Goal: Task Accomplishment & Management: Complete application form

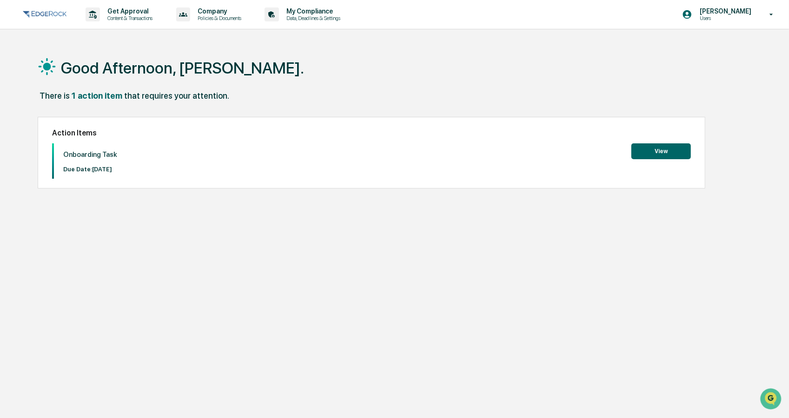
click at [662, 148] on button "View" at bounding box center [662, 151] width 60 height 16
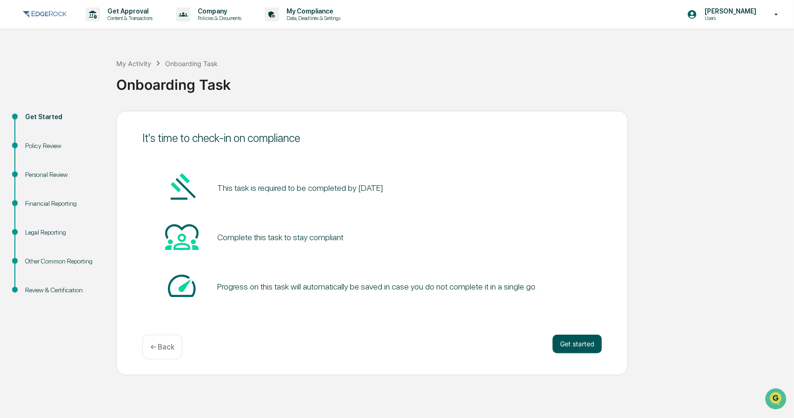
click at [578, 336] on button "Get started" at bounding box center [577, 343] width 49 height 19
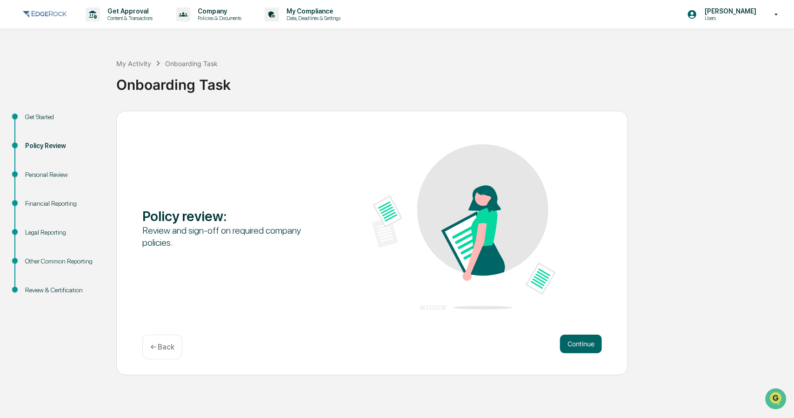
click at [572, 333] on div "Policy review : Review and sign-off on required company policies. Continue ← Ba…" at bounding box center [372, 243] width 512 height 264
click at [574, 342] on button "Continue" at bounding box center [581, 343] width 42 height 19
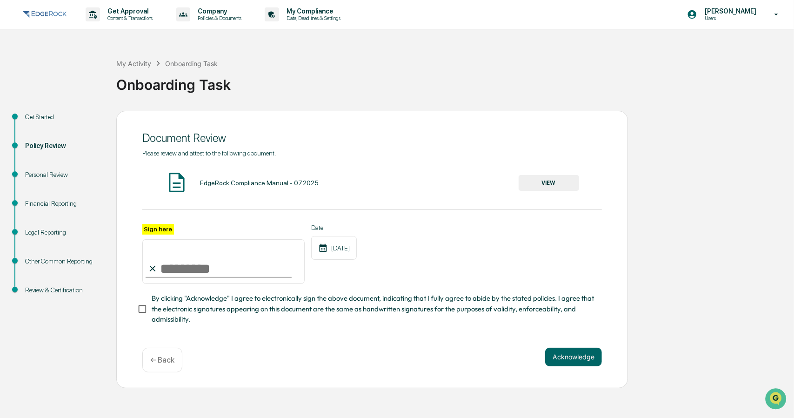
click at [194, 260] on input "Sign here" at bounding box center [223, 261] width 162 height 45
type input "**********"
click at [216, 324] on span "By clicking "Acknowledge" I agree to electronically sign the above document, in…" at bounding box center [373, 308] width 443 height 31
click at [529, 190] on button "VIEW" at bounding box center [549, 183] width 60 height 16
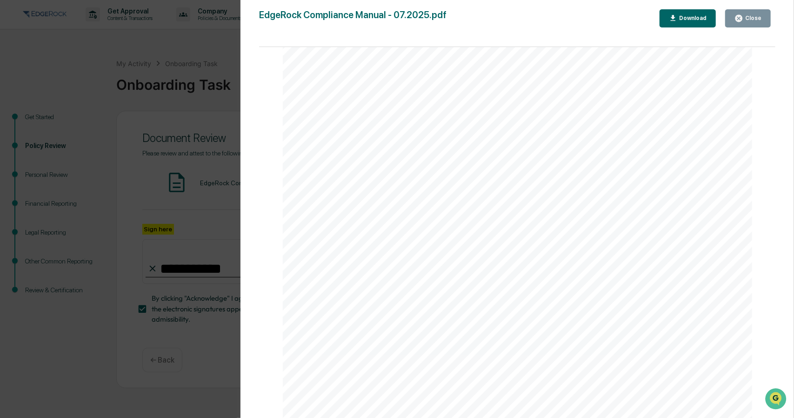
scroll to position [11277, 0]
click at [757, 16] on div "Close" at bounding box center [752, 18] width 18 height 7
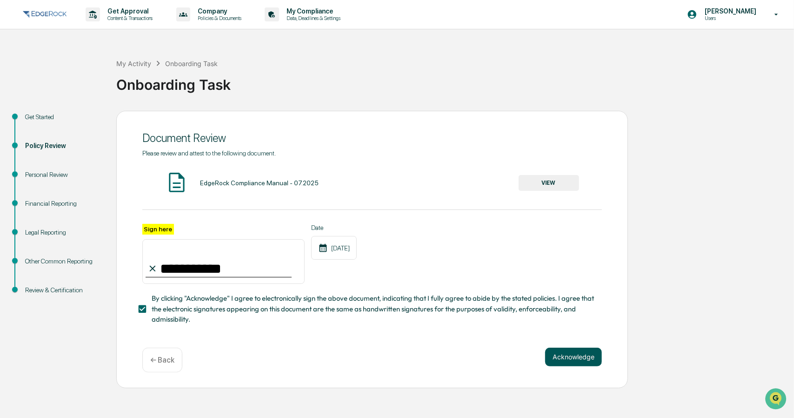
click at [564, 356] on button "Acknowledge" at bounding box center [573, 357] width 57 height 19
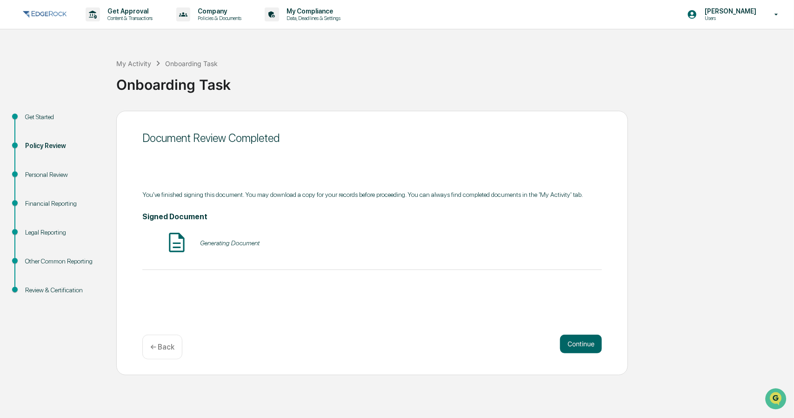
click at [243, 246] on div "Generating Document" at bounding box center [230, 242] width 60 height 7
click at [554, 245] on button "VIEW" at bounding box center [549, 243] width 60 height 16
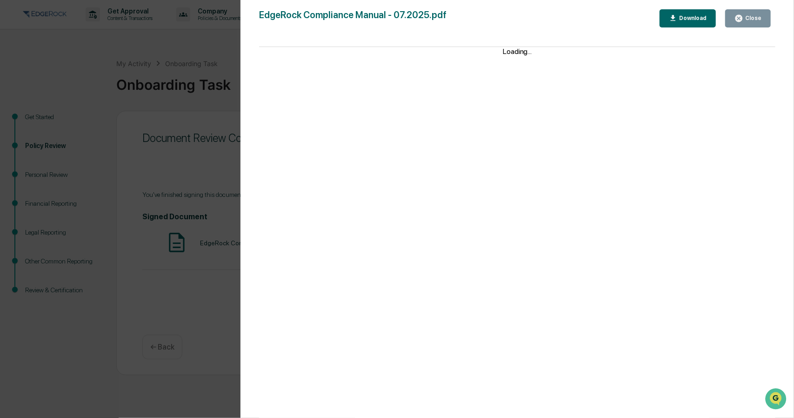
click at [742, 11] on button "Close" at bounding box center [748, 18] width 46 height 18
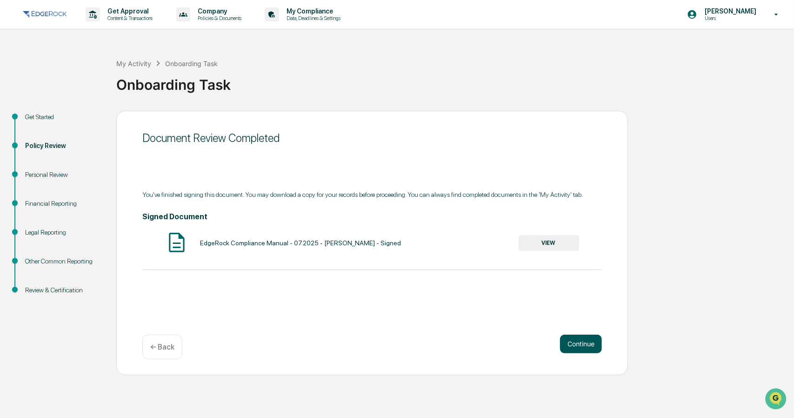
click at [572, 341] on button "Continue" at bounding box center [581, 343] width 42 height 19
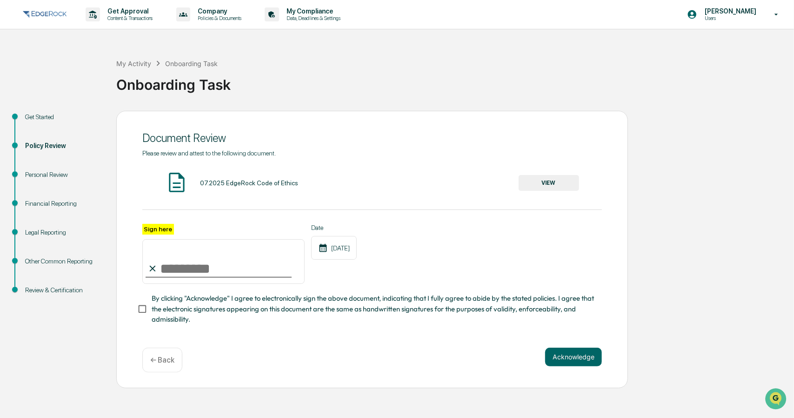
click at [529, 184] on button "VIEW" at bounding box center [549, 183] width 60 height 16
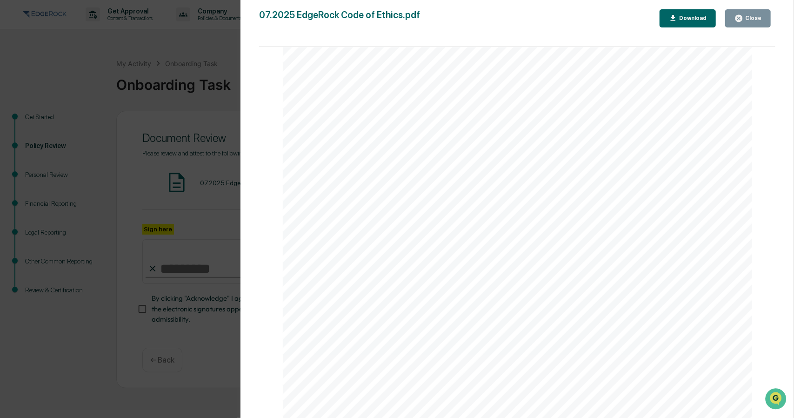
scroll to position [7004, 0]
click at [754, 13] on button "Close" at bounding box center [748, 18] width 46 height 18
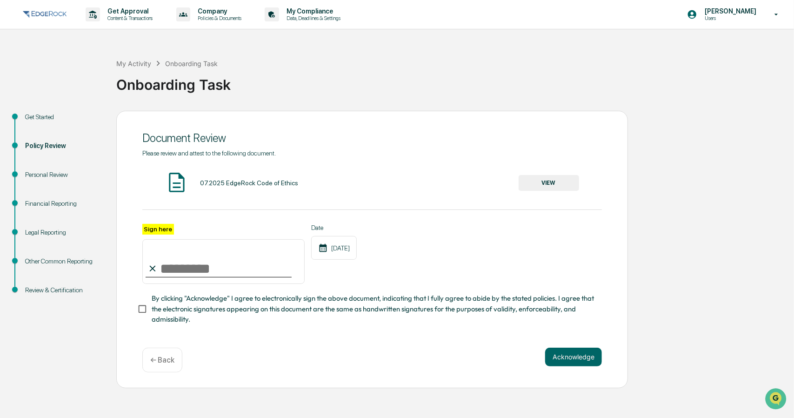
click at [171, 257] on input "Sign here" at bounding box center [223, 261] width 162 height 45
type input "**********"
click at [174, 311] on span "By clicking "Acknowledge" I agree to electronically sign the above document, in…" at bounding box center [373, 308] width 443 height 31
click at [557, 360] on button "Acknowledge" at bounding box center [573, 357] width 57 height 19
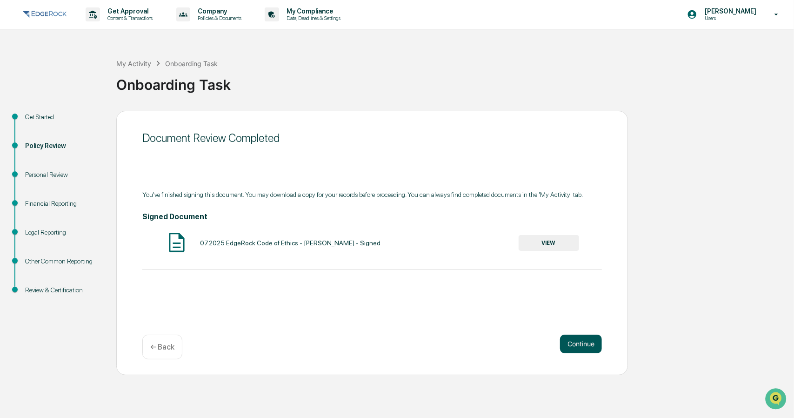
click at [575, 340] on button "Continue" at bounding box center [581, 343] width 42 height 19
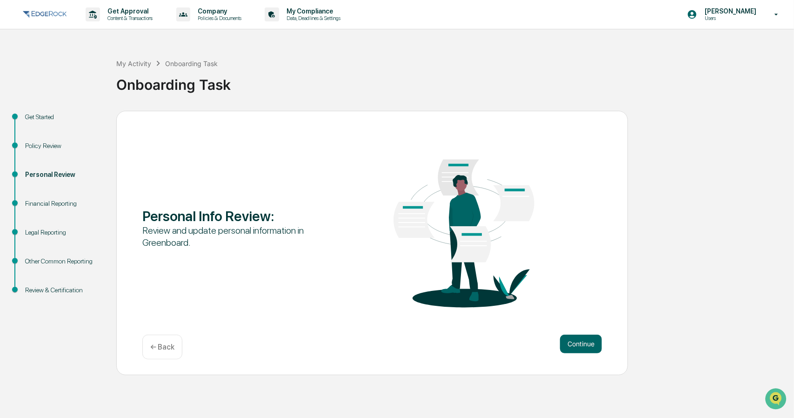
click at [575, 340] on button "Continue" at bounding box center [581, 343] width 42 height 19
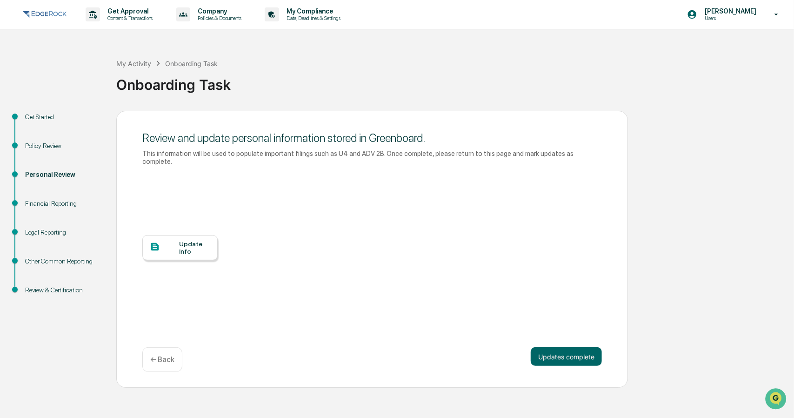
click at [174, 244] on div at bounding box center [164, 247] width 29 height 12
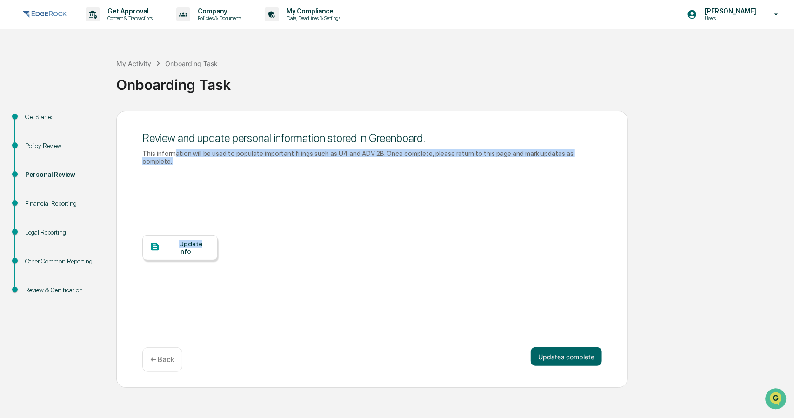
drag, startPoint x: 174, startPoint y: 155, endPoint x: 615, endPoint y: 169, distance: 442.2
click at [615, 169] on div "Review and update personal information stored in Greenboard. This information w…" at bounding box center [372, 249] width 512 height 277
click at [551, 162] on div "Review and update personal information stored in Greenboard. This information w…" at bounding box center [372, 149] width 460 height 44
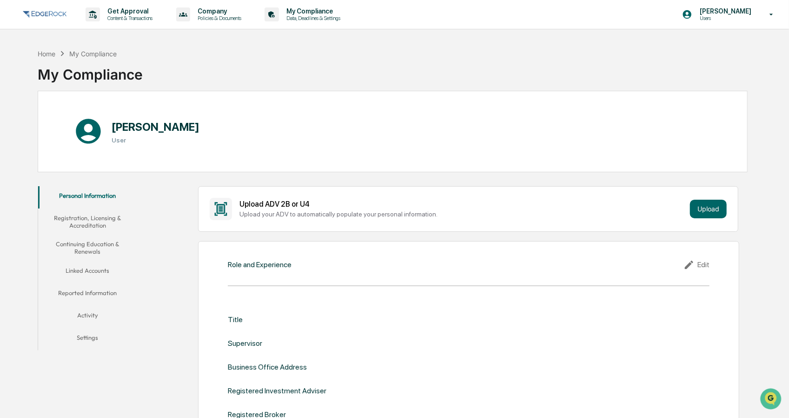
click at [295, 215] on div "Upload your ADV to automatically populate your personal information." at bounding box center [463, 213] width 447 height 7
click at [329, 214] on div "Upload your ADV to automatically populate your personal information." at bounding box center [463, 213] width 447 height 7
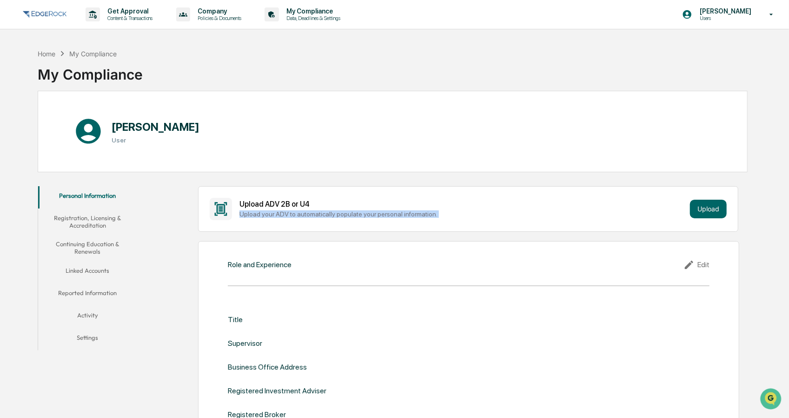
click at [329, 214] on div "Upload your ADV to automatically populate your personal information." at bounding box center [463, 213] width 447 height 7
click at [366, 218] on div "Upload ADV 2B or U4 Upload your ADV to automatically populate your personal inf…" at bounding box center [468, 209] width 517 height 22
click at [216, 206] on icon at bounding box center [220, 208] width 13 height 13
drag, startPoint x: 266, startPoint y: 201, endPoint x: 307, endPoint y: 198, distance: 41.0
click at [307, 198] on div "Upload ADV 2B or U4 Upload your ADV to automatically populate your personal inf…" at bounding box center [468, 209] width 517 height 22
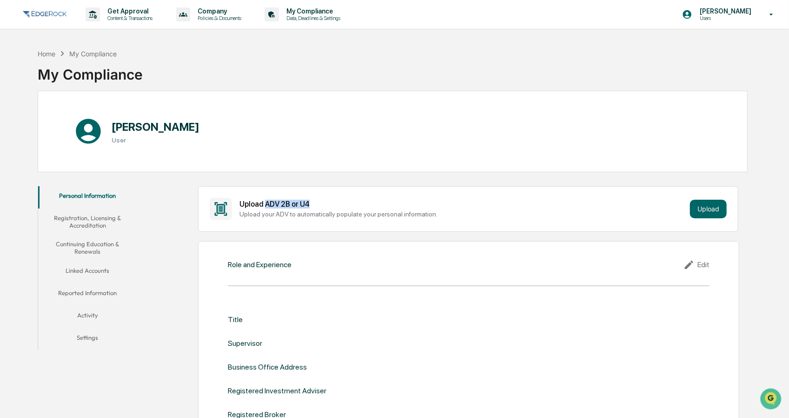
click at [317, 198] on div "Upload ADV 2B or U4 Upload your ADV to automatically populate your personal inf…" at bounding box center [468, 209] width 517 height 22
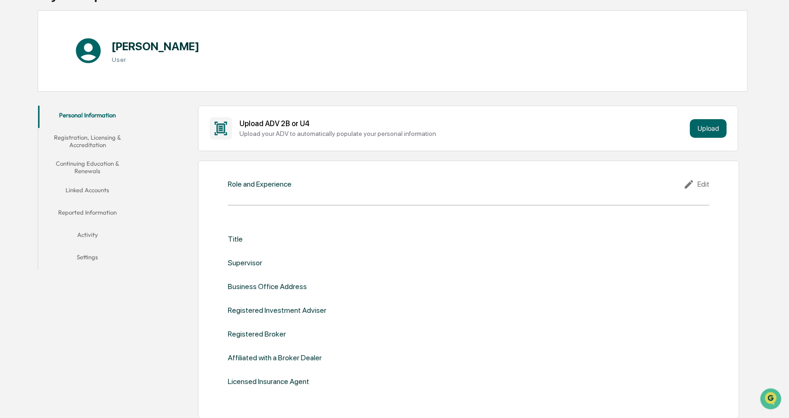
scroll to position [93, 0]
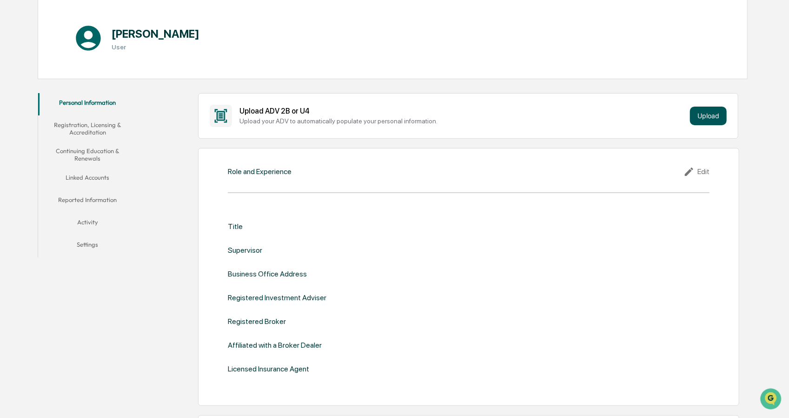
click at [708, 118] on button "Upload" at bounding box center [708, 116] width 37 height 19
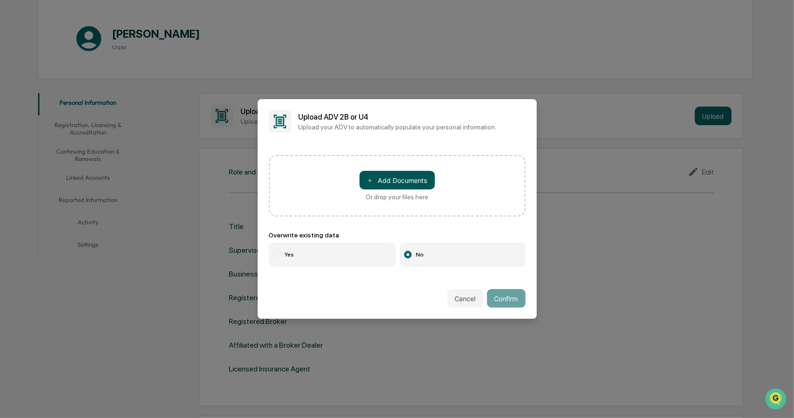
click at [373, 177] on button "＋ Add Documents" at bounding box center [397, 180] width 75 height 19
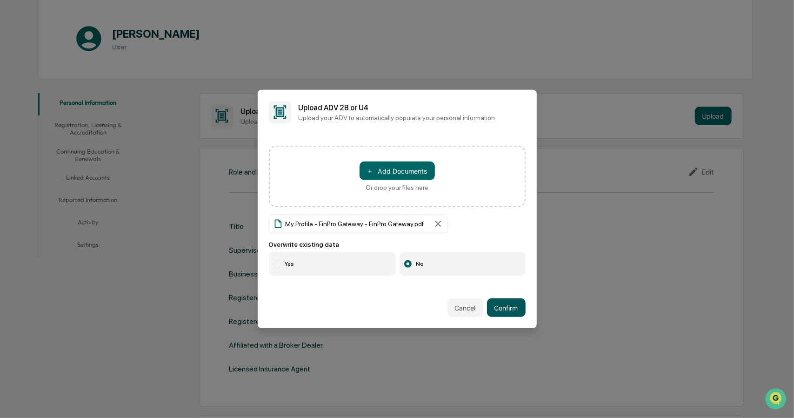
click at [497, 299] on button "Confirm" at bounding box center [506, 307] width 39 height 19
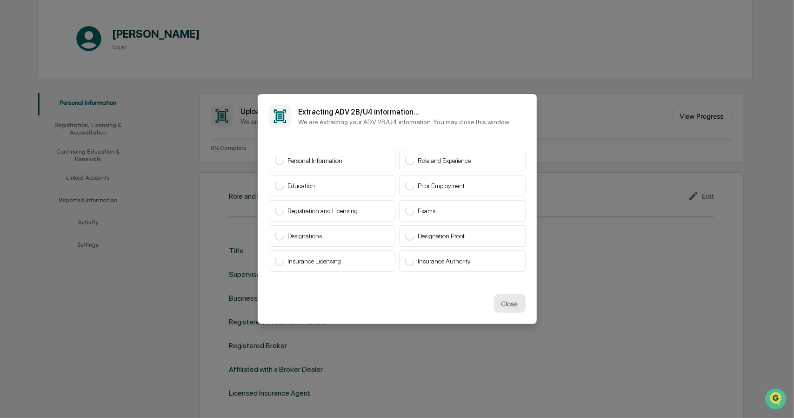
click at [521, 298] on button "Close" at bounding box center [510, 303] width 32 height 19
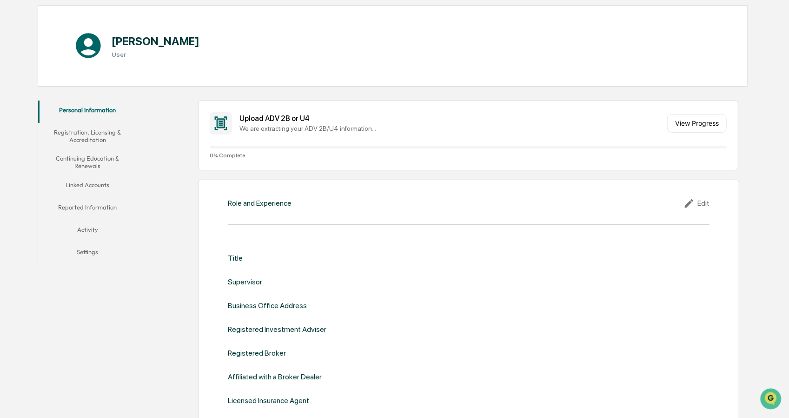
scroll to position [0, 0]
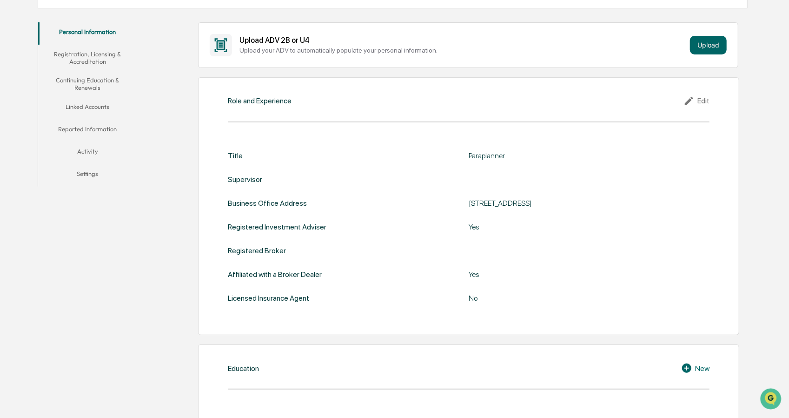
scroll to position [186, 0]
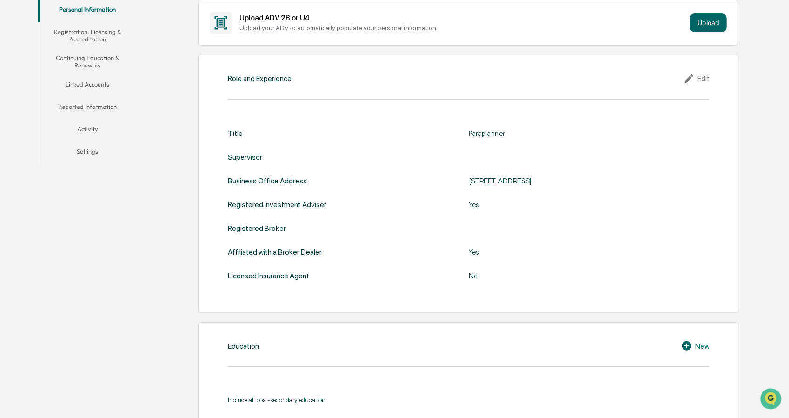
click at [692, 75] on icon at bounding box center [691, 78] width 14 height 11
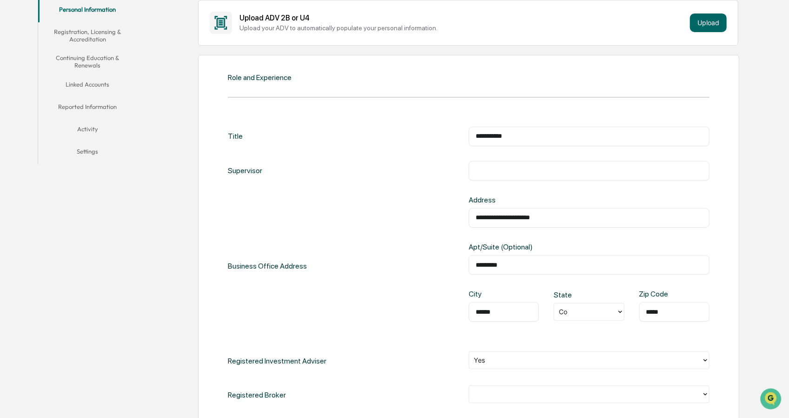
scroll to position [419, 0]
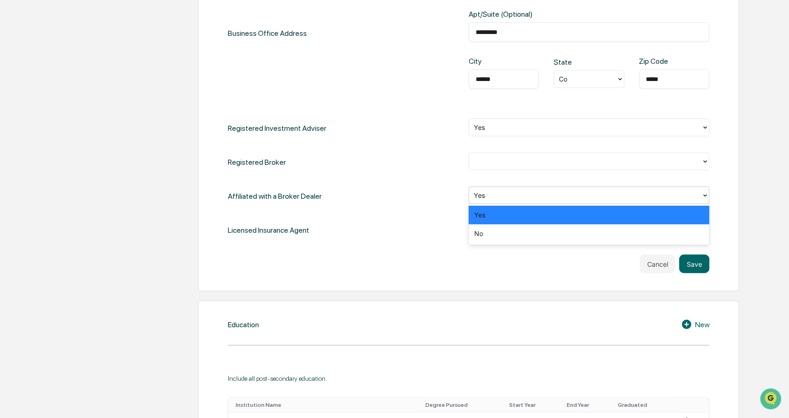
click at [505, 190] on div at bounding box center [585, 195] width 223 height 11
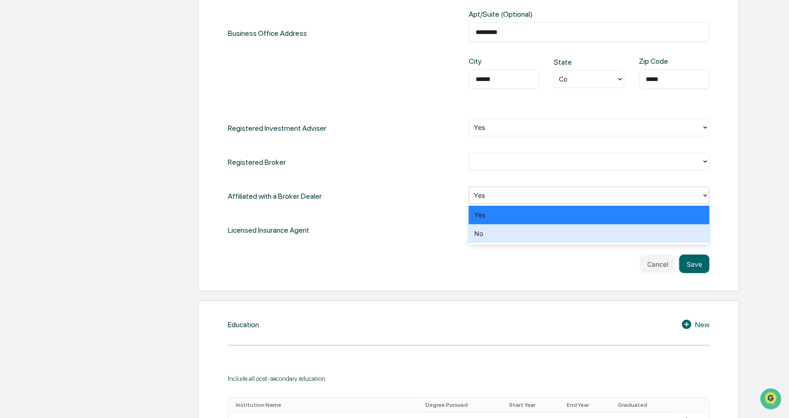
click at [500, 241] on div "No" at bounding box center [589, 233] width 241 height 19
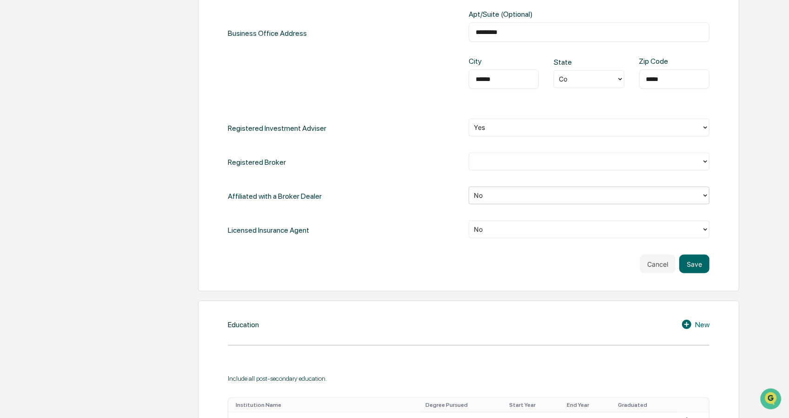
click at [624, 156] on div at bounding box center [585, 161] width 223 height 11
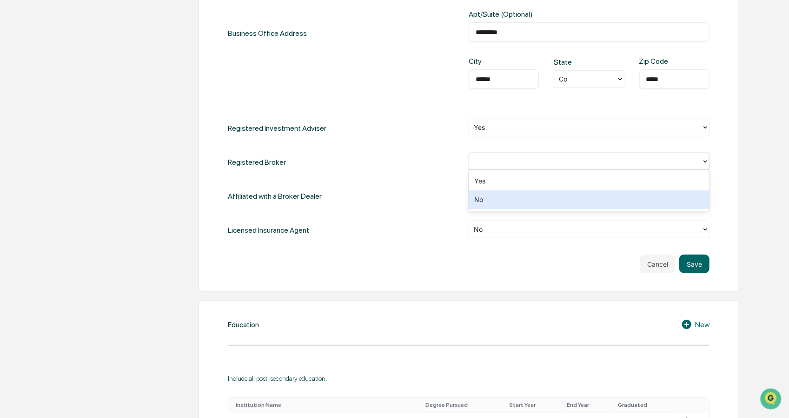
click at [372, 179] on div "**********" at bounding box center [469, 67] width 482 height 346
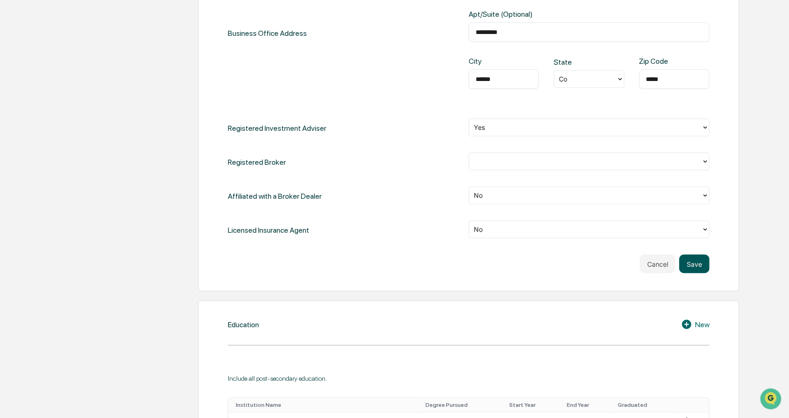
click at [685, 254] on button "Save" at bounding box center [695, 263] width 30 height 19
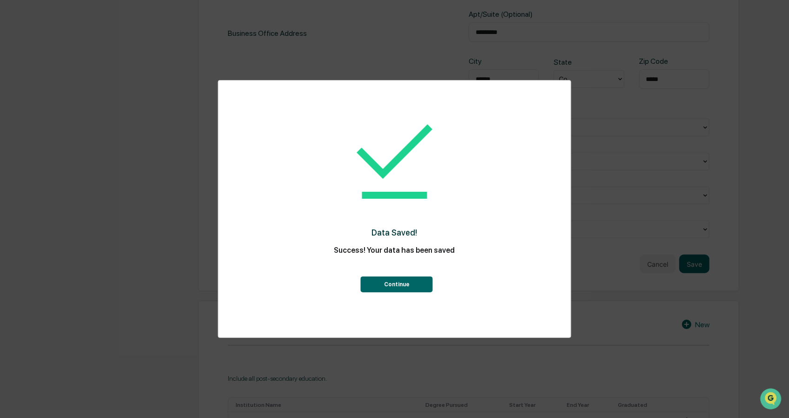
click at [408, 281] on button "Continue" at bounding box center [397, 284] width 72 height 16
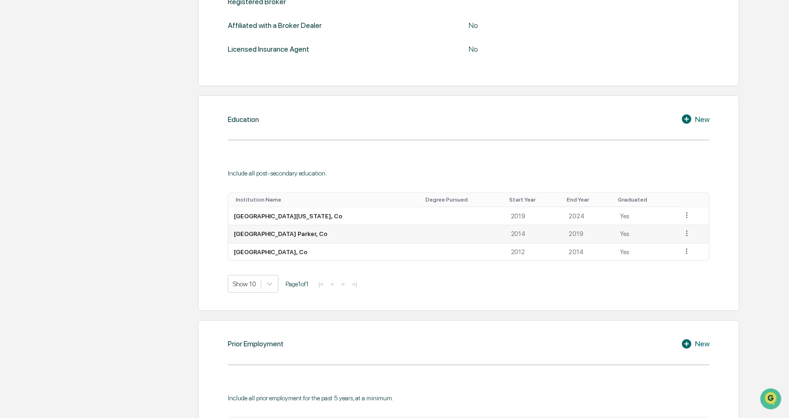
scroll to position [427, 0]
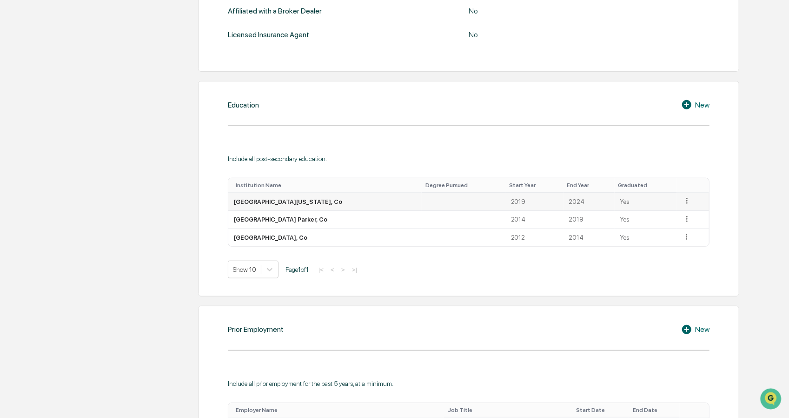
click at [456, 202] on td at bounding box center [464, 202] width 84 height 18
click at [310, 161] on div "Include all post-secondary education." at bounding box center [469, 158] width 482 height 7
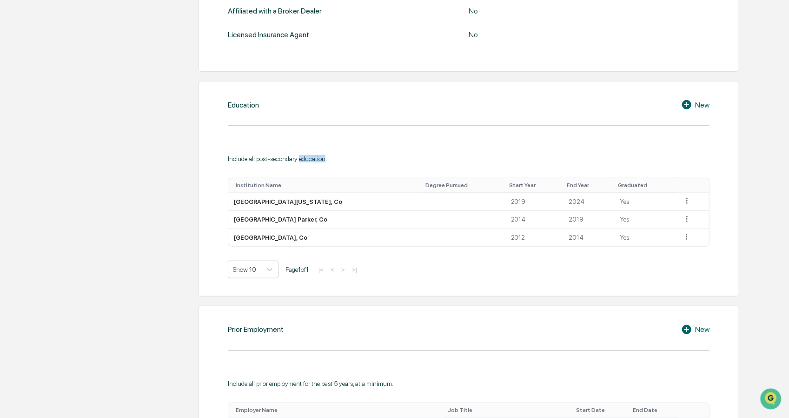
click at [310, 161] on div "Include all post-secondary education." at bounding box center [469, 158] width 482 height 7
click at [418, 157] on div "Include all post-secondary education." at bounding box center [469, 158] width 482 height 7
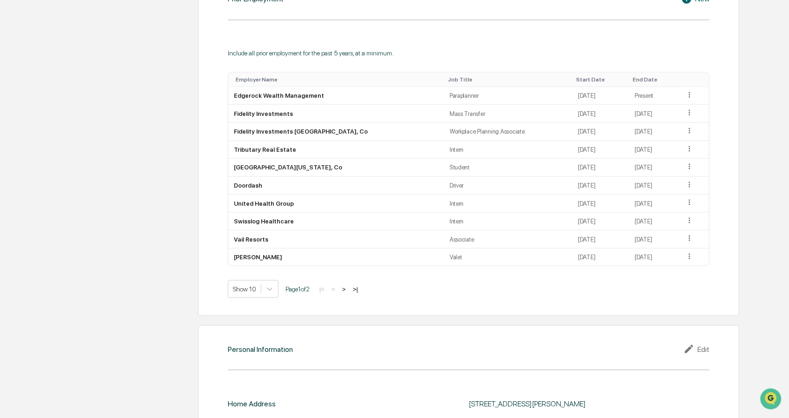
scroll to position [738, 0]
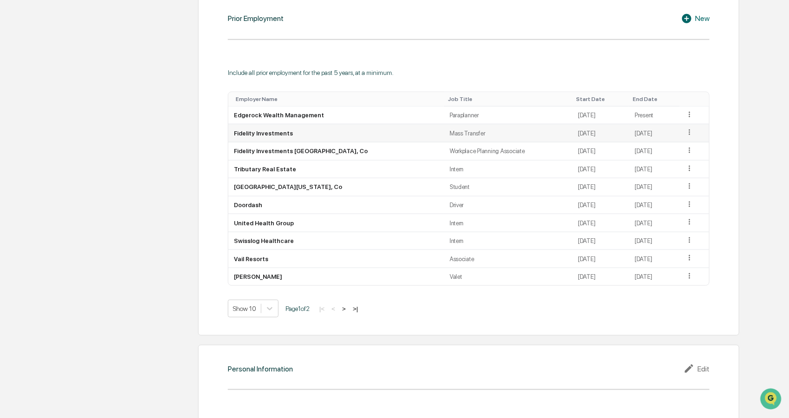
click at [269, 133] on td "Fidelity Investments" at bounding box center [336, 133] width 216 height 18
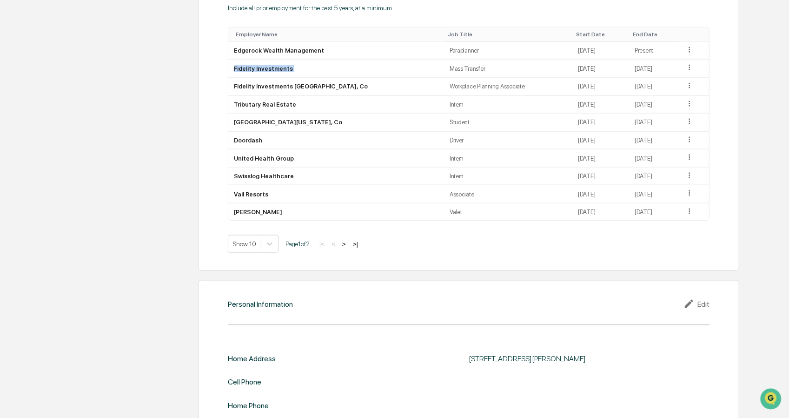
scroll to position [831, 0]
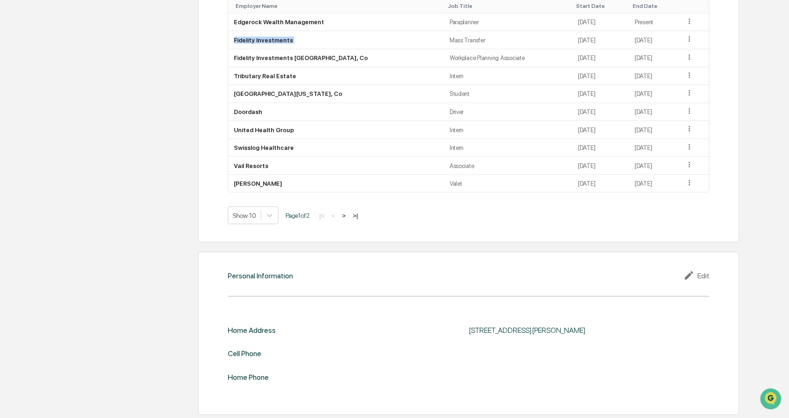
click at [689, 270] on icon at bounding box center [691, 275] width 14 height 11
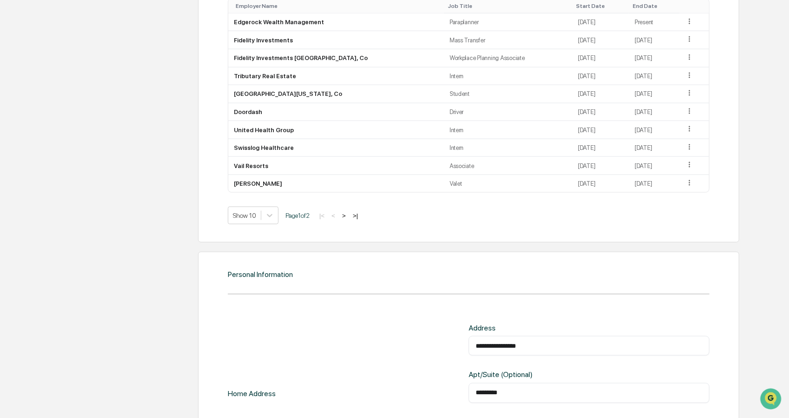
click at [553, 349] on div "**********" at bounding box center [589, 346] width 241 height 20
click at [553, 348] on input "**********" at bounding box center [589, 345] width 227 height 9
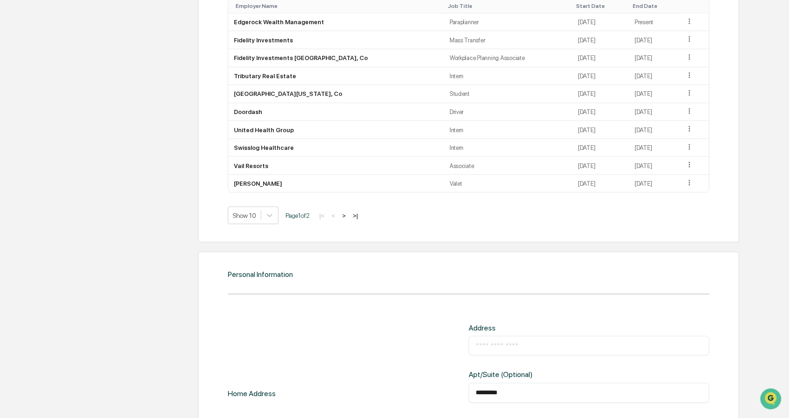
paste input "**********"
type input "**********"
click at [514, 388] on input "*********" at bounding box center [589, 392] width 227 height 9
type input "*"
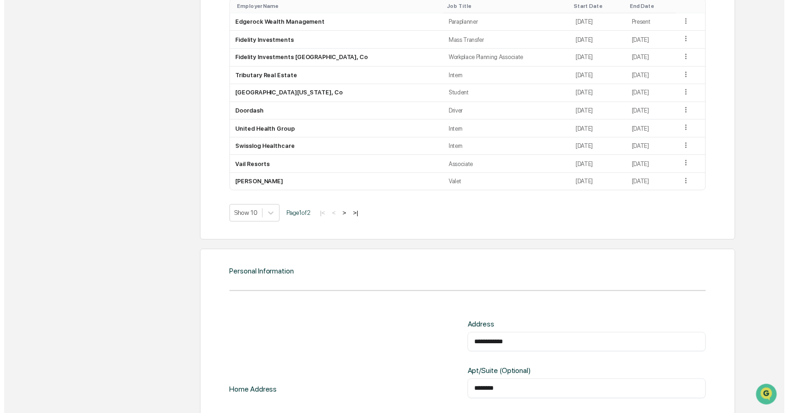
scroll to position [1000, 0]
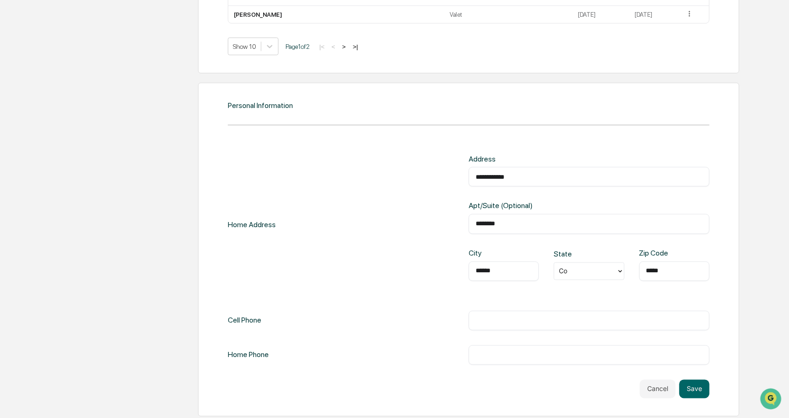
type input "********"
click at [653, 267] on input "*****" at bounding box center [675, 271] width 56 height 9
type input "*****"
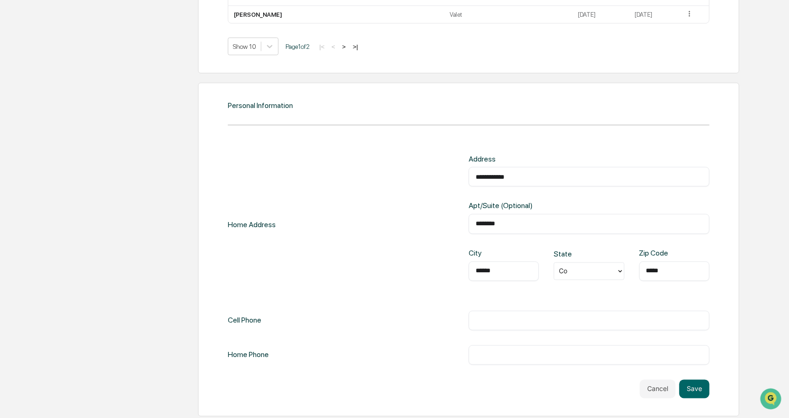
click at [526, 316] on input "text" at bounding box center [589, 320] width 227 height 9
type input "**********"
click at [515, 355] on input "text" at bounding box center [589, 354] width 227 height 9
click at [708, 385] on button "Save" at bounding box center [695, 389] width 30 height 19
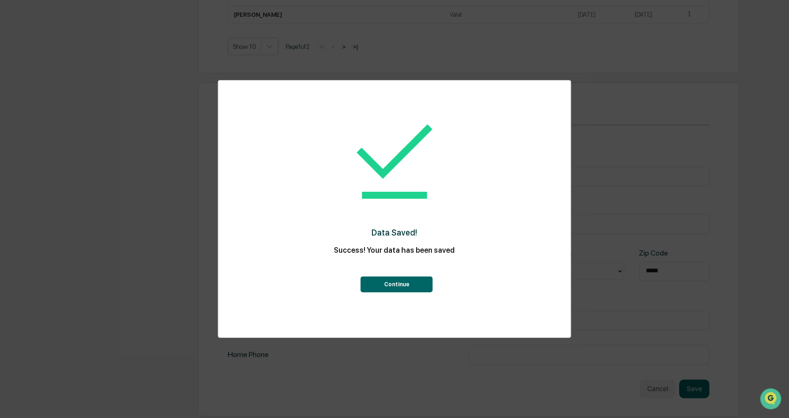
click at [375, 267] on div "Continue" at bounding box center [395, 277] width 316 height 32
click at [378, 278] on button "Continue" at bounding box center [397, 284] width 72 height 16
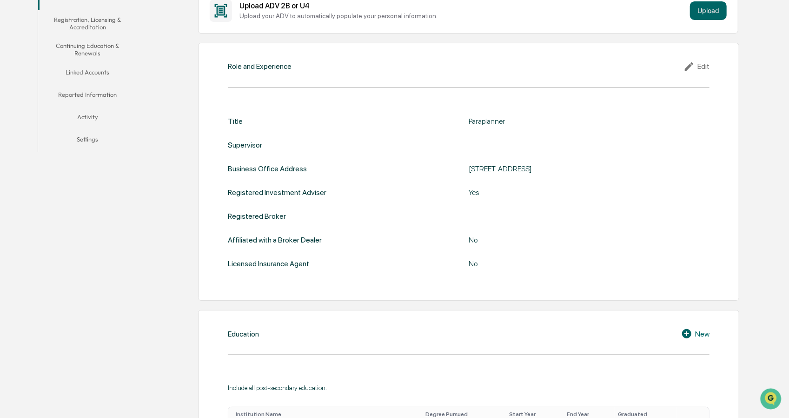
scroll to position [145, 0]
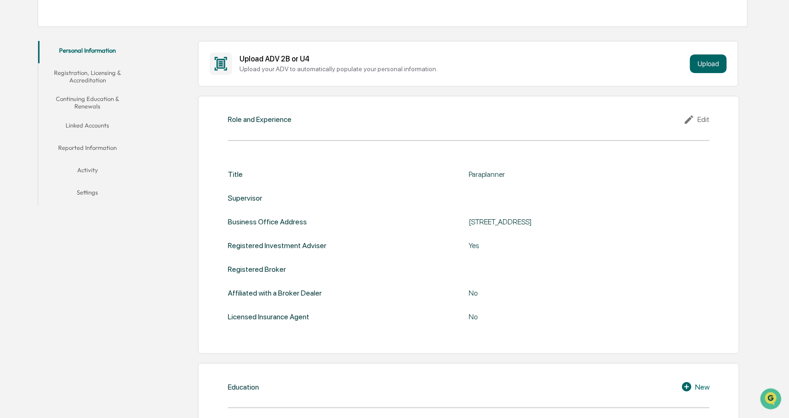
click at [699, 114] on div "Edit" at bounding box center [697, 119] width 26 height 11
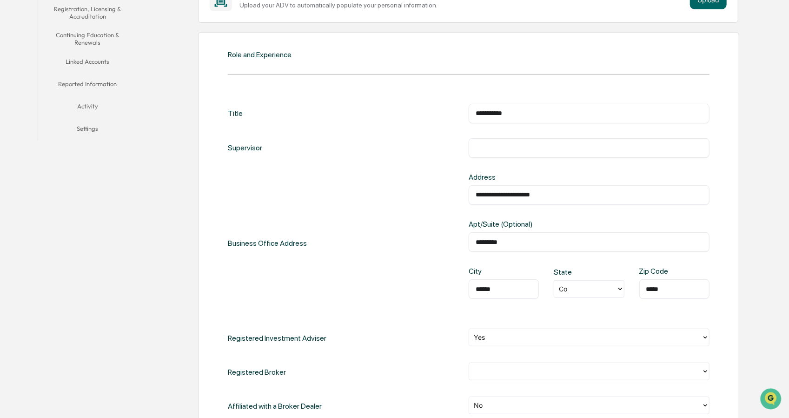
scroll to position [238, 0]
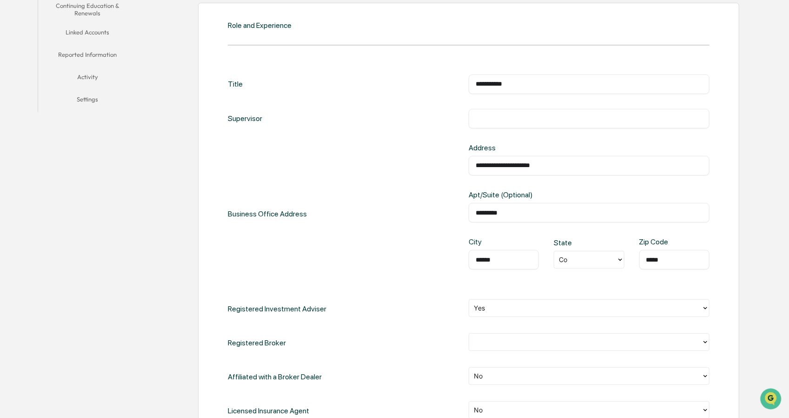
click at [510, 337] on div at bounding box center [585, 342] width 223 height 11
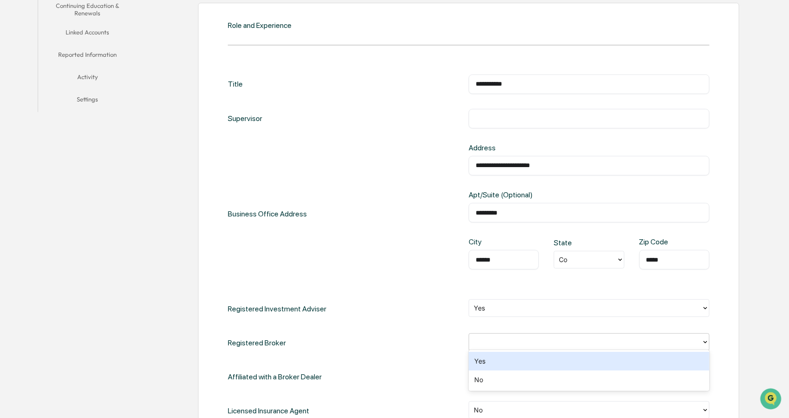
click at [199, 329] on div "**********" at bounding box center [469, 237] width 542 height 469
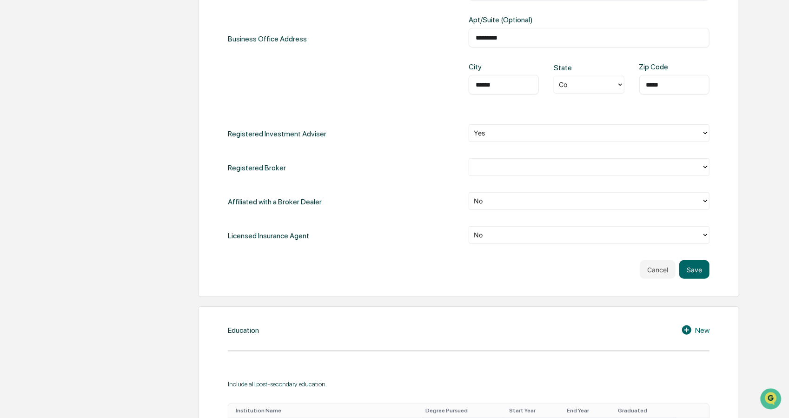
scroll to position [424, 0]
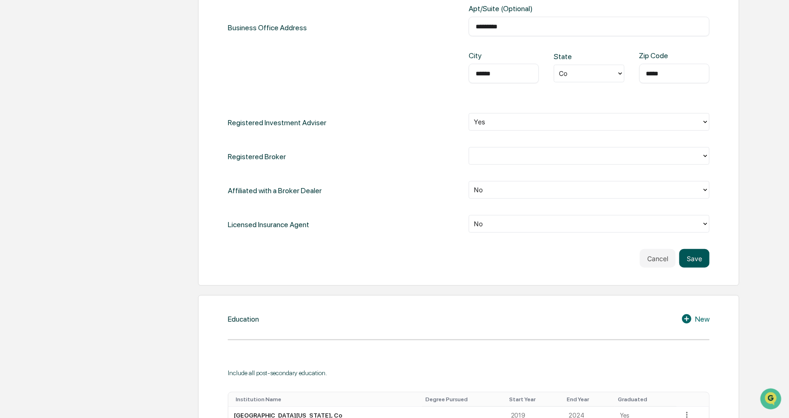
click at [705, 261] on button "Save" at bounding box center [695, 258] width 30 height 19
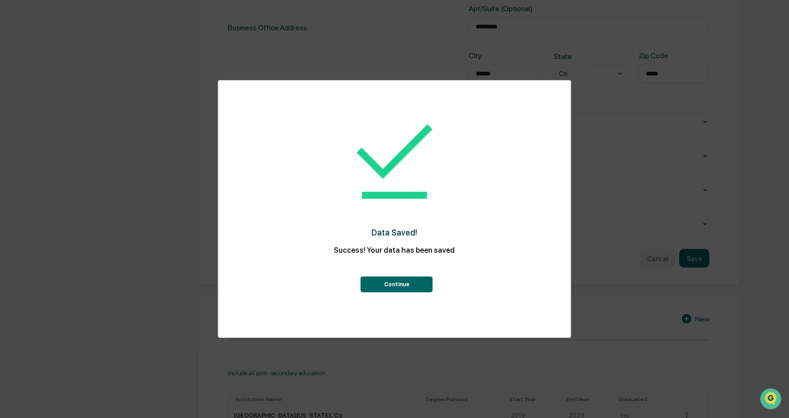
click at [383, 286] on button "Continue" at bounding box center [397, 284] width 72 height 16
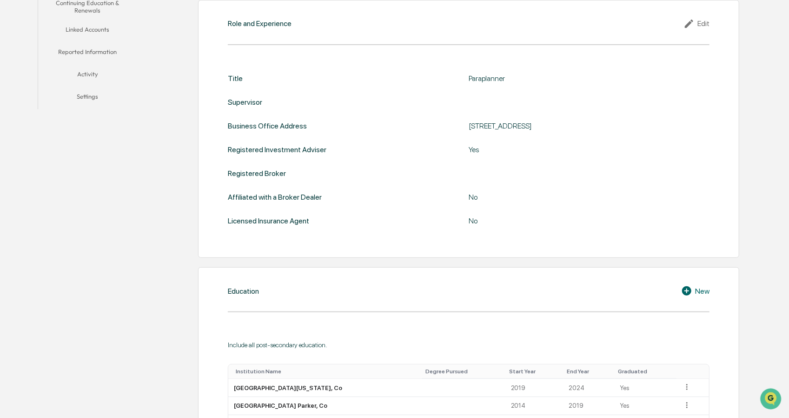
scroll to position [154, 0]
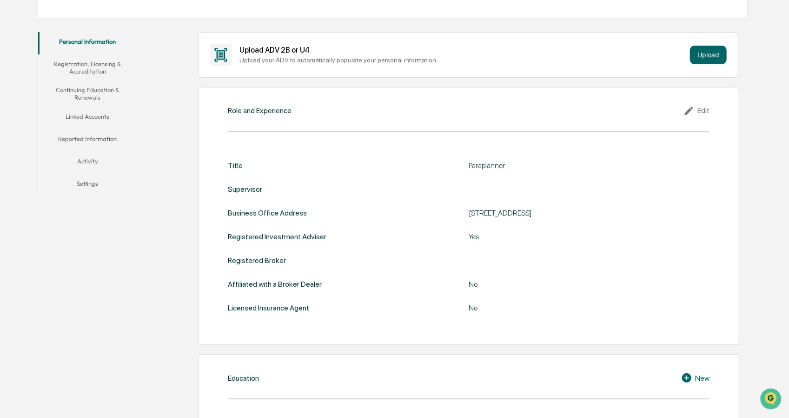
click at [691, 112] on icon at bounding box center [691, 110] width 14 height 11
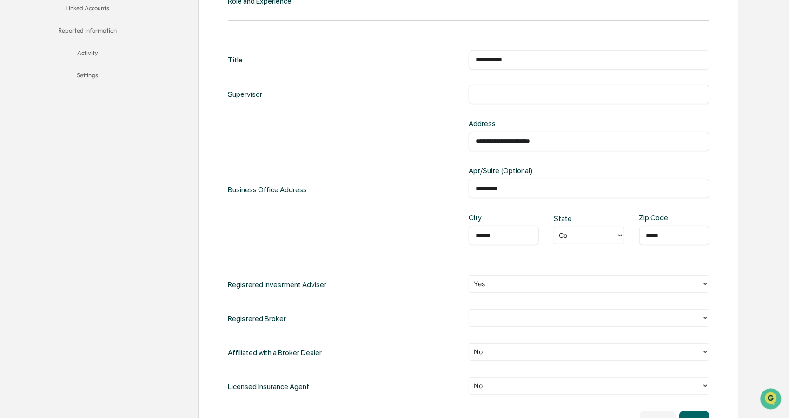
scroll to position [294, 0]
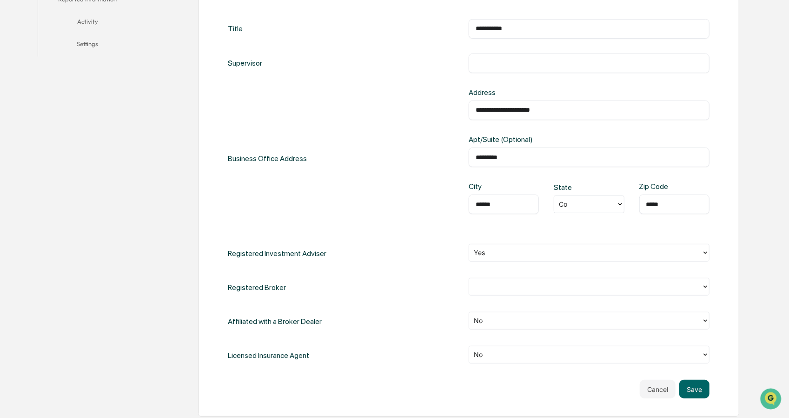
click at [487, 285] on div at bounding box center [585, 286] width 223 height 11
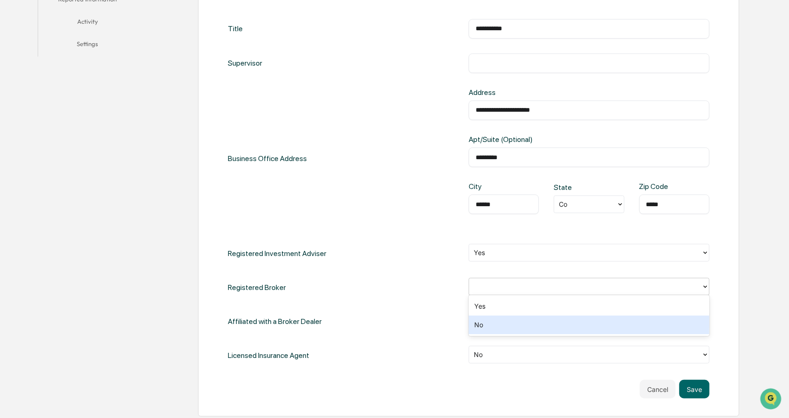
click at [500, 330] on div "No" at bounding box center [589, 324] width 241 height 19
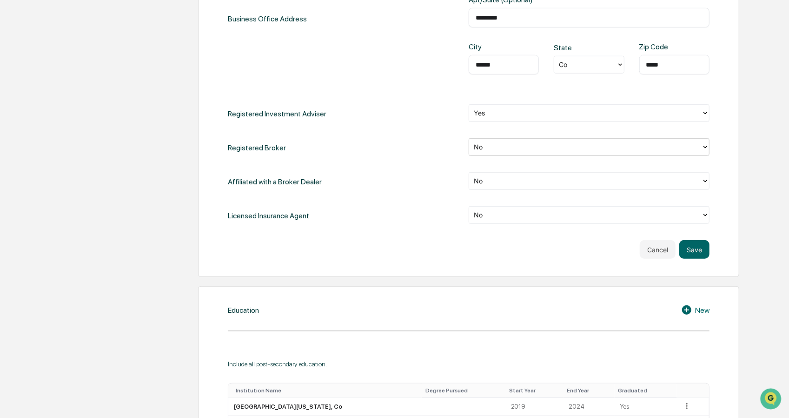
scroll to position [573, 0]
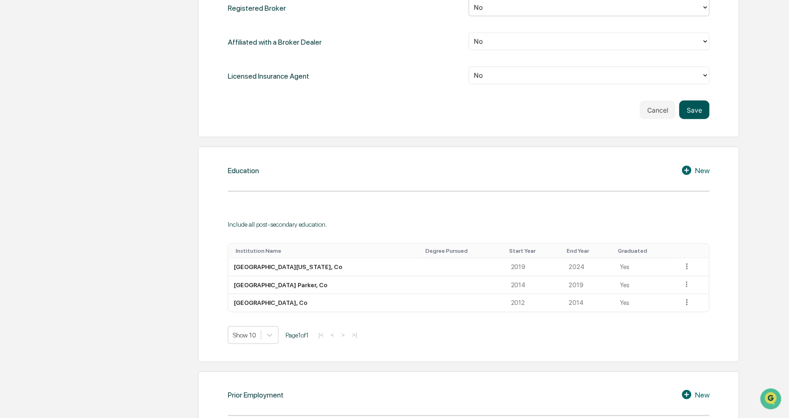
click at [697, 112] on button "Save" at bounding box center [695, 109] width 30 height 19
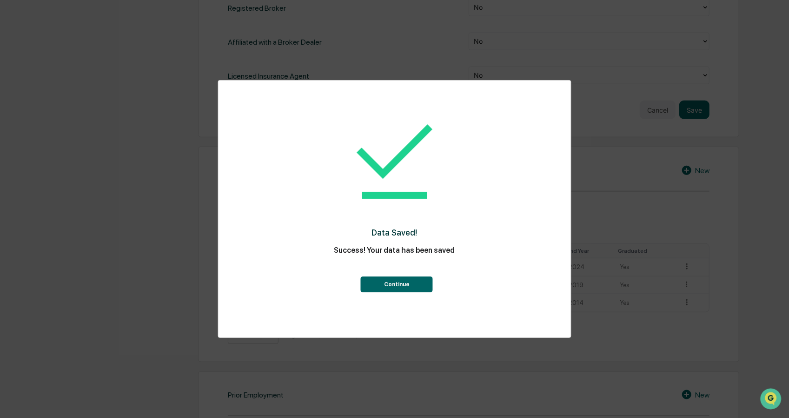
scroll to position [666, 0]
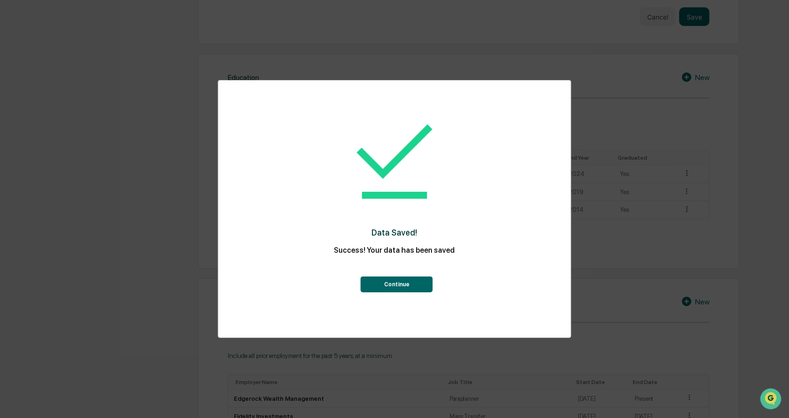
click at [421, 284] on button "Continue" at bounding box center [397, 284] width 72 height 16
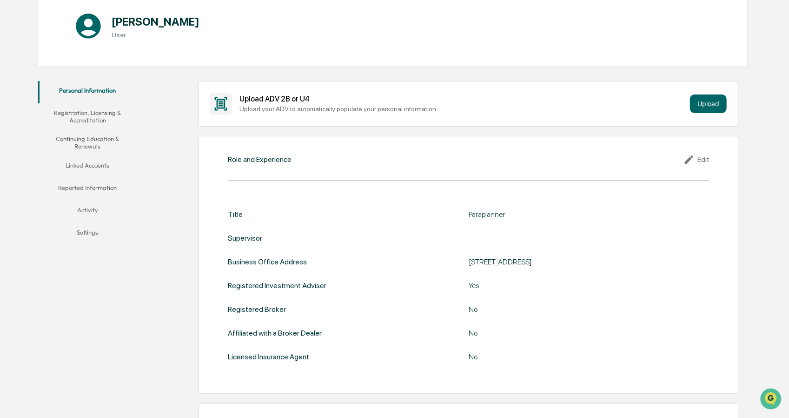
scroll to position [63, 0]
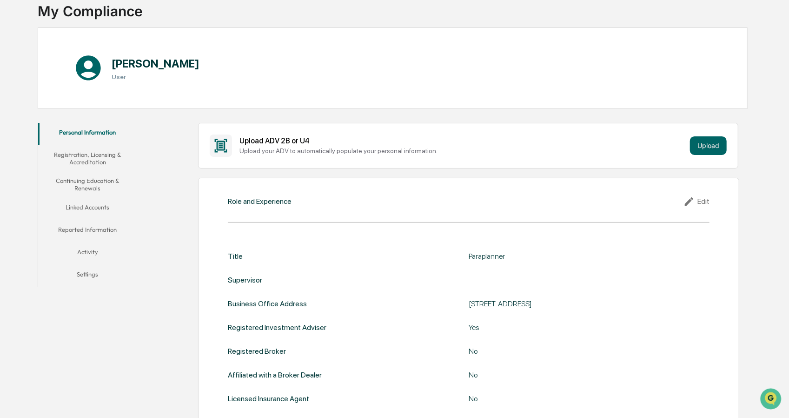
click at [695, 199] on icon at bounding box center [691, 201] width 14 height 11
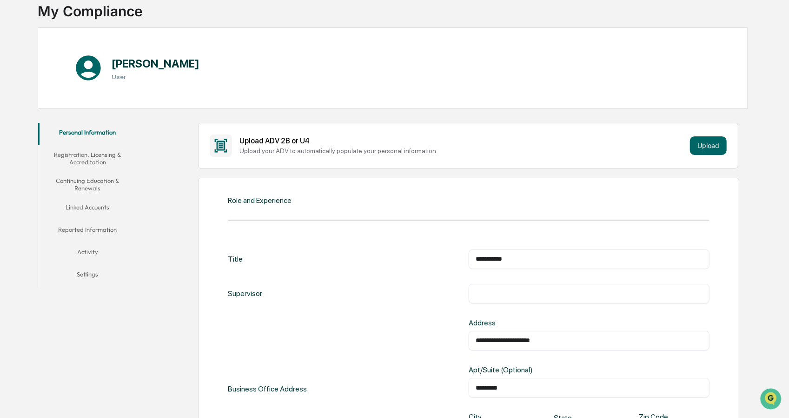
click at [544, 292] on input "text" at bounding box center [589, 293] width 227 height 9
paste input "**********"
type input "**********"
click at [399, 286] on div "**********" at bounding box center [469, 294] width 482 height 20
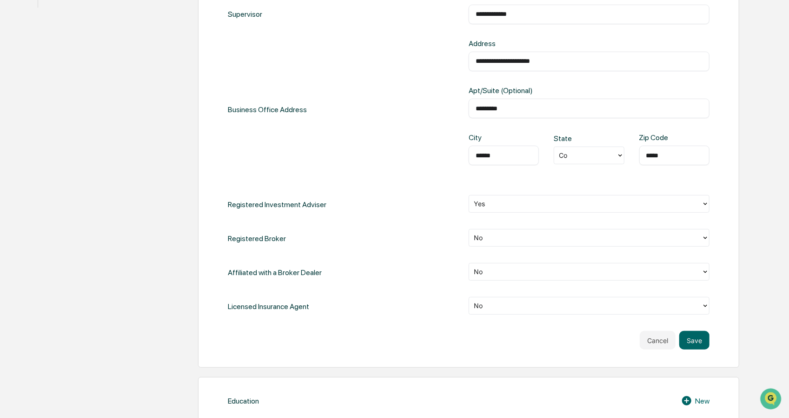
click at [604, 147] on div "Co" at bounding box center [589, 156] width 70 height 18
click at [573, 278] on div "CO" at bounding box center [589, 286] width 70 height 19
click at [507, 154] on input "******" at bounding box center [504, 155] width 56 height 9
click at [689, 332] on button "Save" at bounding box center [695, 340] width 30 height 19
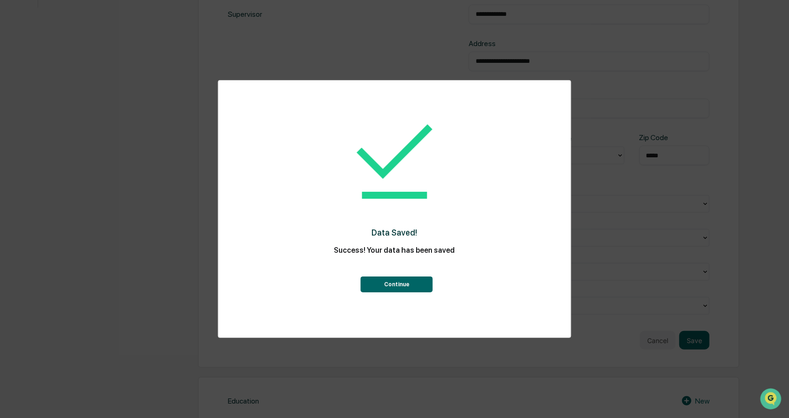
click at [385, 289] on button "Continue" at bounding box center [397, 284] width 72 height 16
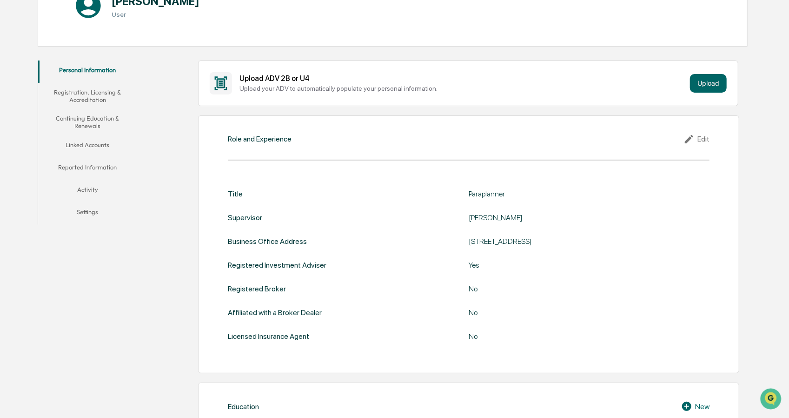
scroll to position [6, 0]
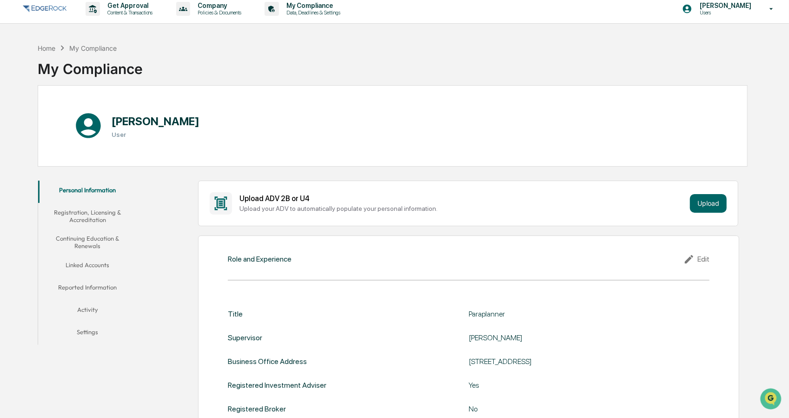
click at [99, 208] on button "Registration, Licensing & Accreditation" at bounding box center [87, 216] width 99 height 27
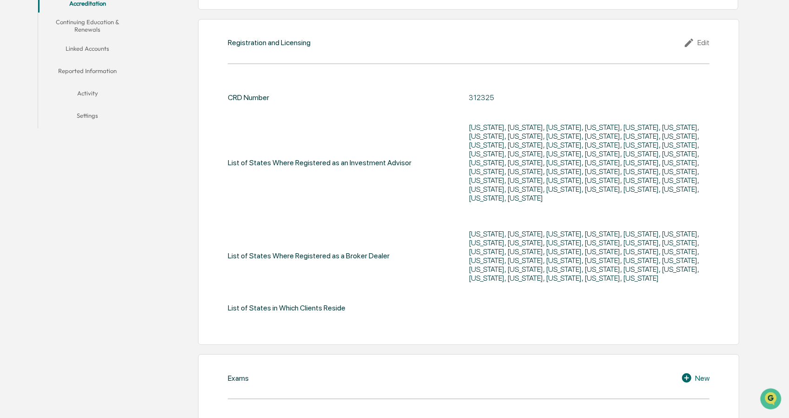
scroll to position [153, 0]
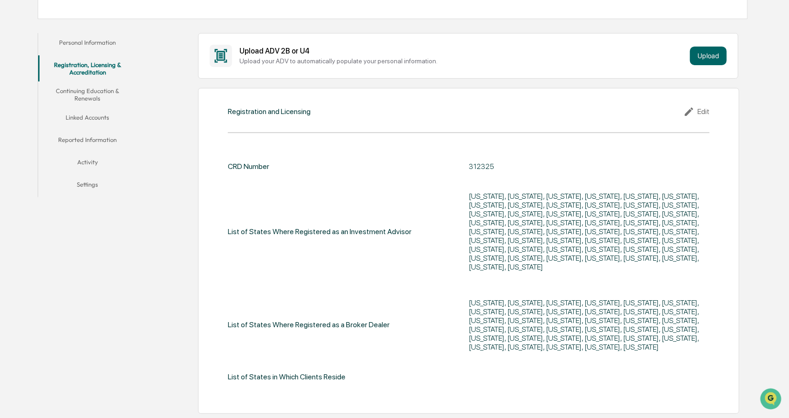
click at [94, 99] on button "Continuing Education & Renewals" at bounding box center [87, 94] width 99 height 27
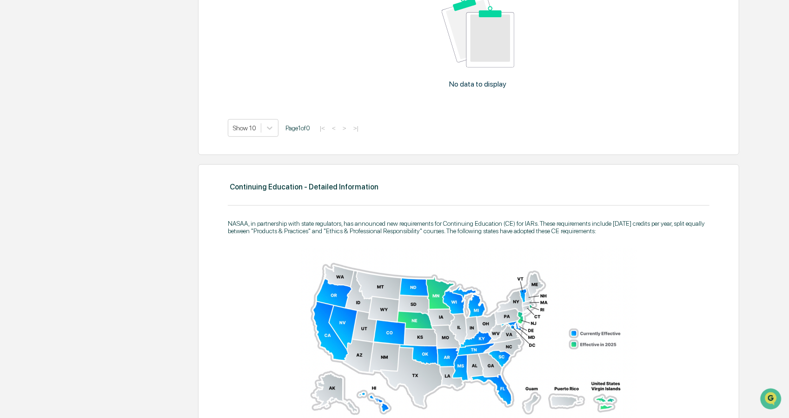
scroll to position [141, 0]
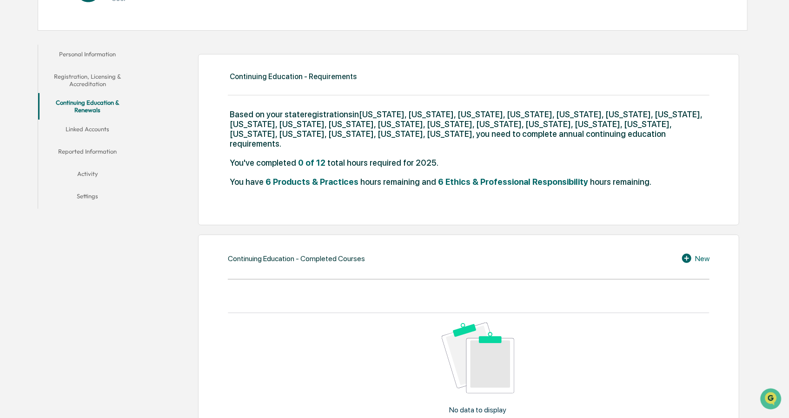
click at [692, 253] on icon at bounding box center [689, 258] width 14 height 11
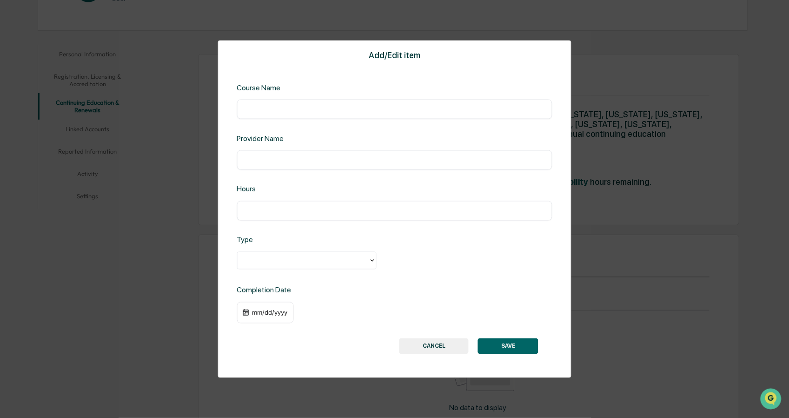
click at [375, 121] on div "Add/Edit item Course Name ​ Provider Name ​ Hours ​ Type Completion Date mm/dd/…" at bounding box center [395, 208] width 354 height 337
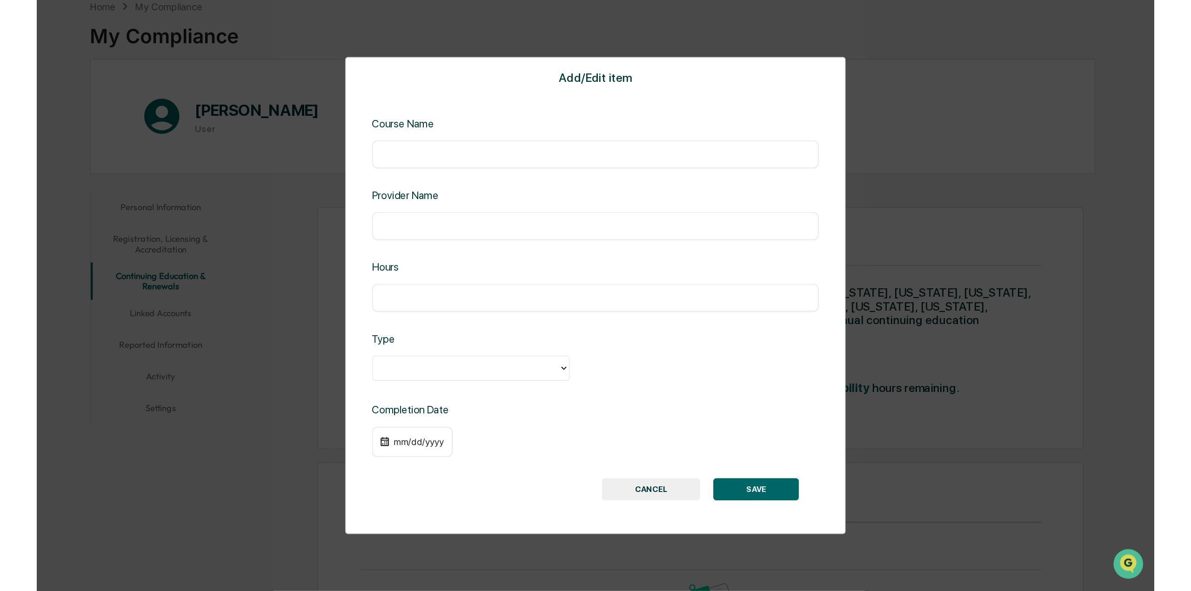
scroll to position [49, 0]
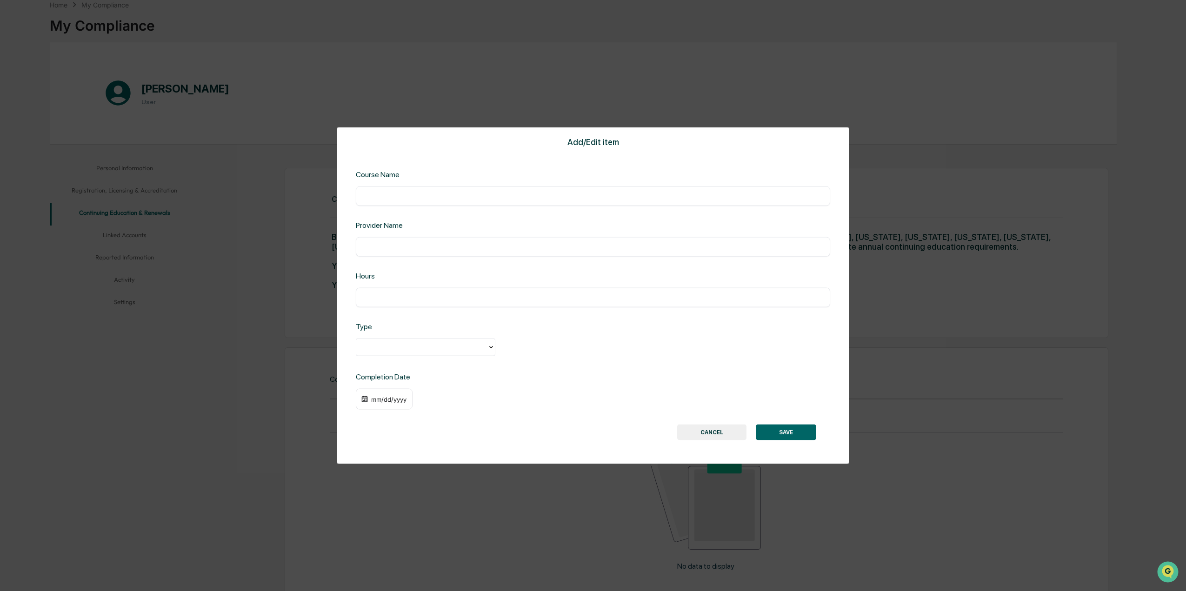
click at [381, 193] on input "text" at bounding box center [593, 195] width 461 height 9
paste input "**********"
type input "**********"
click at [467, 241] on div "​" at bounding box center [593, 247] width 475 height 20
click at [463, 243] on input "text" at bounding box center [593, 246] width 461 height 9
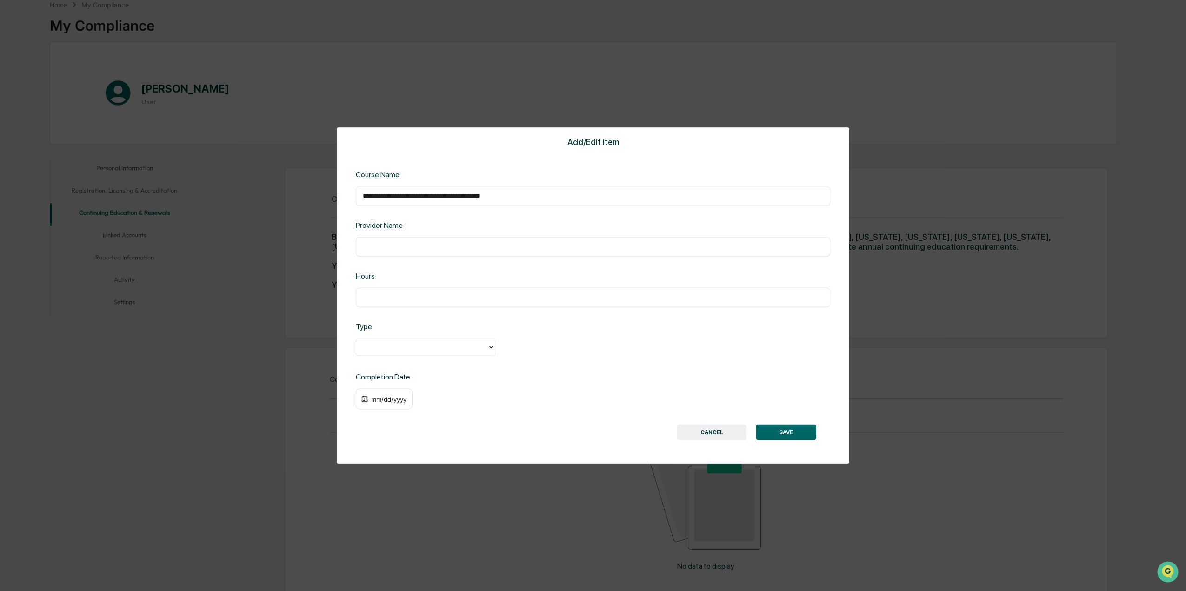
paste input "**********"
type input "**********"
click at [446, 295] on input "text" at bounding box center [593, 297] width 461 height 9
paste input "***"
type input "***"
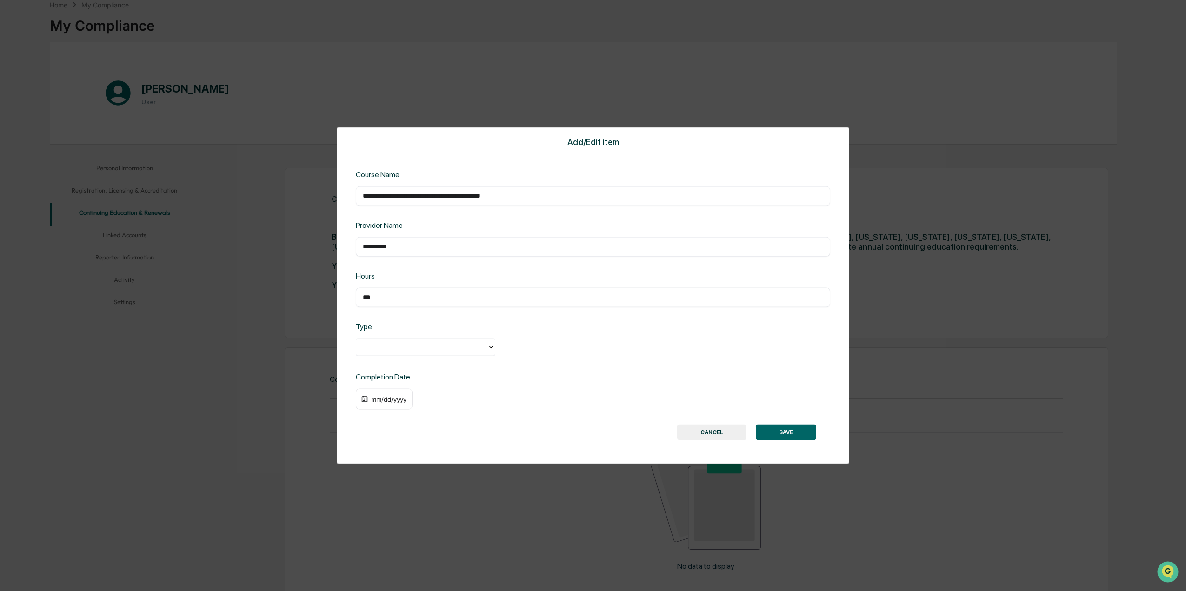
click at [450, 348] on div at bounding box center [422, 347] width 122 height 11
click at [440, 369] on div "Ethics & Professional Responsibility" at bounding box center [426, 368] width 140 height 19
click at [377, 396] on div "mm/dd/yyyy" at bounding box center [388, 398] width 37 height 7
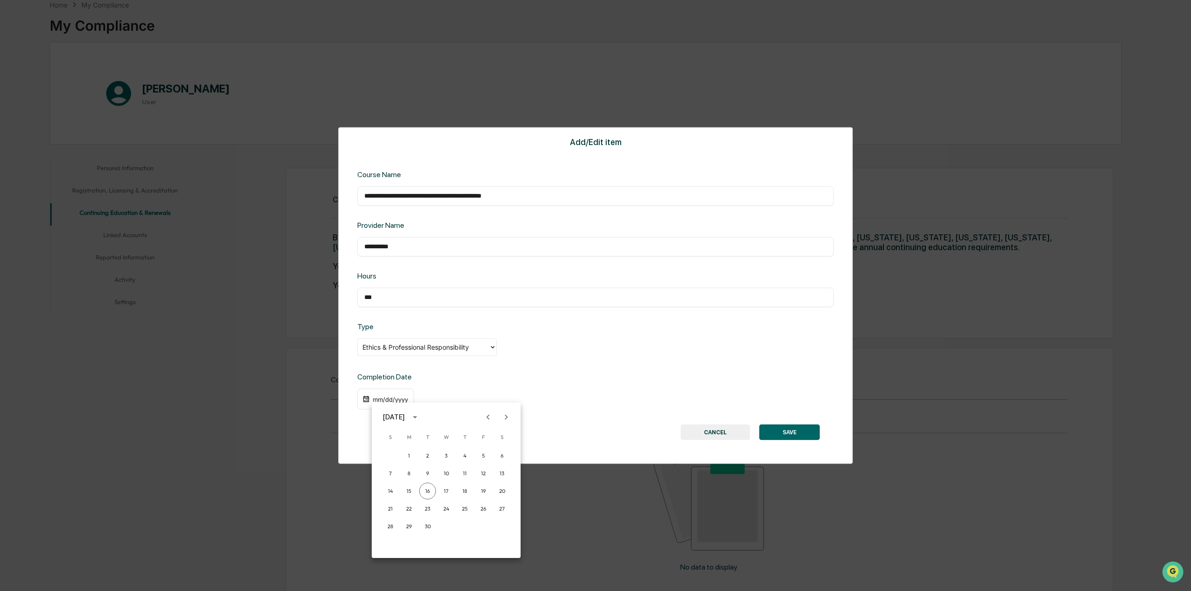
click at [378, 395] on div at bounding box center [595, 295] width 1191 height 591
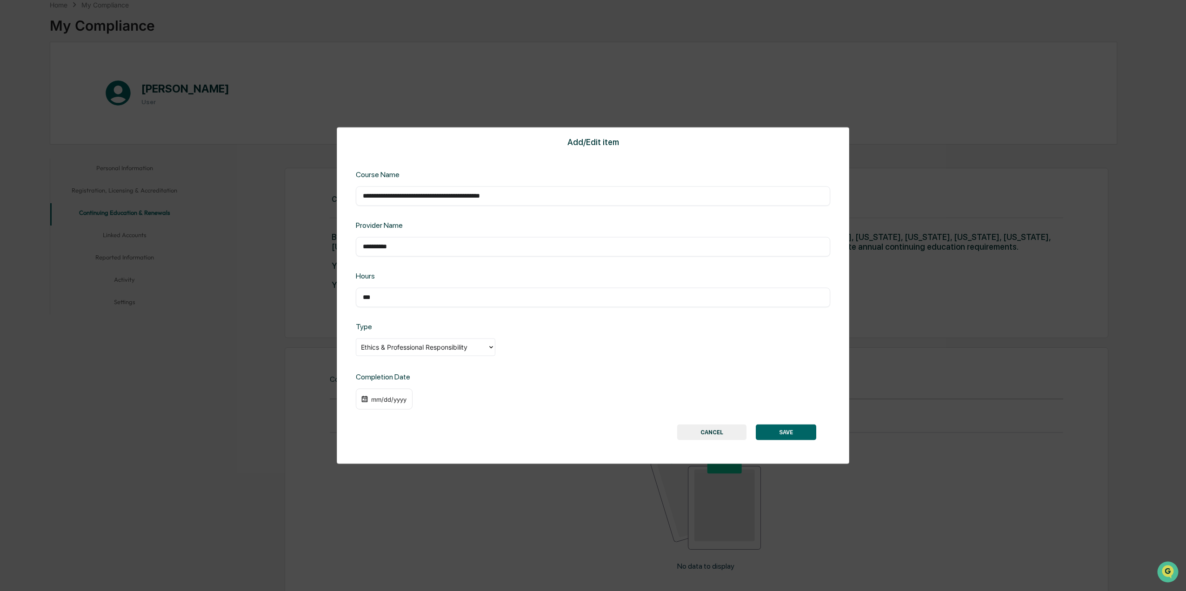
click at [374, 400] on div "mm/dd/yyyy" at bounding box center [388, 398] width 37 height 7
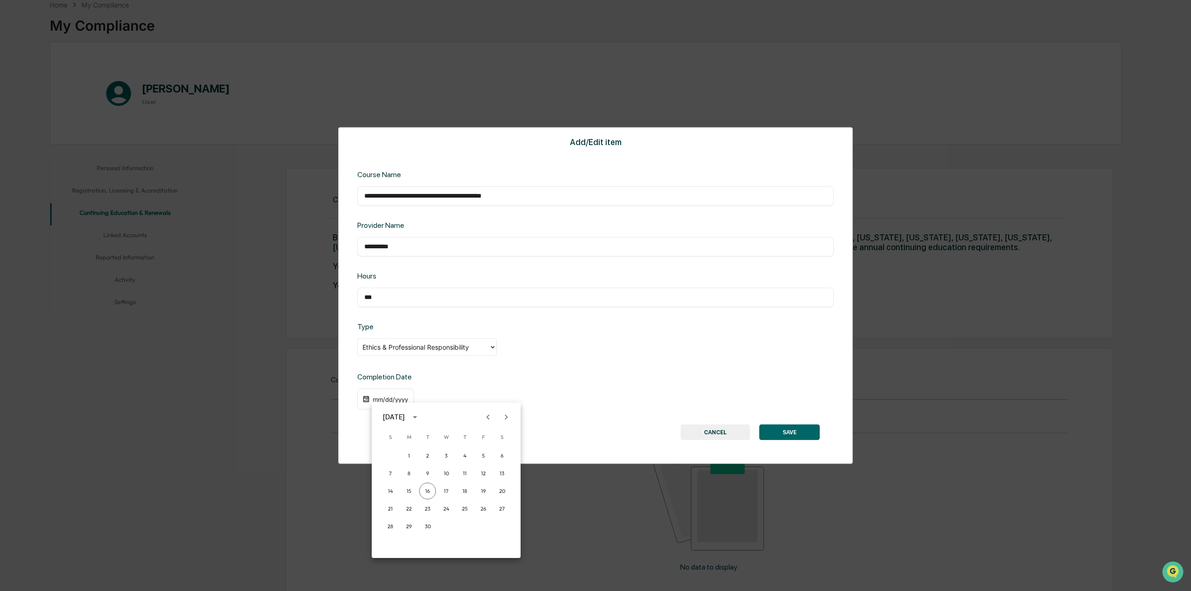
click at [422, 417] on button "calendar view is open, switch to year view" at bounding box center [415, 417] width 15 height 15
click at [499, 417] on button "2025" at bounding box center [494, 539] width 33 height 17
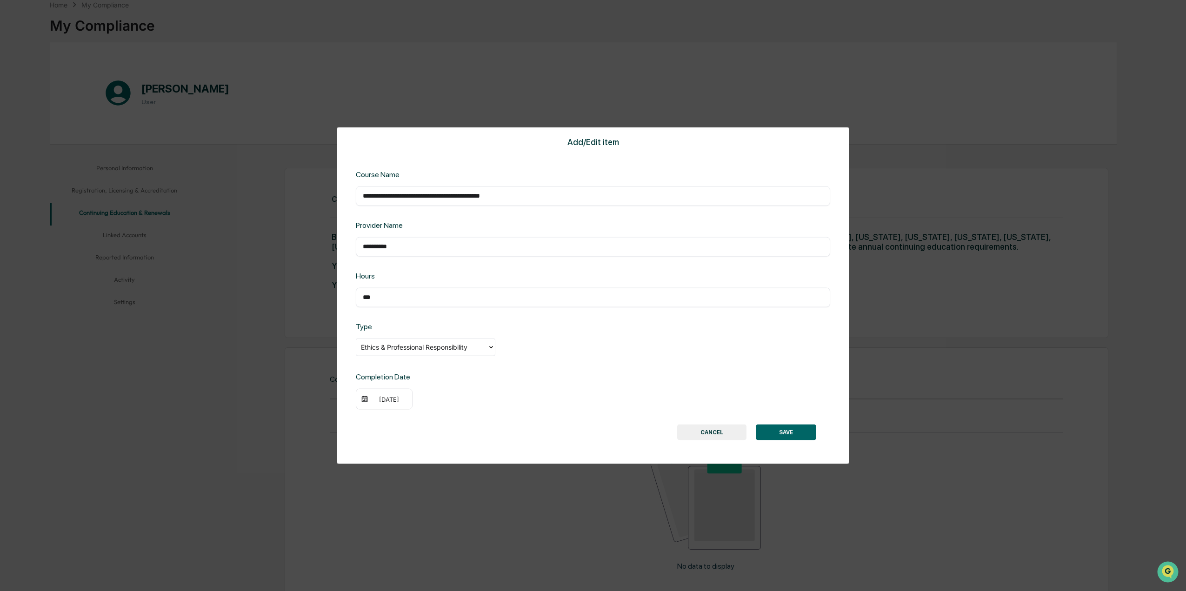
click at [398, 402] on div "[DATE]" at bounding box center [388, 398] width 37 height 7
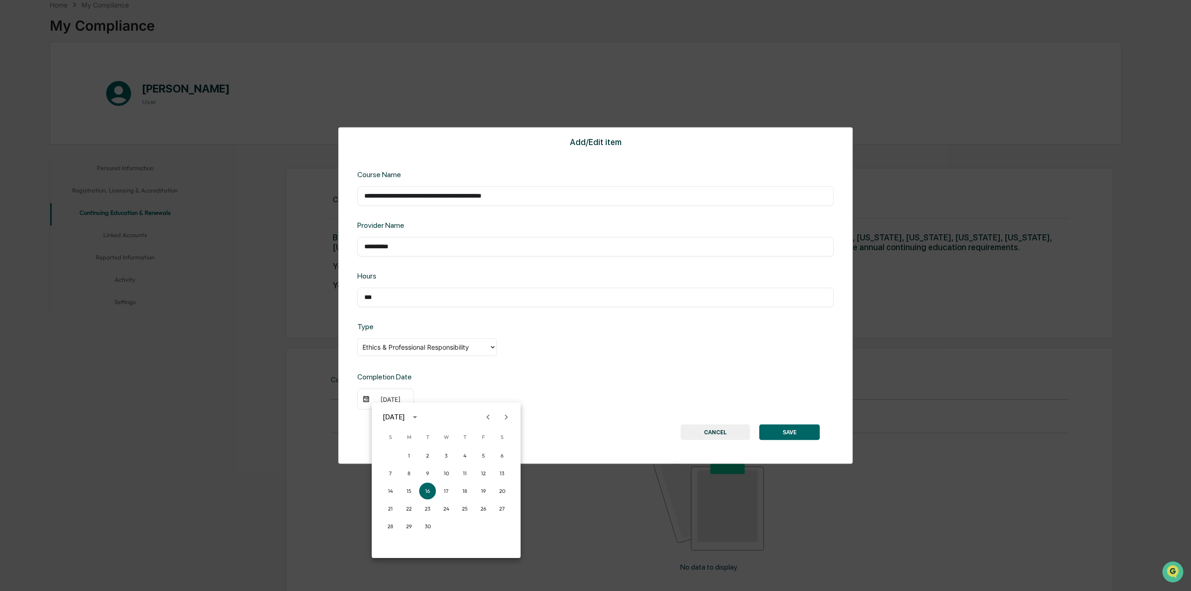
click at [485, 413] on icon "Previous month" at bounding box center [488, 417] width 10 height 10
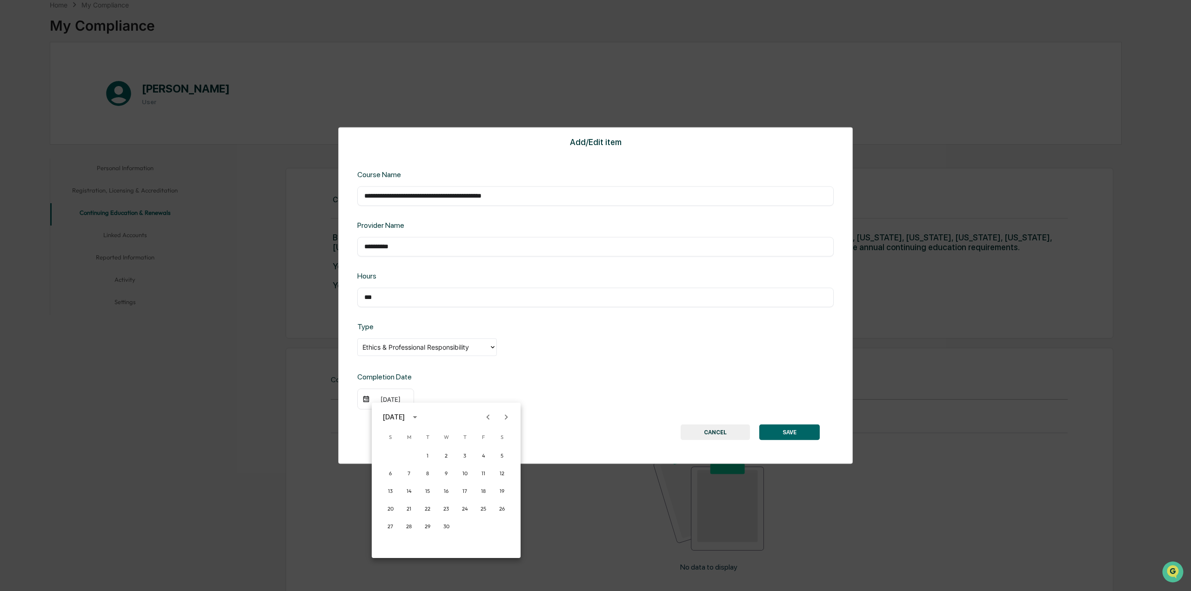
click at [485, 413] on icon "Previous month" at bounding box center [488, 417] width 10 height 10
click at [460, 417] on button "27" at bounding box center [464, 526] width 17 height 17
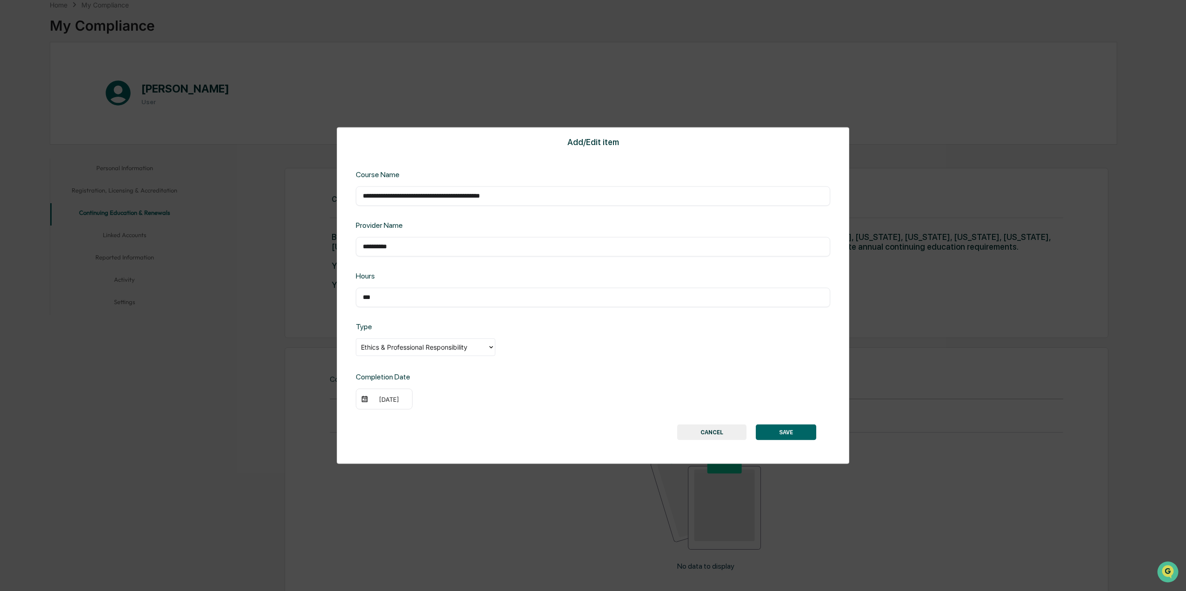
click at [789, 417] on button "SAVE" at bounding box center [786, 433] width 60 height 16
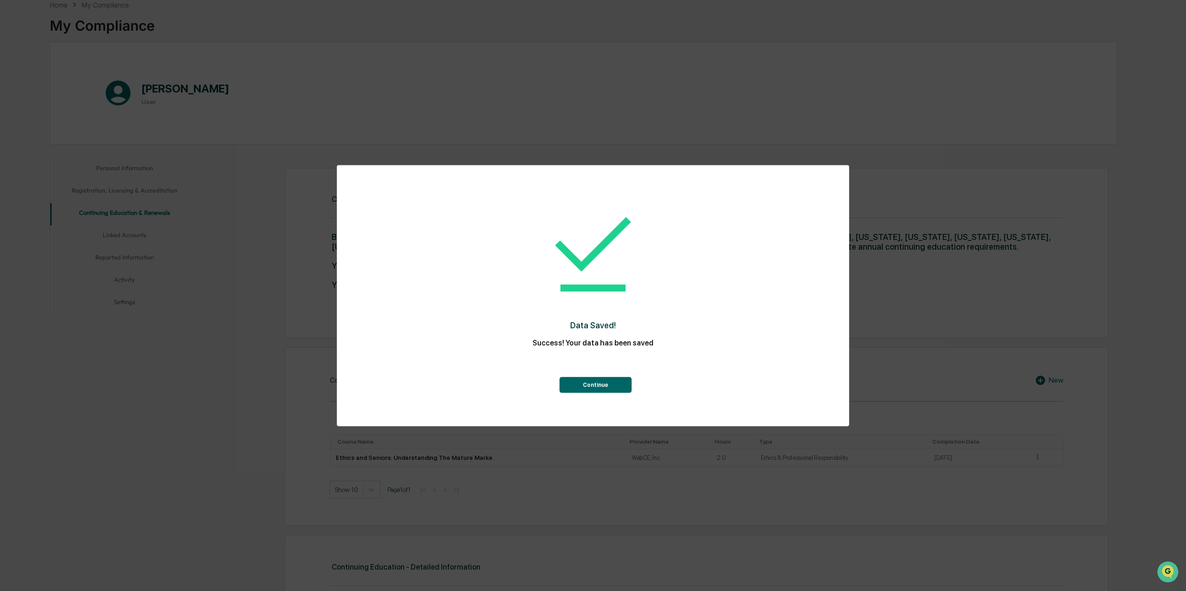
click at [593, 390] on button "Continue" at bounding box center [596, 385] width 72 height 16
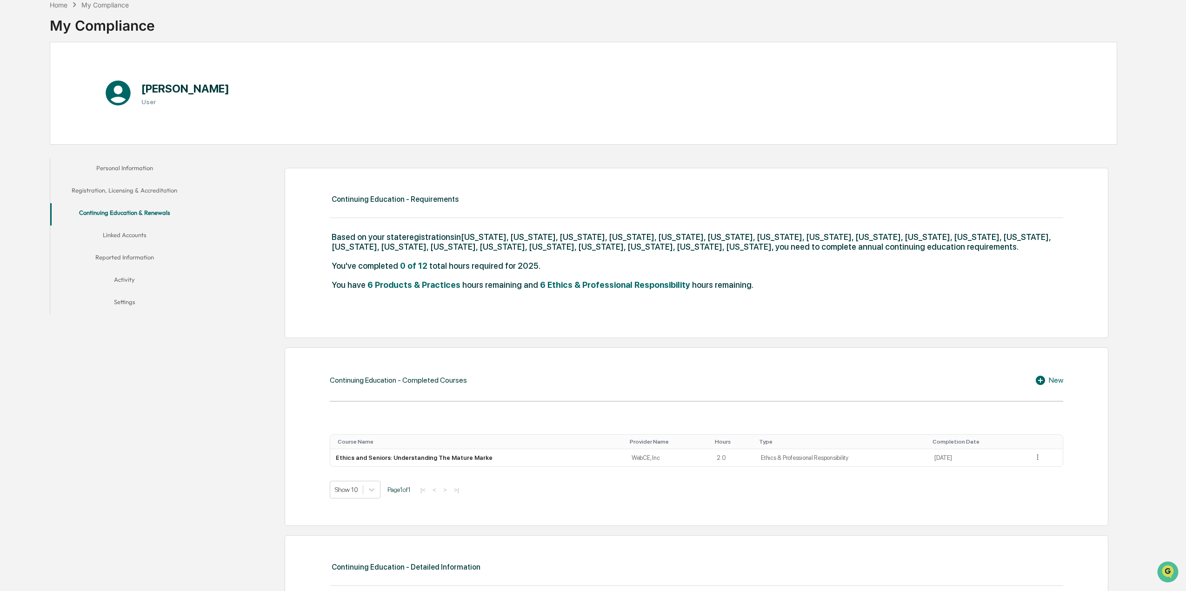
click at [789, 386] on icon at bounding box center [1042, 380] width 14 height 11
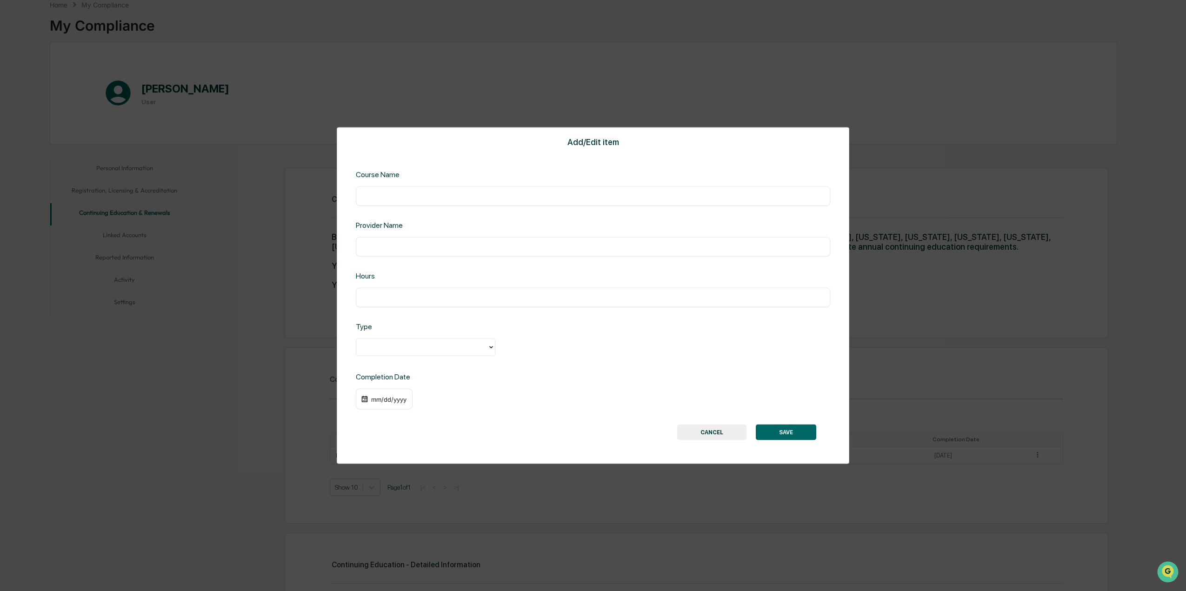
click at [425, 197] on input "text" at bounding box center [593, 195] width 461 height 9
paste input "**********"
type input "**********"
click at [514, 247] on input "text" at bounding box center [593, 246] width 461 height 9
paste input "**********"
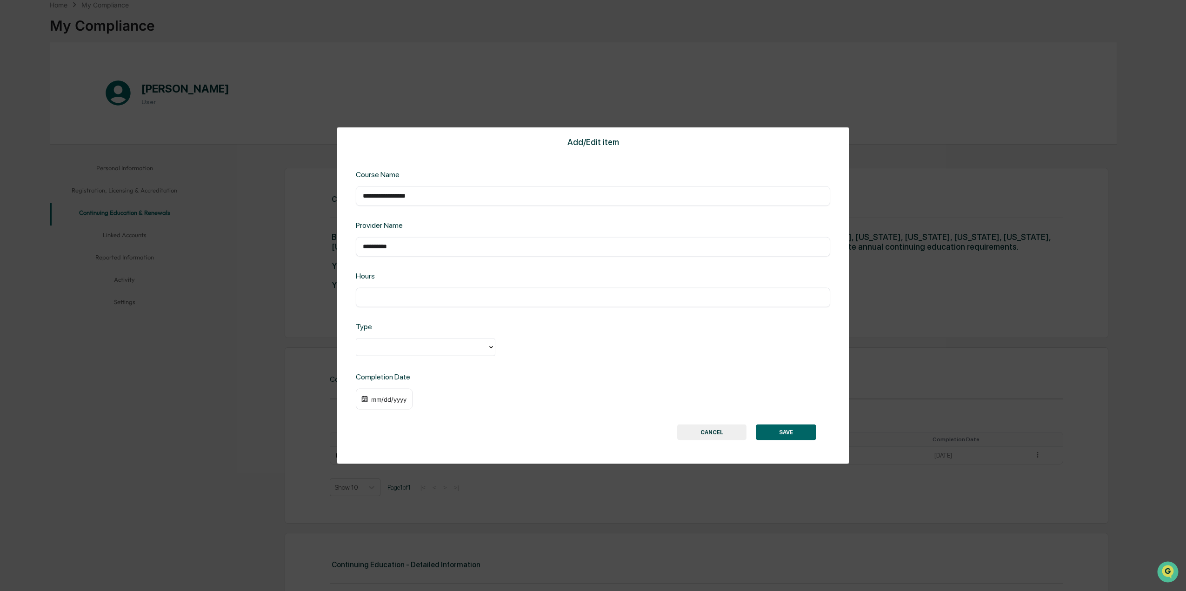
type input "**********"
click at [463, 302] on input "text" at bounding box center [593, 297] width 461 height 9
type input "*"
click at [441, 355] on div at bounding box center [426, 347] width 140 height 18
click at [425, 366] on div "Ethics & Professional Responsibility" at bounding box center [426, 368] width 140 height 19
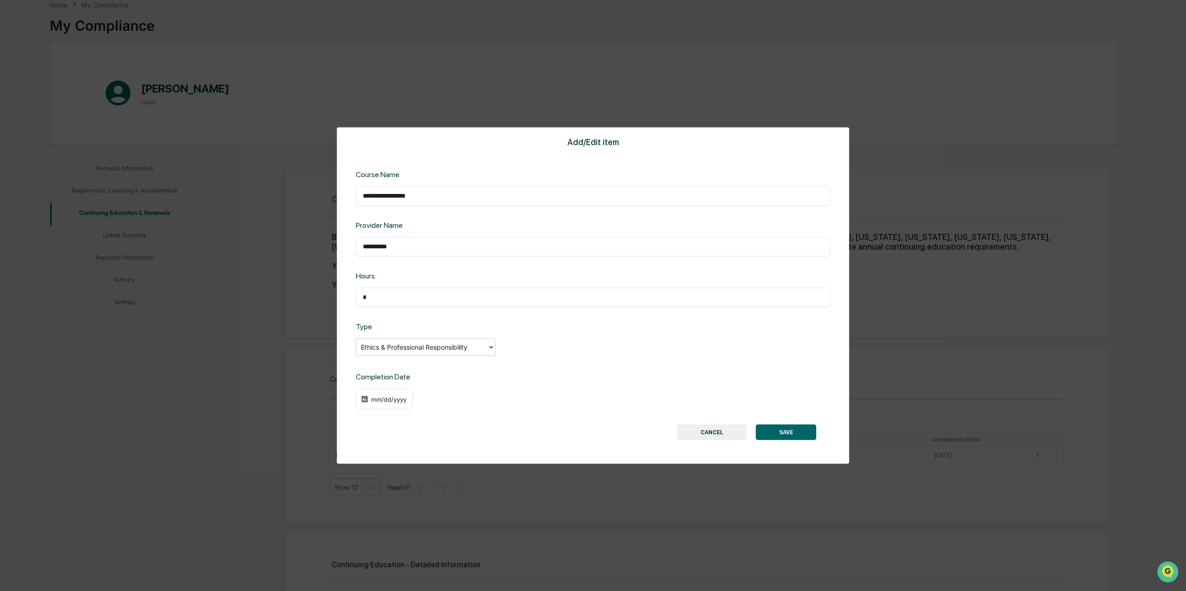
click at [373, 401] on div "mm/dd/yyyy" at bounding box center [388, 398] width 37 height 7
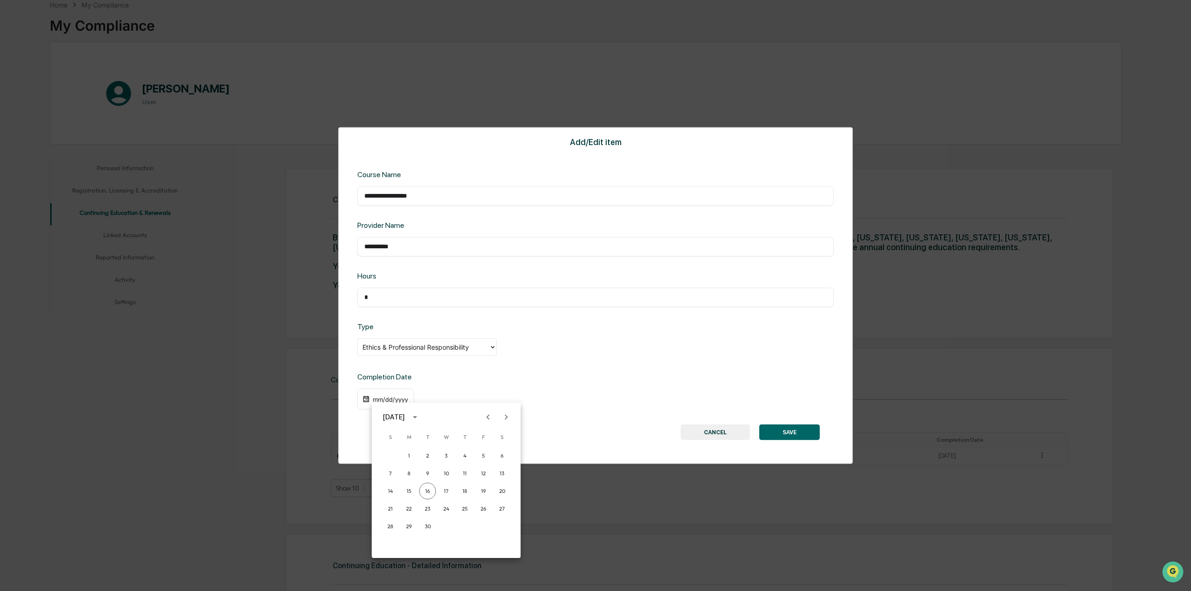
click at [405, 412] on div "[DATE]" at bounding box center [394, 417] width 22 height 10
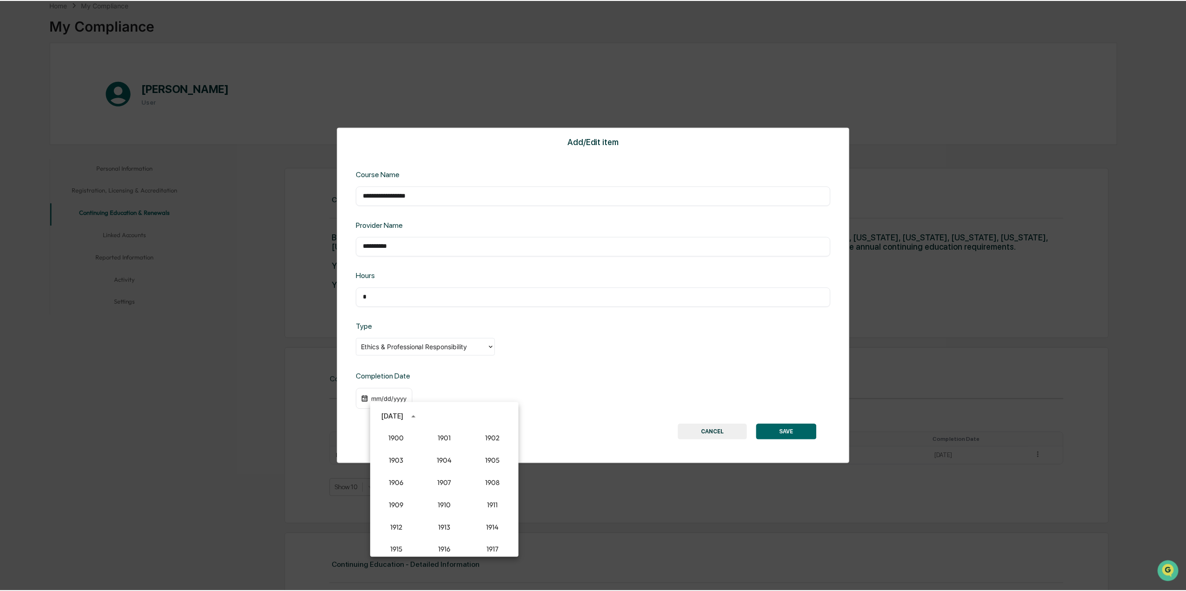
scroll to position [862, 0]
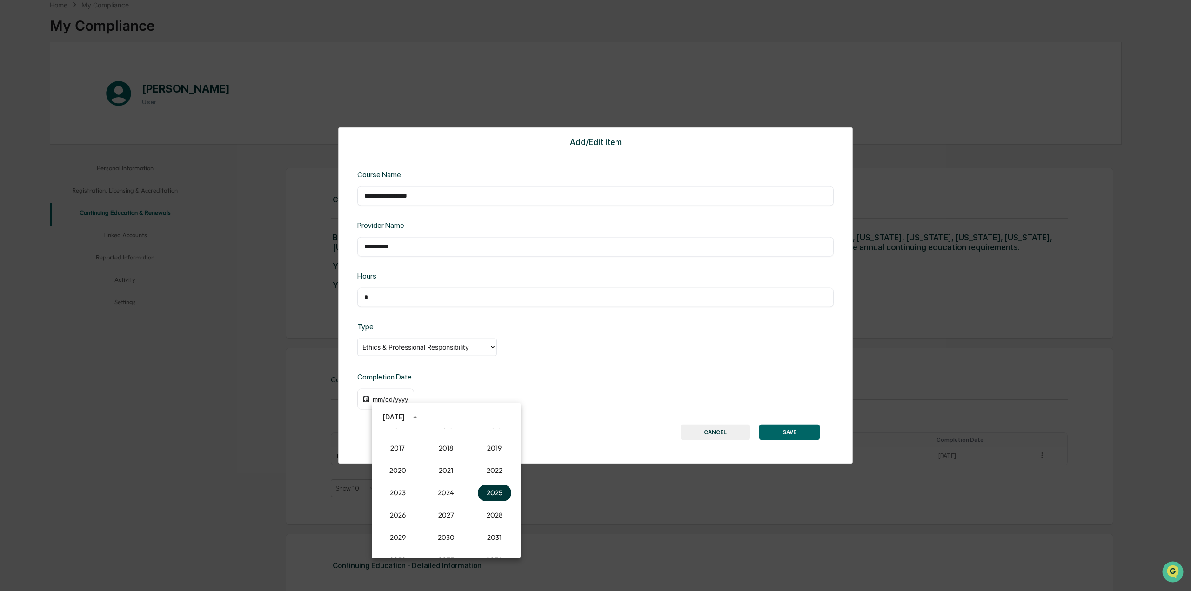
click at [499, 417] on button "2025" at bounding box center [494, 493] width 33 height 17
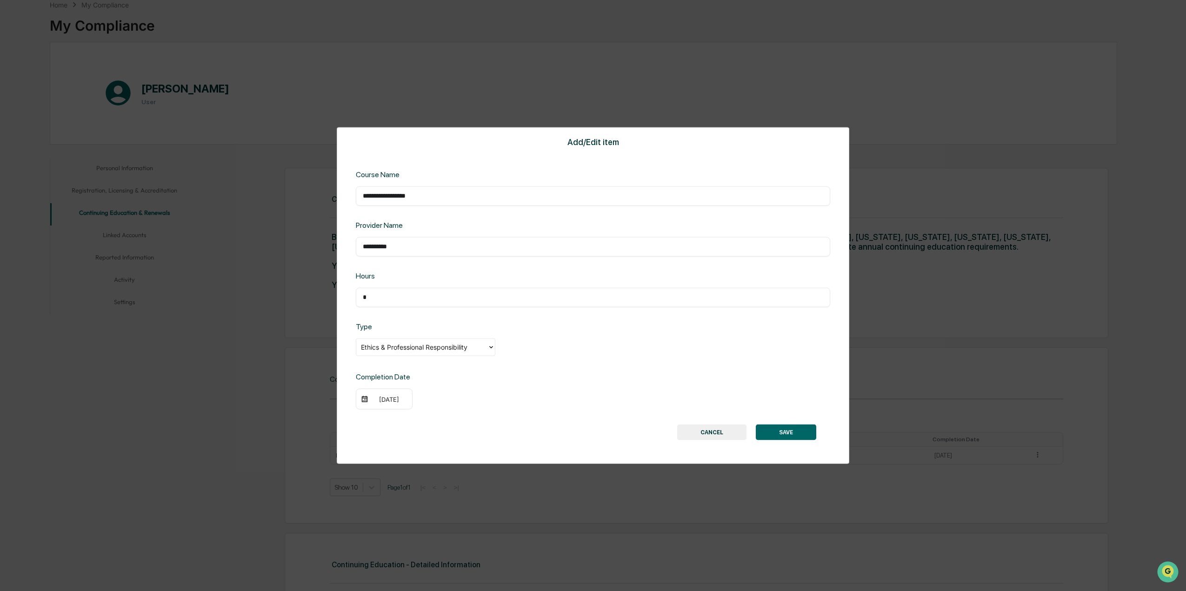
click at [406, 408] on div "[DATE]" at bounding box center [384, 398] width 57 height 21
click at [399, 404] on div "[DATE]" at bounding box center [384, 398] width 57 height 21
click at [391, 397] on div "[DATE]" at bounding box center [388, 398] width 37 height 7
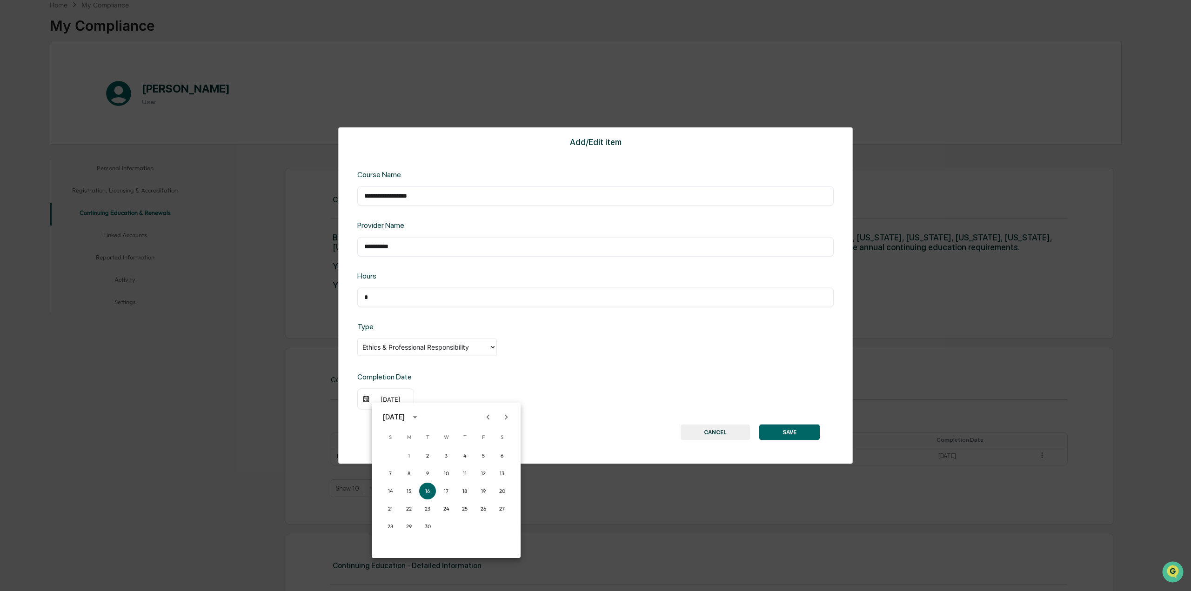
click at [483, 411] on button "Previous month" at bounding box center [488, 417] width 18 height 18
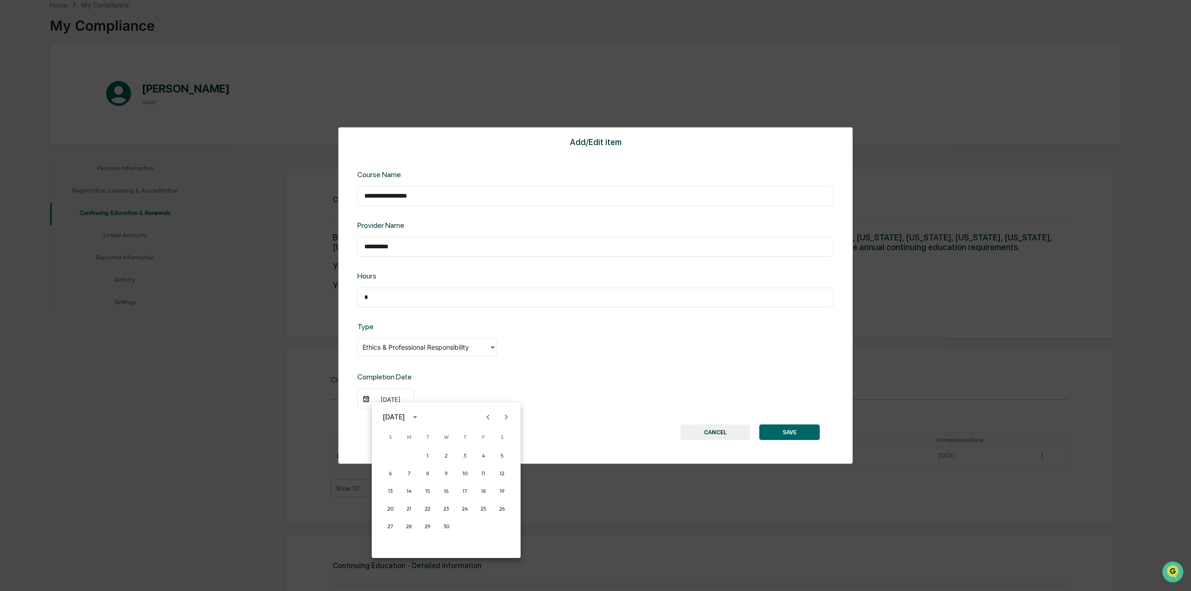
click at [483, 411] on button "Previous month" at bounding box center [488, 417] width 18 height 18
click at [444, 417] on button "26" at bounding box center [446, 526] width 17 height 17
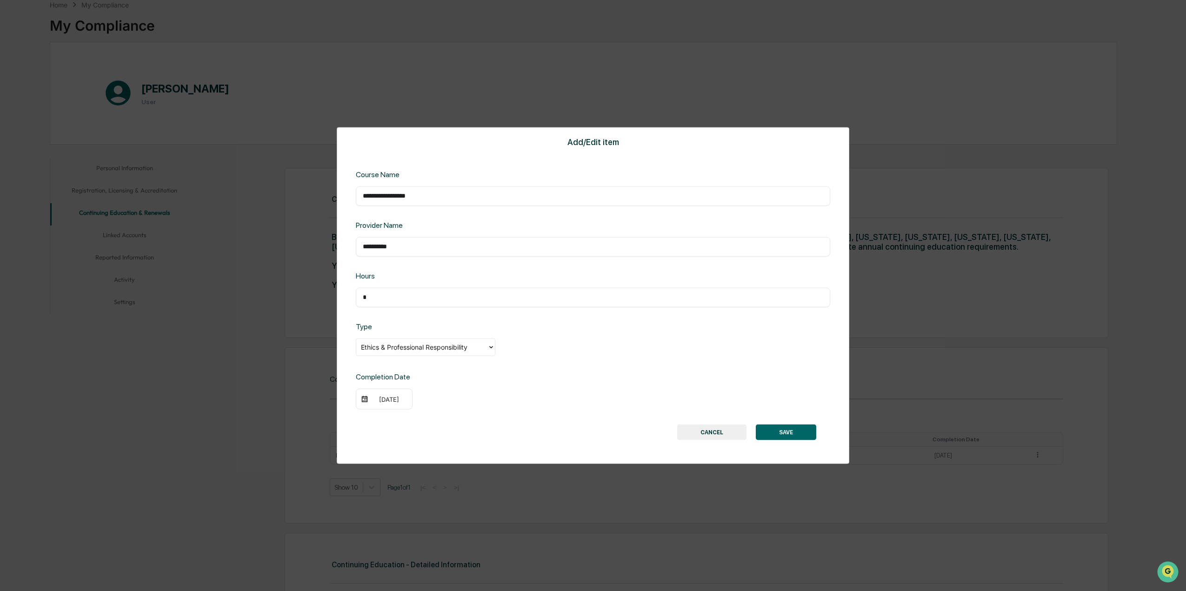
click at [789, 417] on button "SAVE" at bounding box center [786, 433] width 60 height 16
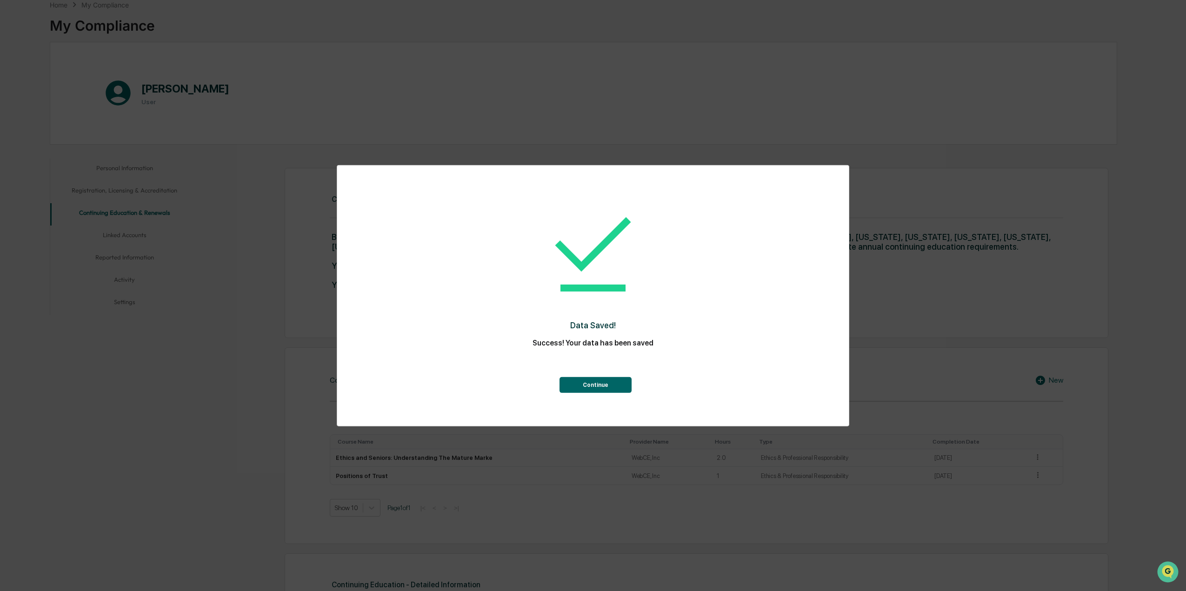
click at [607, 385] on button "Continue" at bounding box center [596, 385] width 72 height 16
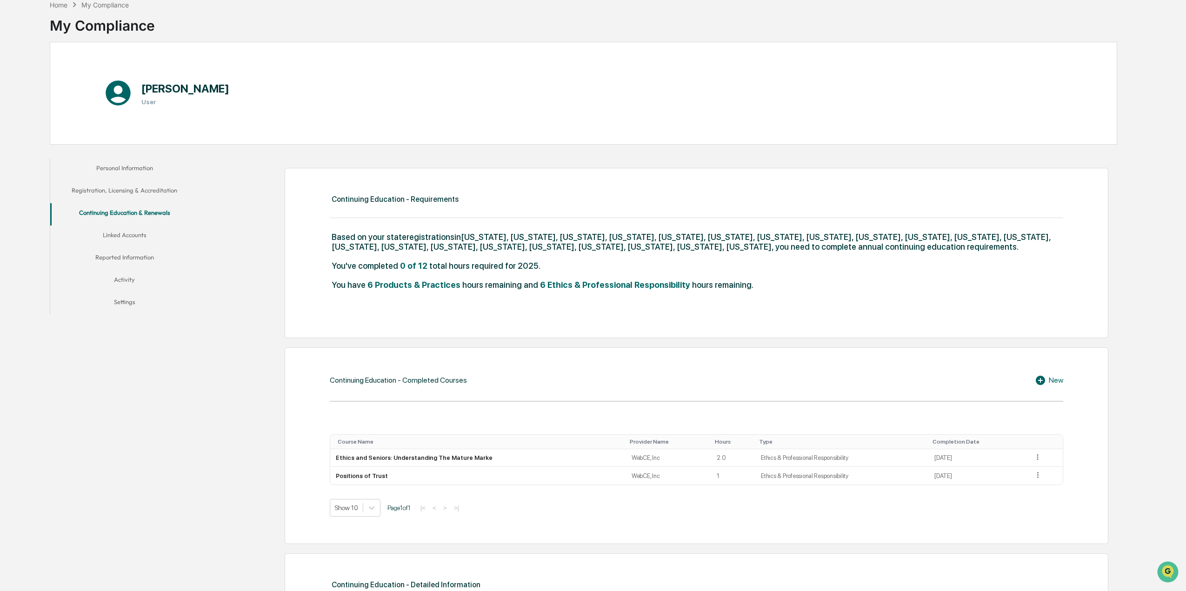
click at [789, 375] on icon at bounding box center [1042, 380] width 14 height 11
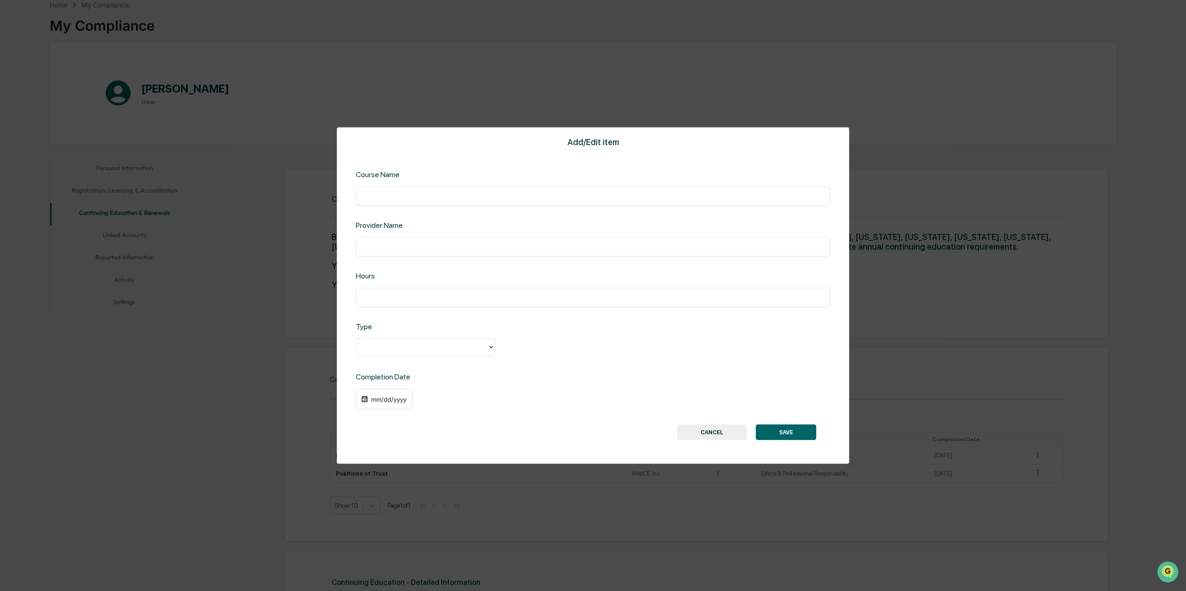
click at [450, 196] on input "text" at bounding box center [593, 195] width 461 height 9
paste input "**********"
type input "**********"
click at [445, 239] on div "​" at bounding box center [593, 247] width 475 height 20
click at [444, 246] on input "text" at bounding box center [593, 246] width 461 height 9
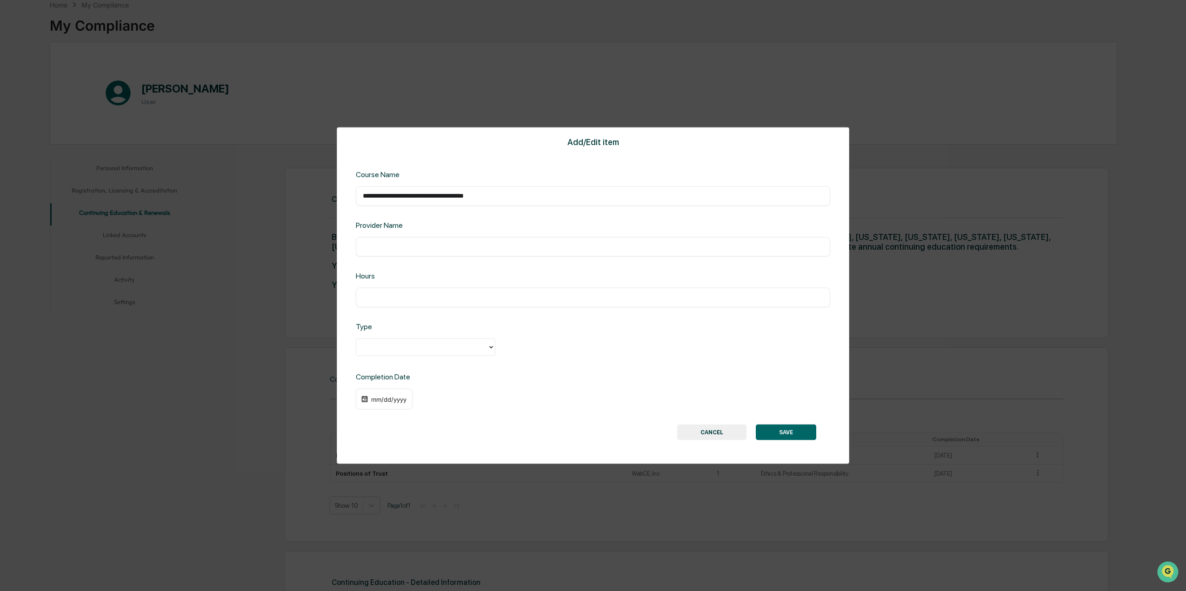
click at [427, 251] on input "text" at bounding box center [593, 246] width 461 height 9
paste input "**********"
type input "**********"
click at [412, 296] on input "text" at bounding box center [593, 297] width 461 height 9
type input "*"
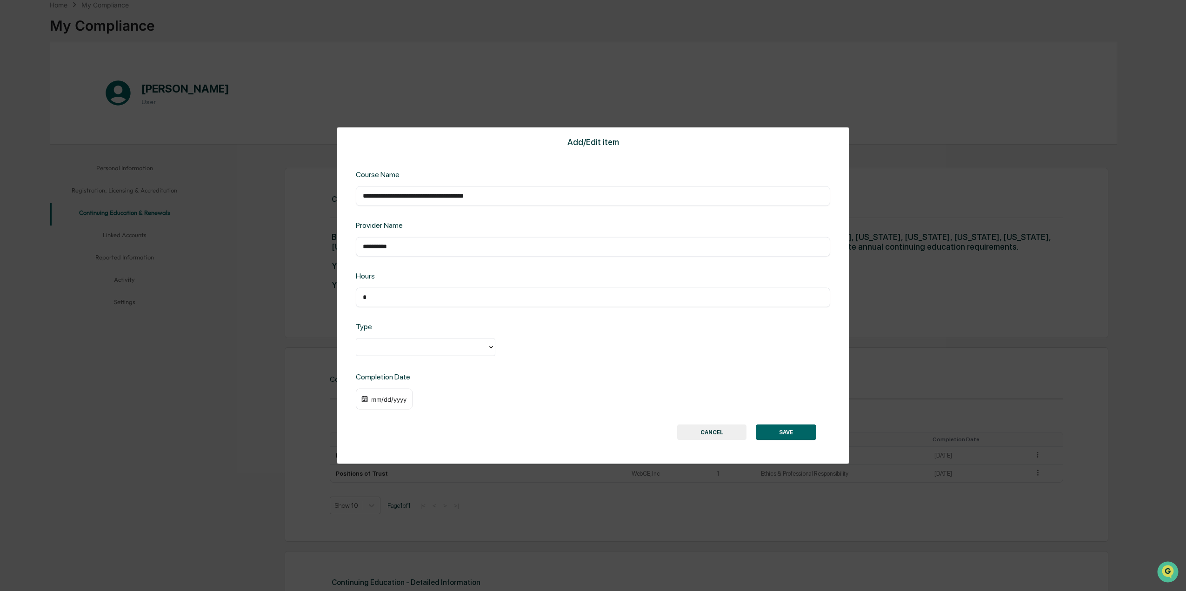
click at [424, 351] on div at bounding box center [422, 347] width 122 height 11
click at [411, 367] on div "Ethics & Professional Responsibility" at bounding box center [426, 368] width 140 height 19
click at [377, 401] on div "mm/dd/yyyy" at bounding box center [388, 398] width 37 height 7
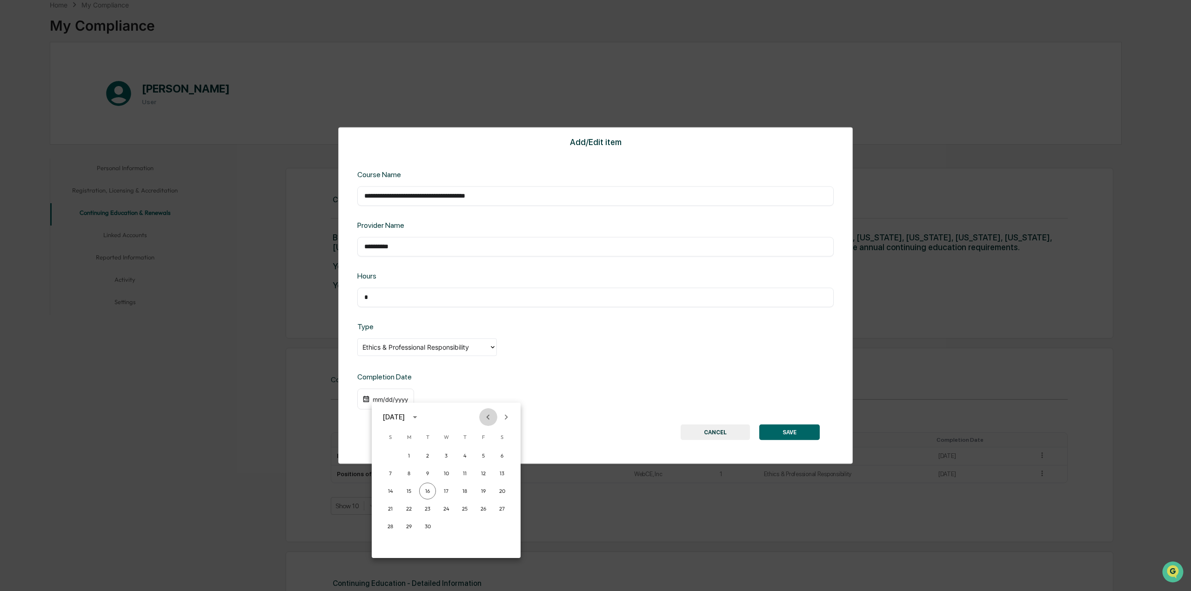
click at [486, 416] on icon "Previous month" at bounding box center [488, 417] width 10 height 10
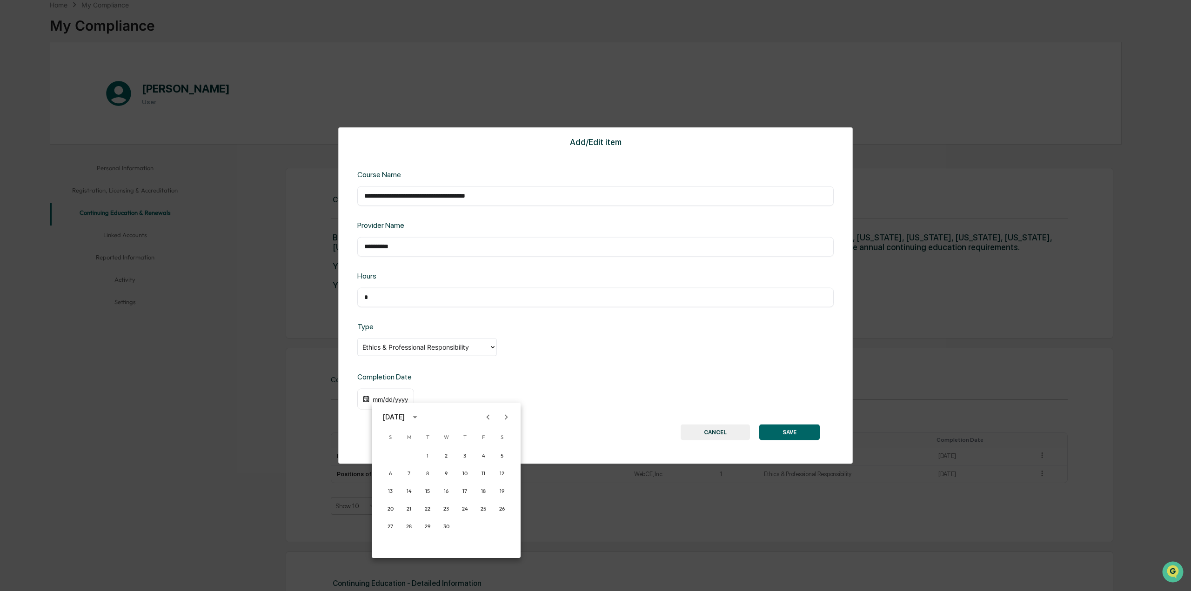
click at [486, 416] on icon "Previous month" at bounding box center [488, 417] width 10 height 10
click at [442, 417] on button "26" at bounding box center [446, 526] width 17 height 17
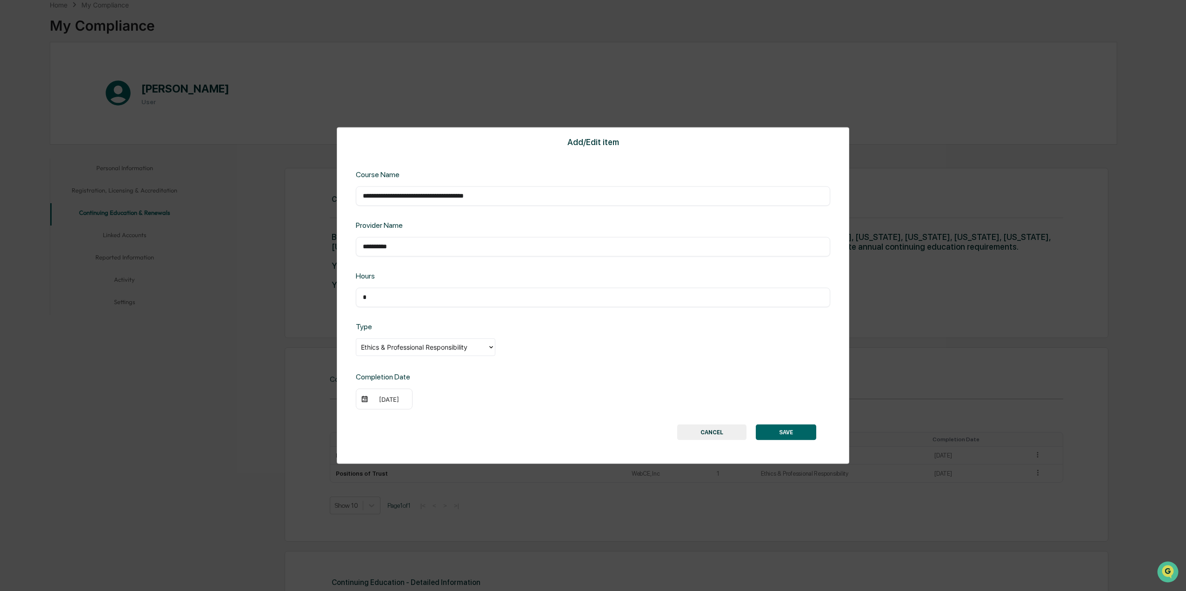
click at [789, 417] on button "SAVE" at bounding box center [786, 433] width 60 height 16
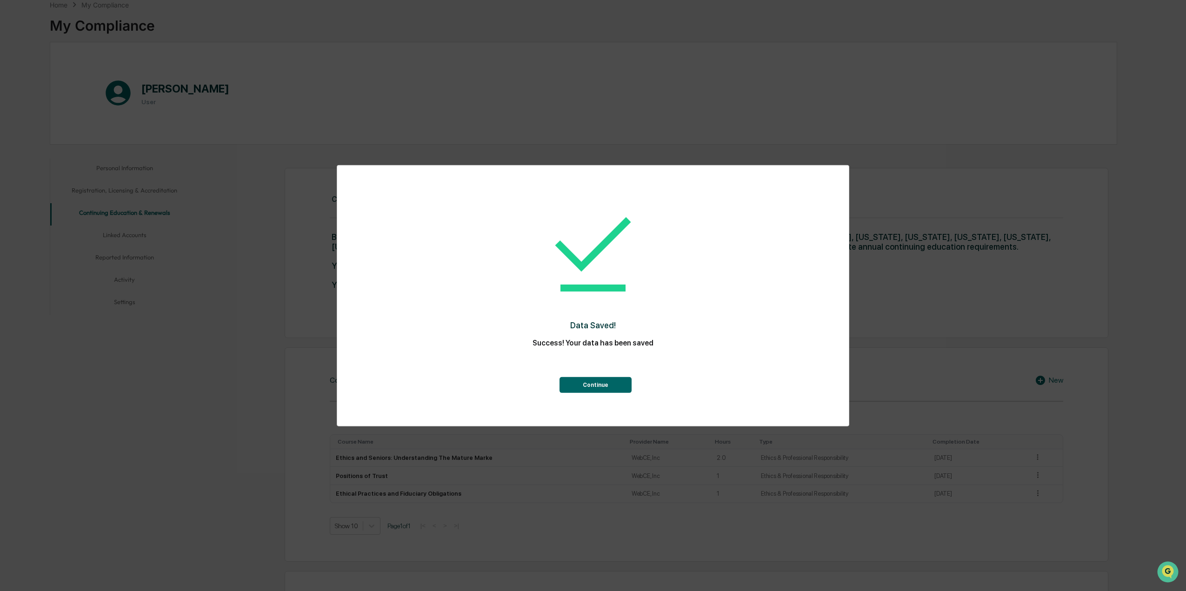
click at [618, 387] on button "Continue" at bounding box center [596, 385] width 72 height 16
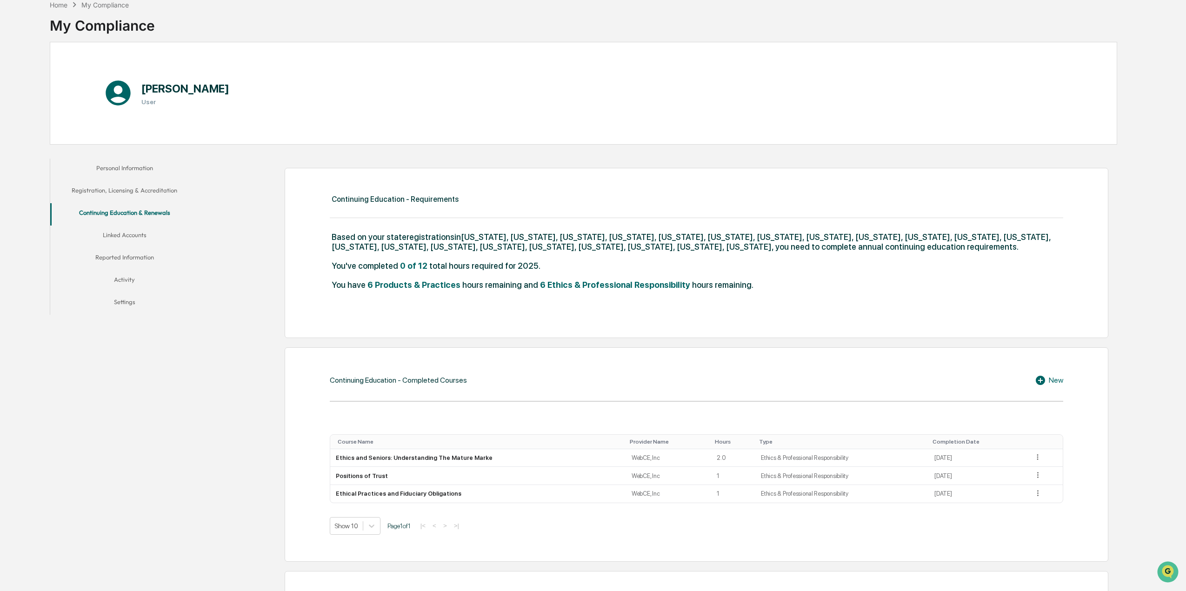
click at [789, 387] on div "Continuing Education - Completed Courses New Course Name Provider Name Hours Ty…" at bounding box center [697, 455] width 824 height 214
click at [789, 383] on icon at bounding box center [1040, 380] width 9 height 9
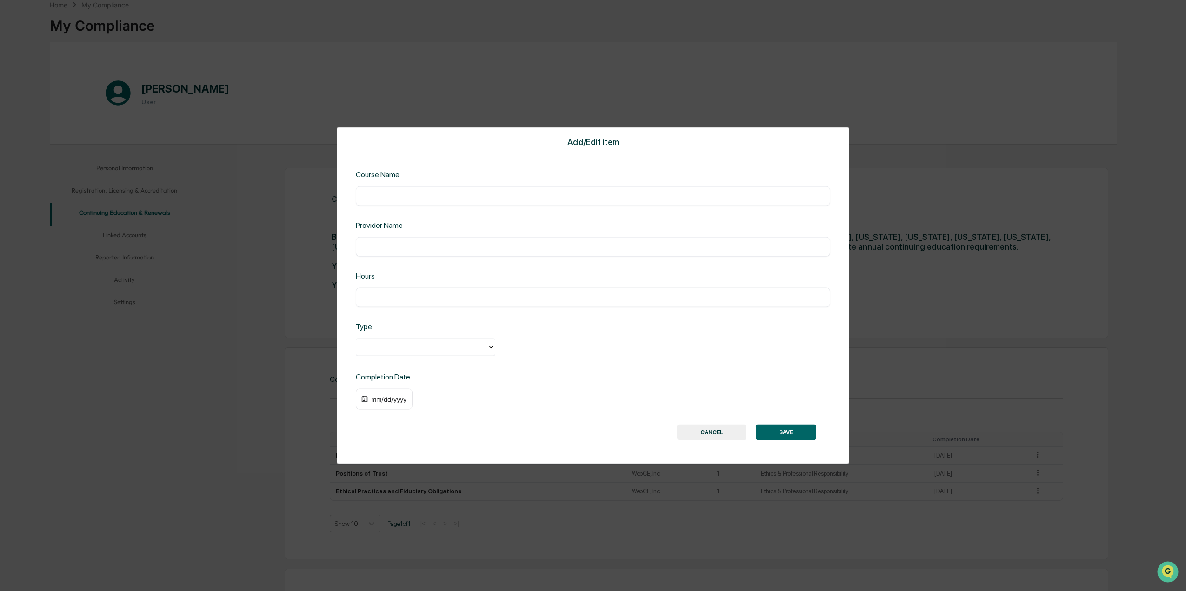
click at [388, 189] on div "​" at bounding box center [593, 196] width 475 height 20
click at [387, 196] on input "text" at bounding box center [593, 195] width 461 height 9
paste input "**********"
type input "**********"
click at [359, 242] on div "​" at bounding box center [593, 247] width 475 height 20
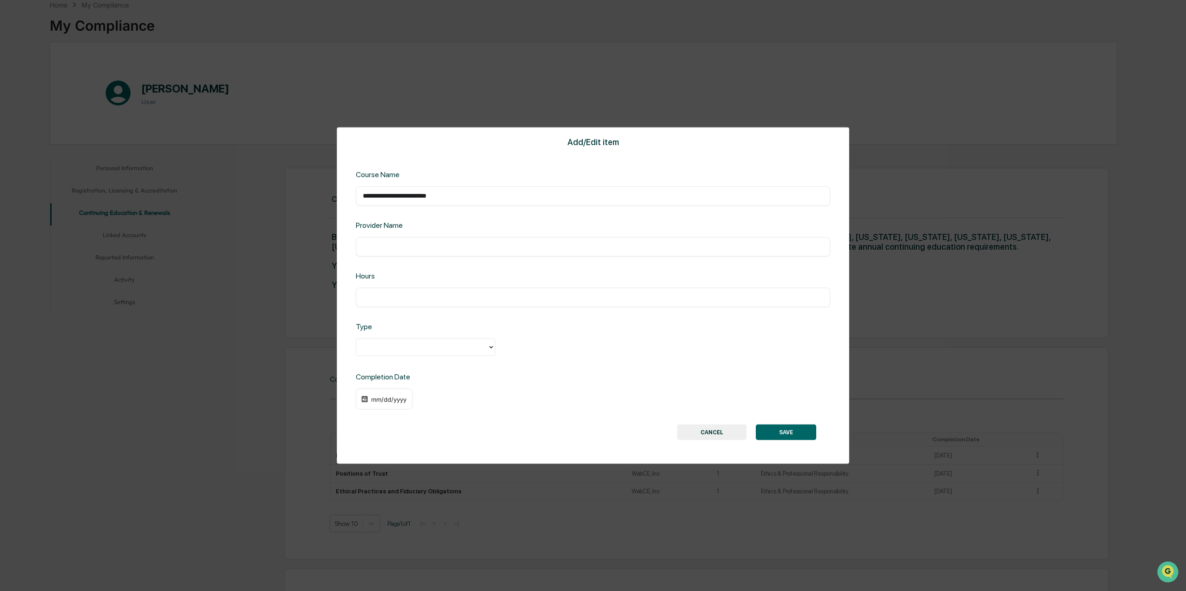
click at [373, 250] on input "text" at bounding box center [593, 246] width 461 height 9
paste input "**********"
type input "**********"
click at [379, 299] on input "text" at bounding box center [593, 297] width 461 height 9
type input "*"
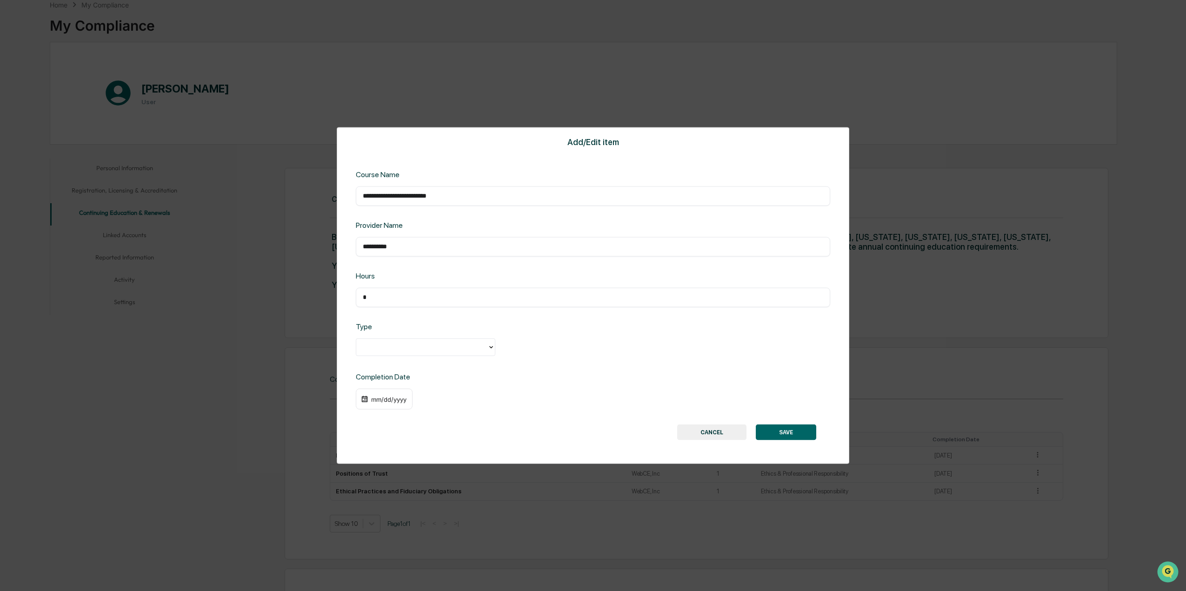
click at [395, 350] on div at bounding box center [422, 347] width 122 height 11
click at [399, 364] on div "Ethics & Professional Responsibility" at bounding box center [426, 368] width 140 height 19
click at [382, 401] on div "mm/dd/yyyy" at bounding box center [388, 398] width 37 height 7
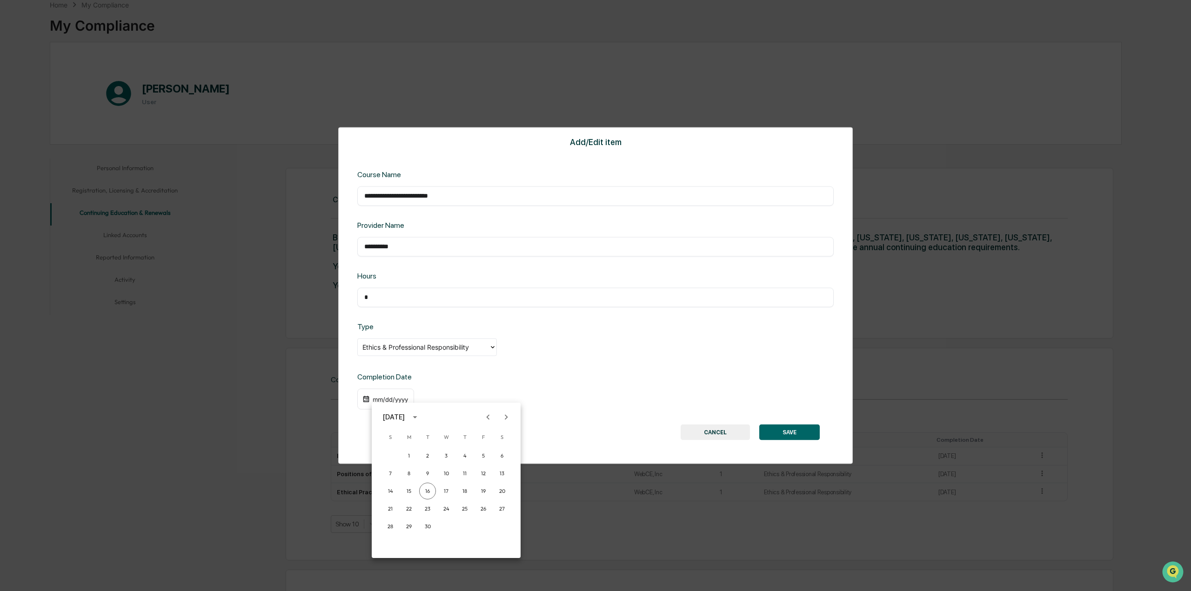
click at [484, 417] on button "Previous month" at bounding box center [488, 417] width 18 height 18
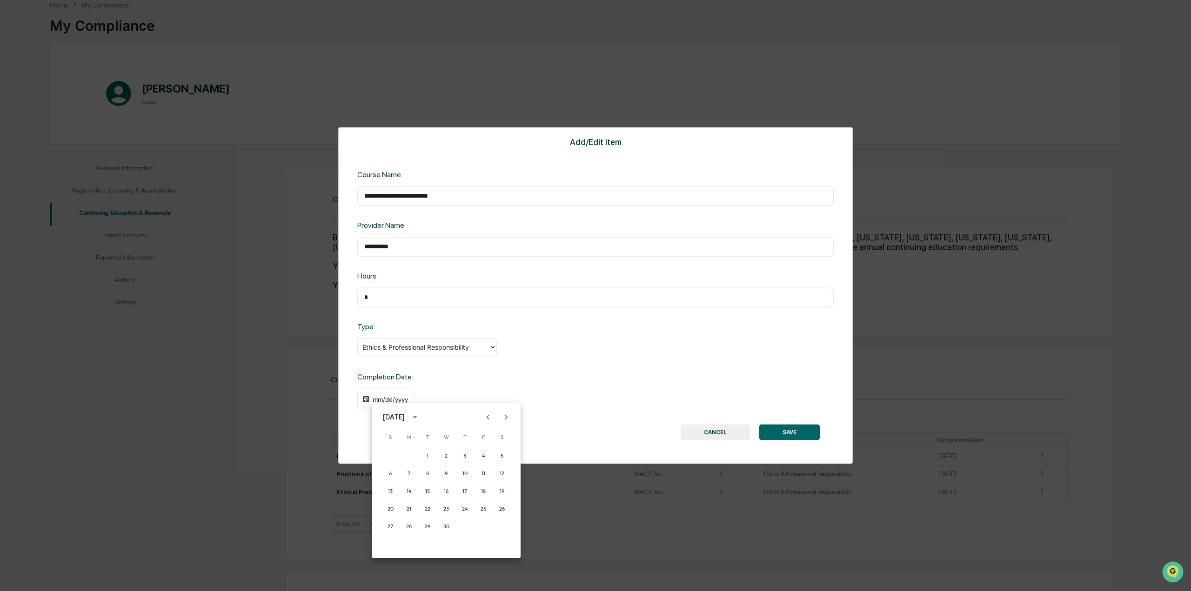
click at [484, 417] on button "Previous month" at bounding box center [488, 417] width 18 height 18
click at [432, 417] on button "25" at bounding box center [427, 526] width 17 height 17
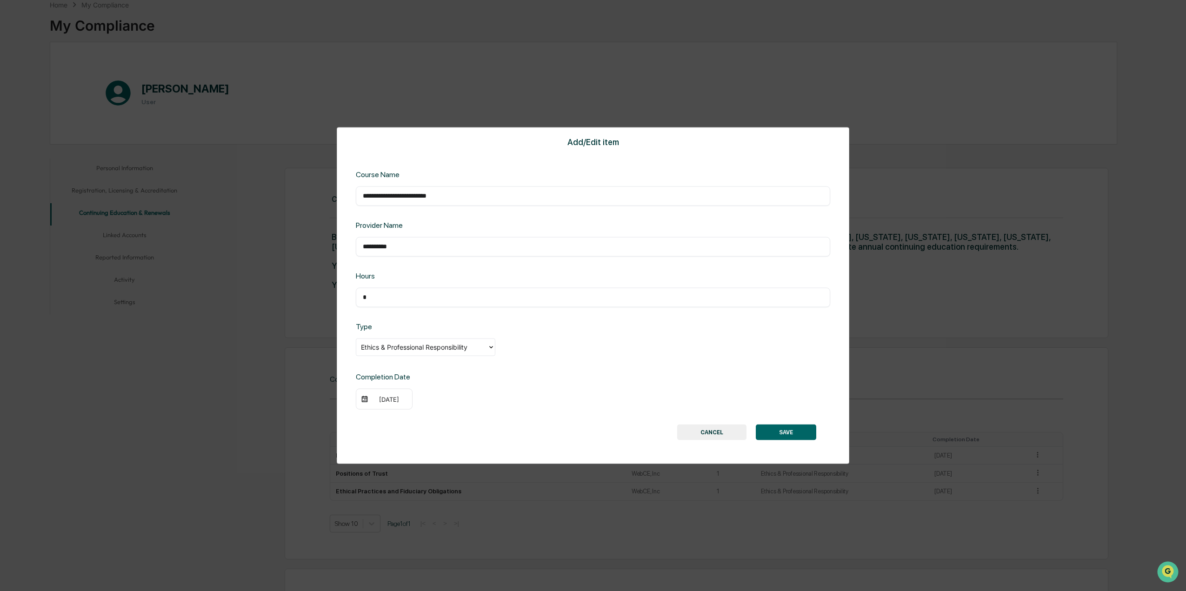
click at [789, 417] on button "SAVE" at bounding box center [786, 433] width 60 height 16
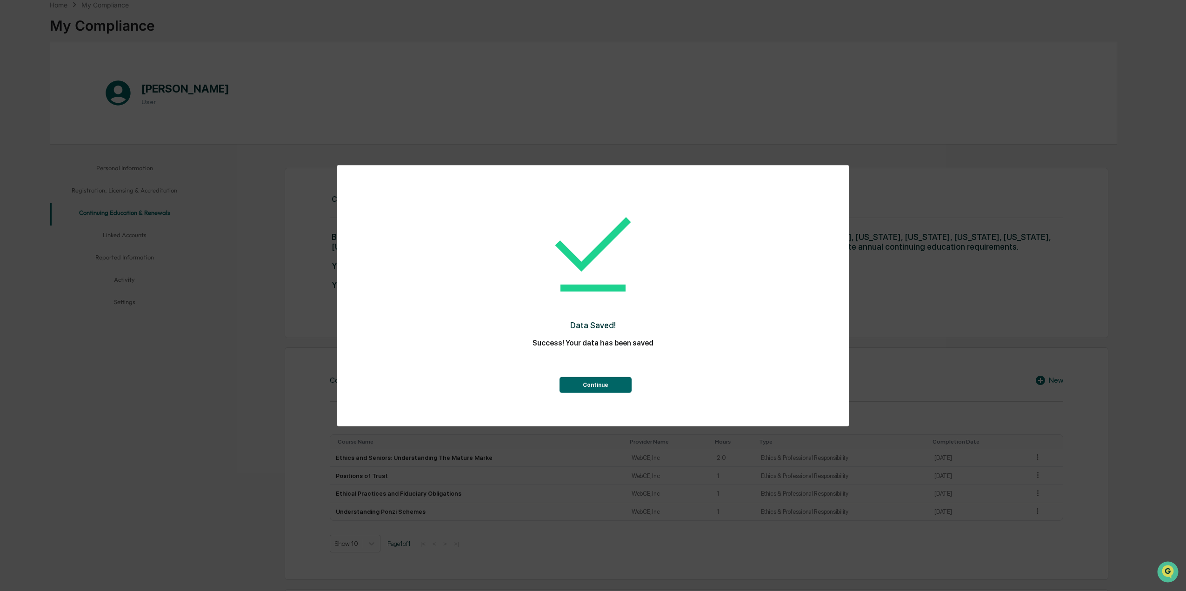
scroll to position [188, 0]
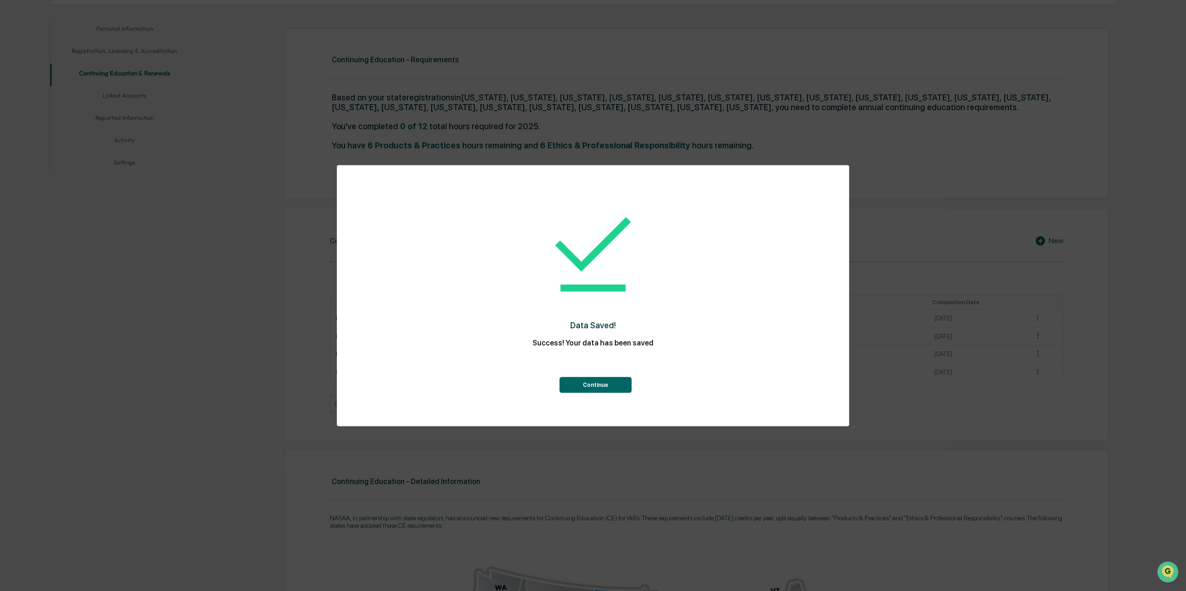
click at [619, 390] on button "Continue" at bounding box center [596, 385] width 72 height 16
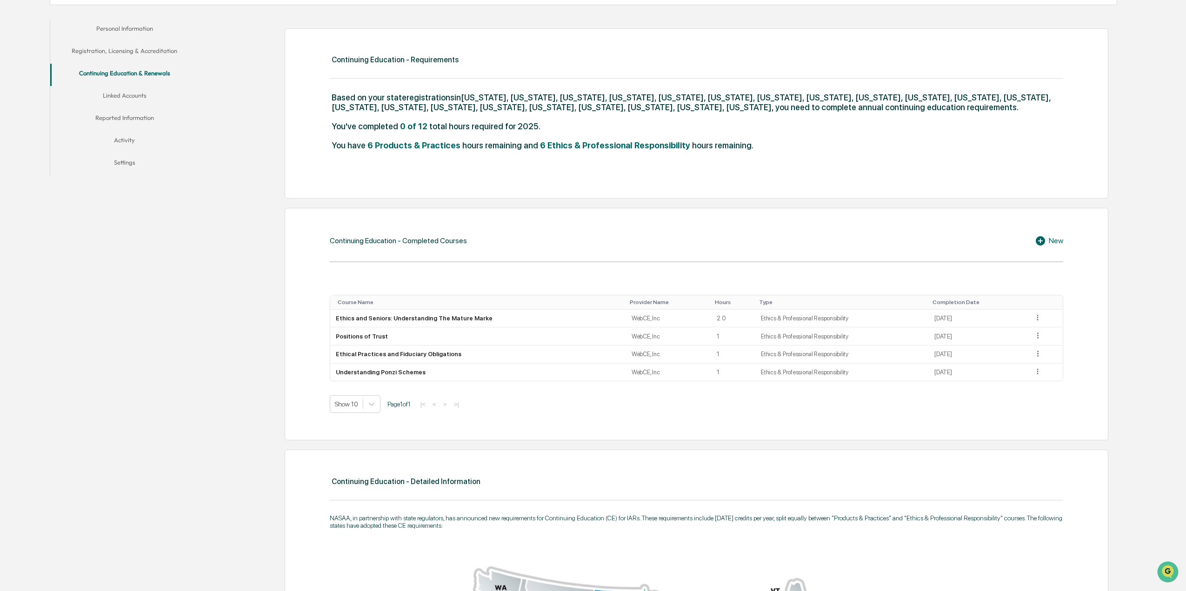
click at [789, 246] on icon at bounding box center [1042, 240] width 14 height 11
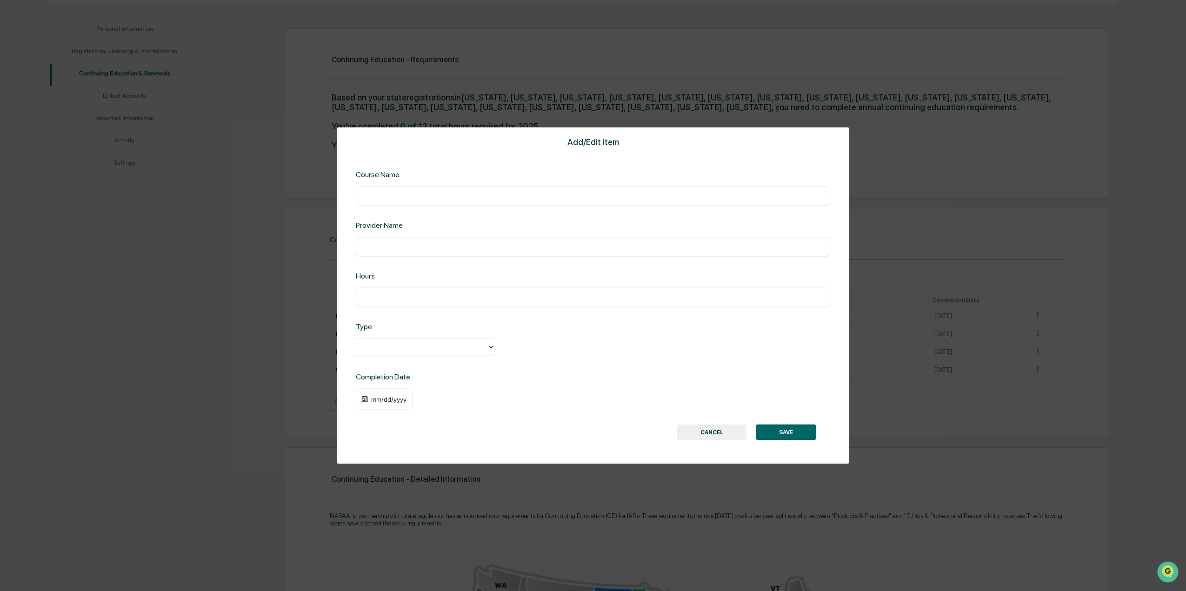
click at [518, 185] on div "Course Name ​" at bounding box center [593, 188] width 475 height 36
click at [516, 189] on div "​" at bounding box center [593, 196] width 475 height 20
click at [518, 196] on input "text" at bounding box center [593, 195] width 461 height 9
paste input "**********"
type input "**********"
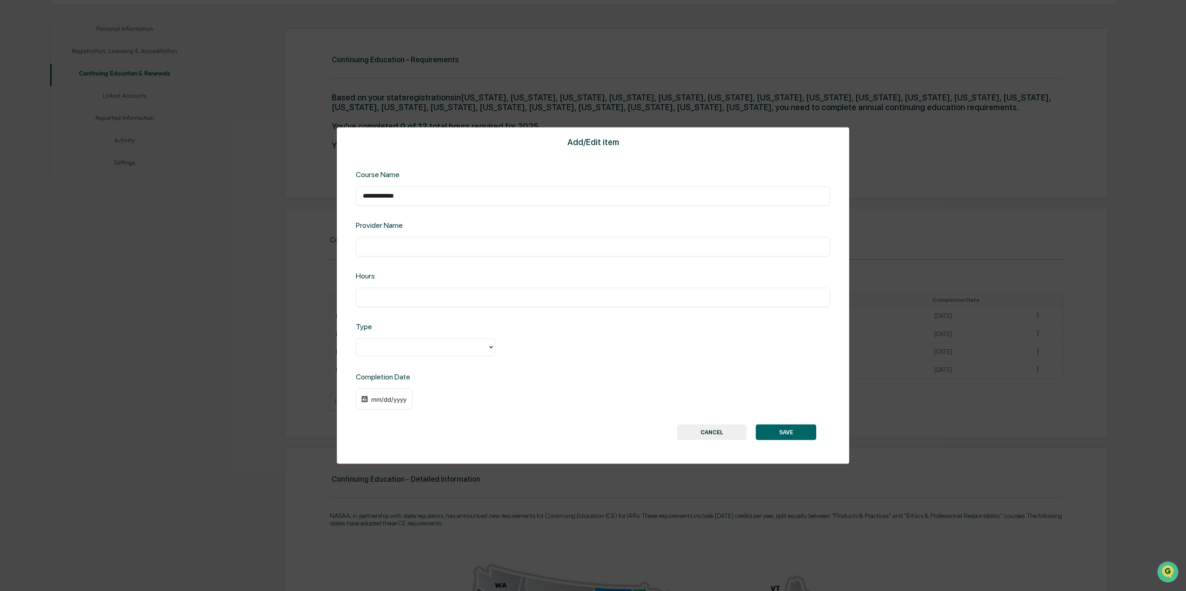
click at [563, 255] on div "​" at bounding box center [593, 247] width 475 height 20
click at [566, 248] on input "text" at bounding box center [593, 246] width 461 height 9
paste input "**********"
type input "**********"
click at [516, 296] on input "text" at bounding box center [593, 297] width 461 height 9
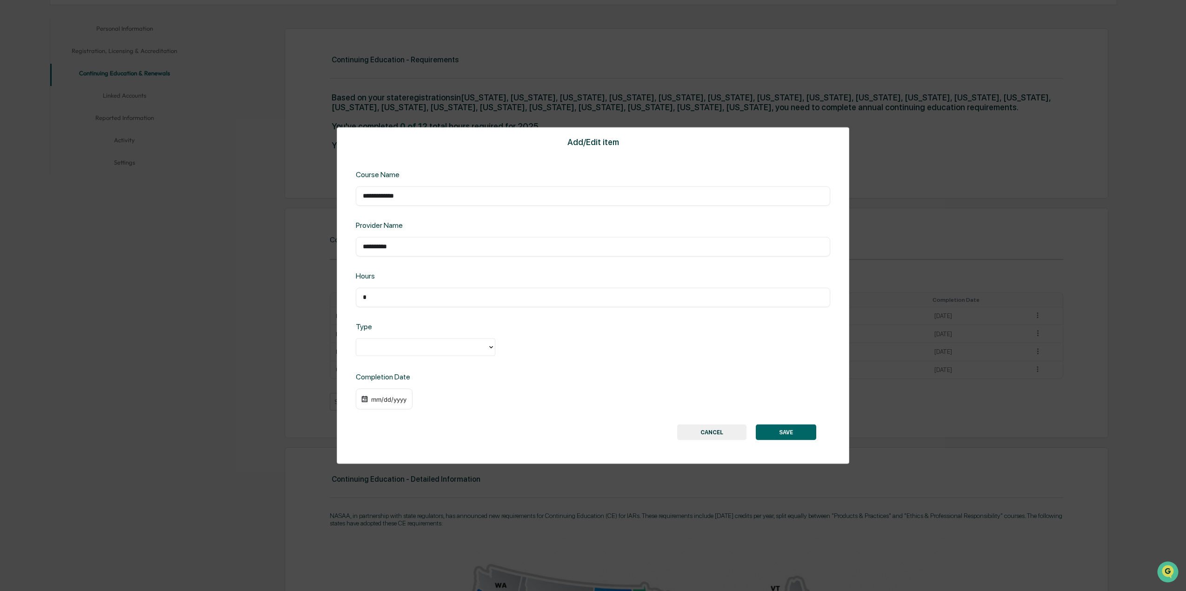
type input "*"
click at [385, 350] on div at bounding box center [422, 347] width 122 height 11
click at [386, 365] on div "Ethics & Professional Responsibility" at bounding box center [426, 368] width 140 height 19
click at [379, 401] on div "mm/dd/yyyy" at bounding box center [388, 398] width 37 height 7
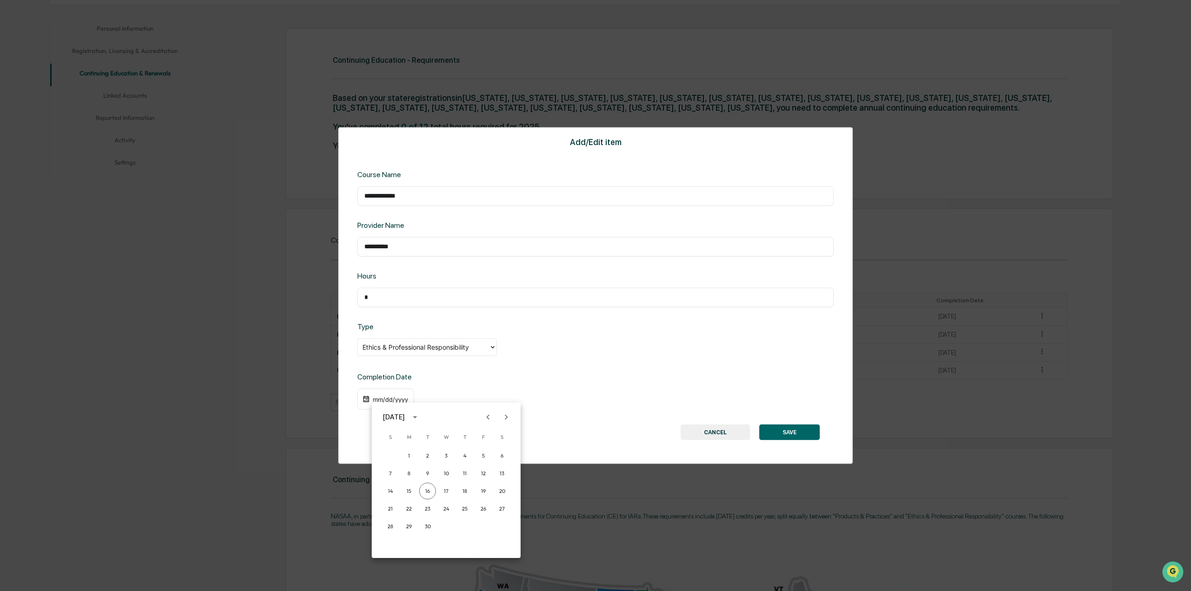
click at [489, 417] on button "Previous month" at bounding box center [488, 417] width 18 height 18
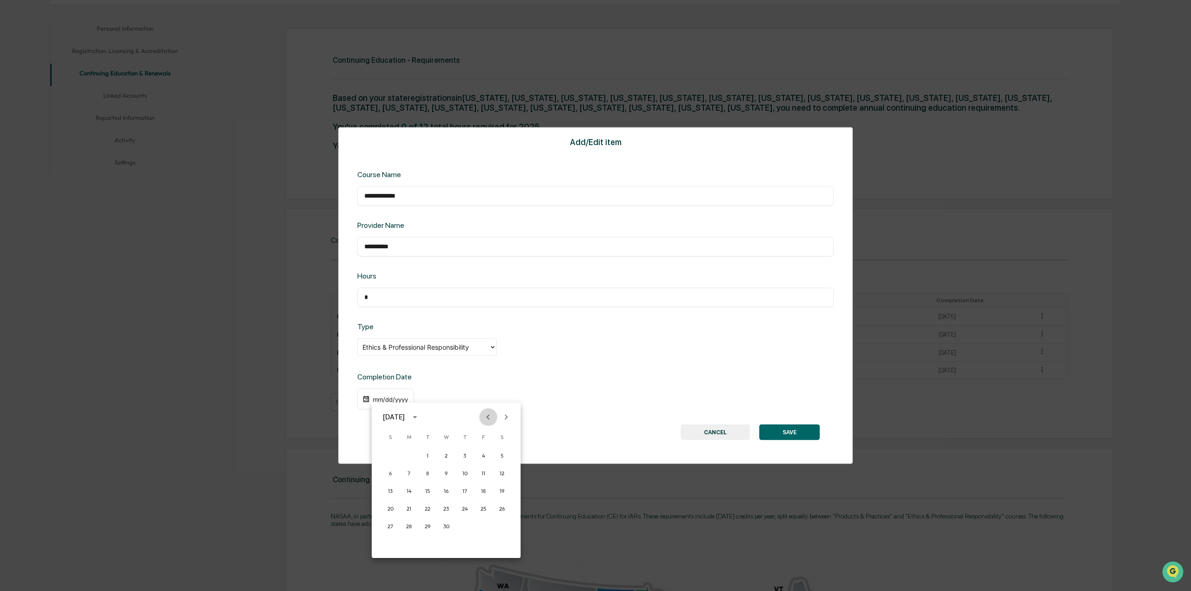
click at [489, 417] on button "Previous month" at bounding box center [488, 417] width 18 height 18
click at [462, 417] on button "20" at bounding box center [464, 509] width 17 height 17
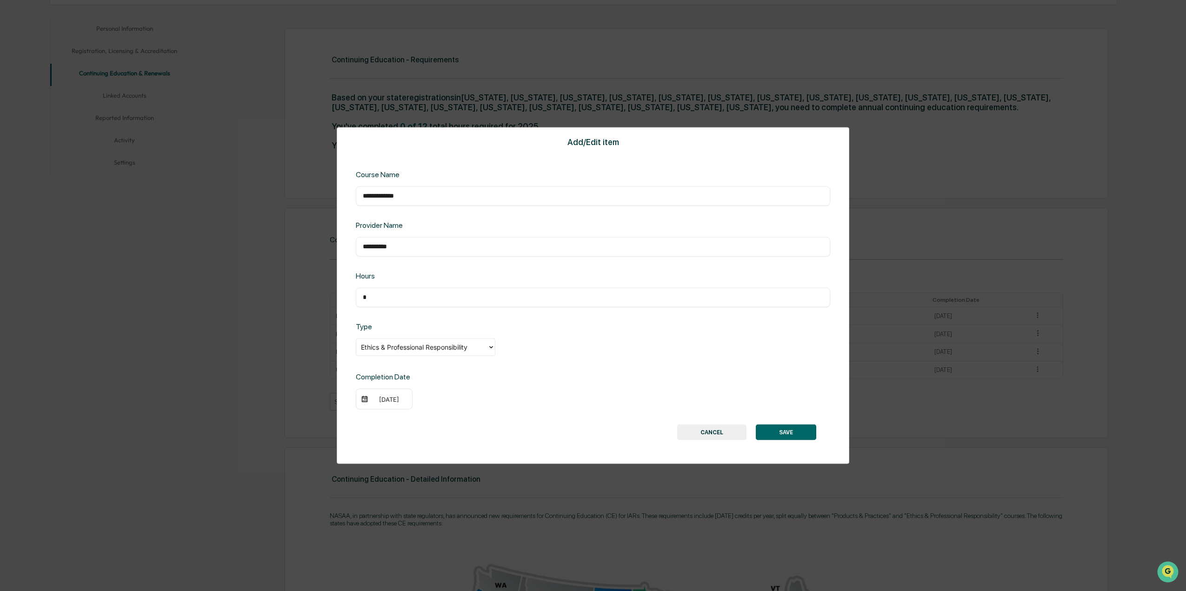
click at [789, 417] on button "SAVE" at bounding box center [786, 433] width 60 height 16
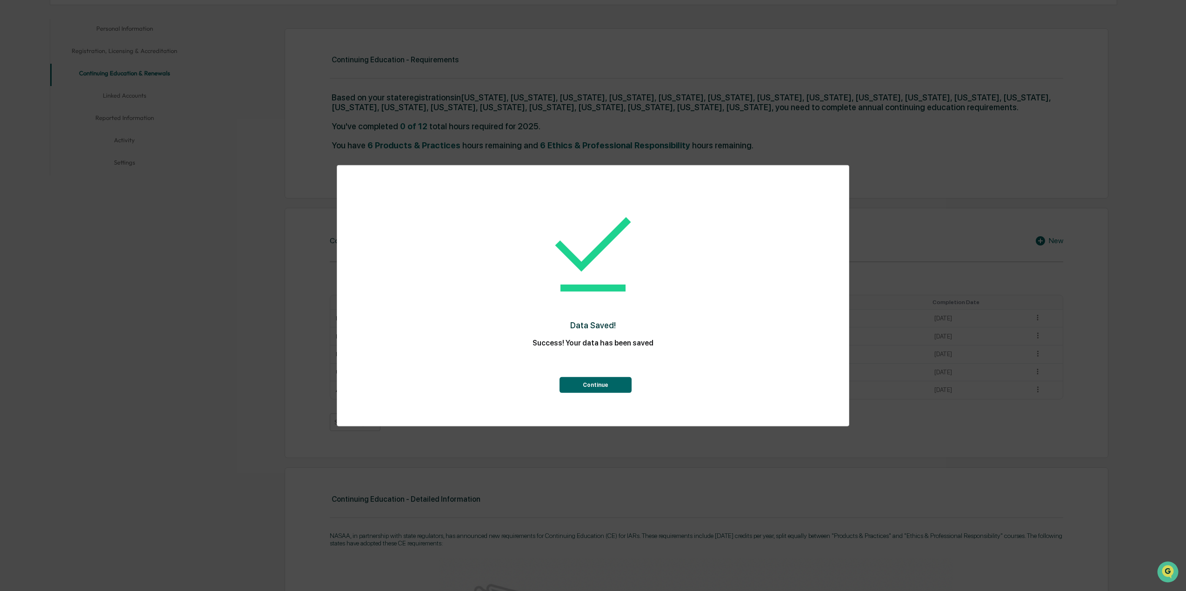
click at [588, 379] on button "Continue" at bounding box center [596, 385] width 72 height 16
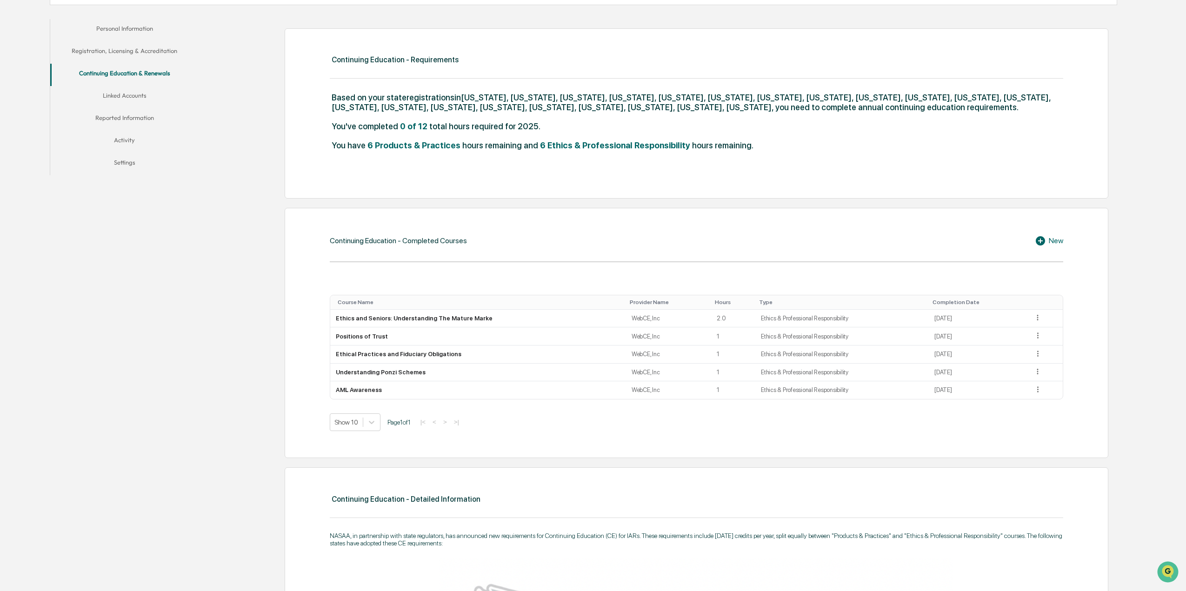
click at [789, 243] on div "New" at bounding box center [1049, 240] width 28 height 11
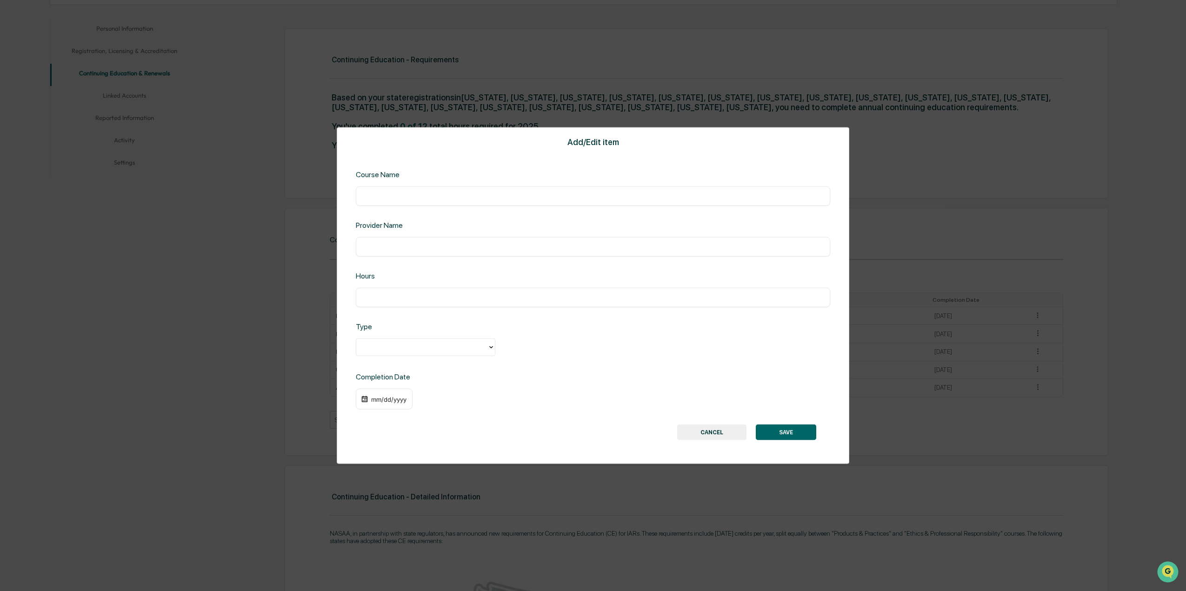
click at [492, 200] on input "text" at bounding box center [593, 195] width 461 height 9
paste input "**********"
type input "**********"
click at [464, 252] on div "​" at bounding box center [593, 247] width 475 height 20
click at [435, 243] on input "text" at bounding box center [593, 246] width 461 height 9
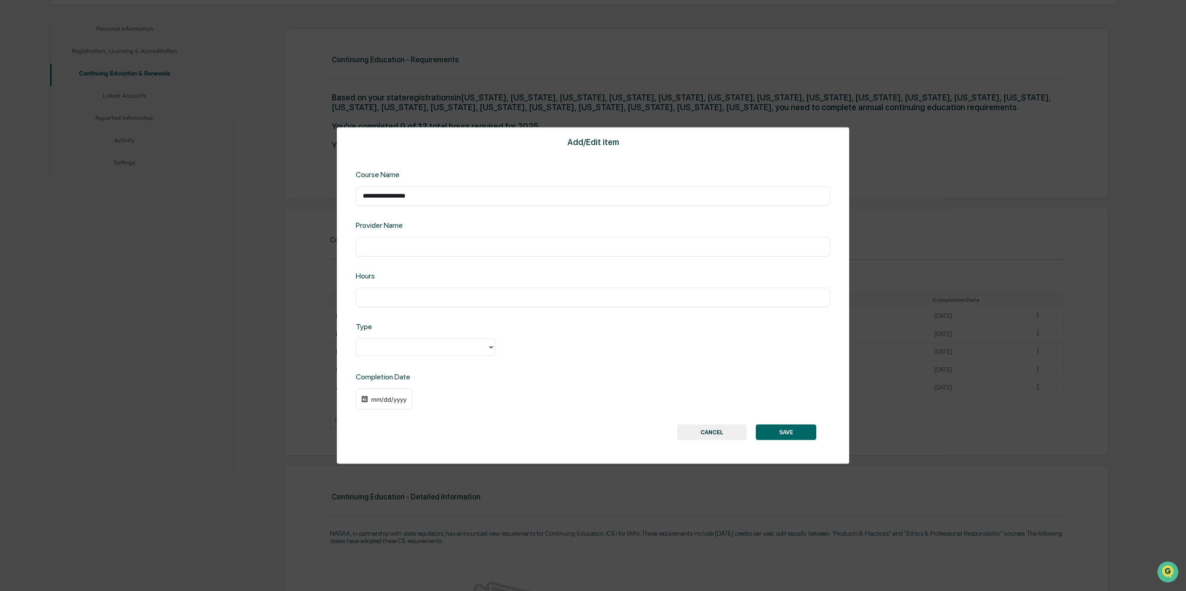
click at [467, 250] on input "text" at bounding box center [593, 246] width 461 height 9
paste input "*****"
type input "*****"
click at [411, 304] on div "​" at bounding box center [593, 298] width 475 height 20
click at [413, 300] on input "text" at bounding box center [593, 297] width 461 height 9
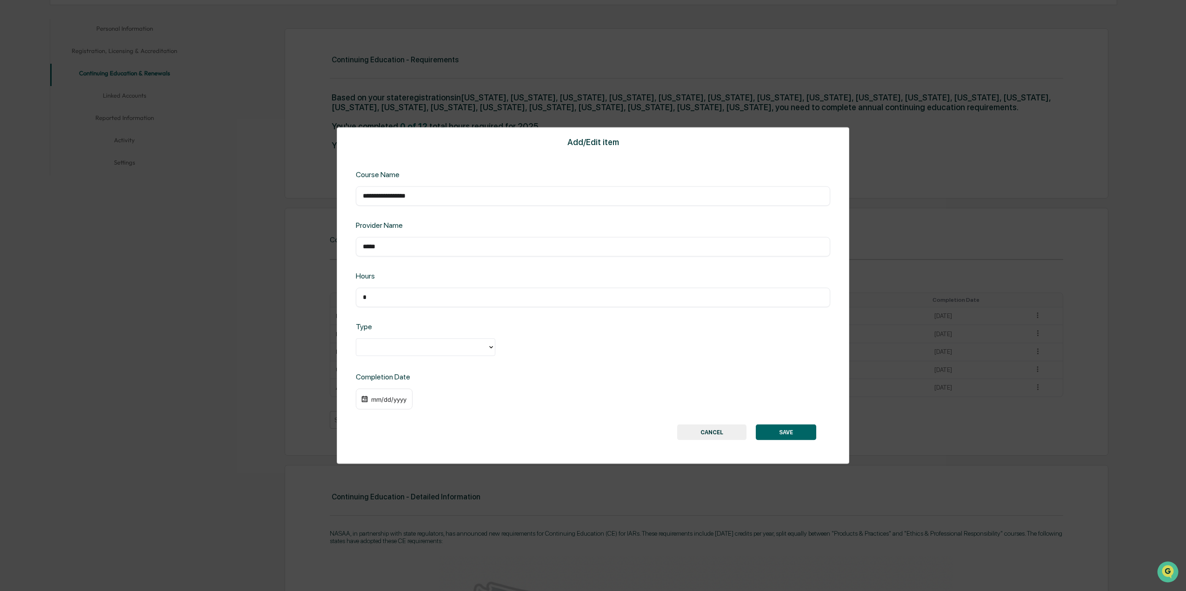
type input "*"
click at [410, 358] on div "**********" at bounding box center [593, 295] width 513 height 337
click at [422, 342] on div at bounding box center [422, 347] width 122 height 11
click at [415, 386] on div "Products & Practice" at bounding box center [426, 387] width 140 height 19
click at [376, 397] on div "mm/dd/yyyy" at bounding box center [388, 398] width 37 height 7
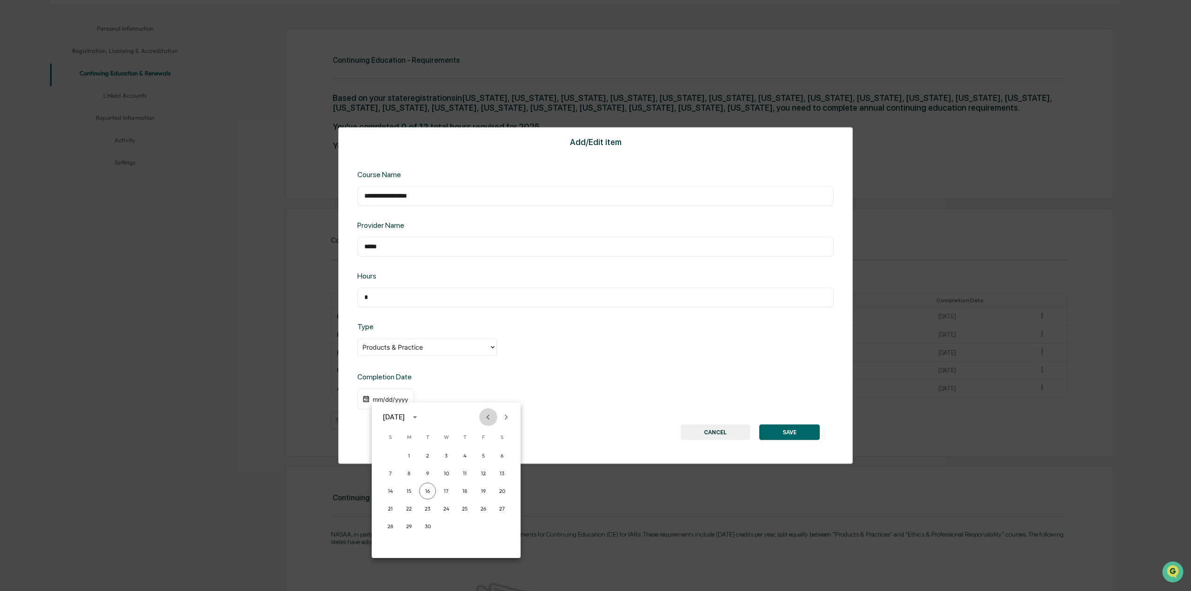
click at [486, 417] on icon "Previous month" at bounding box center [488, 417] width 10 height 10
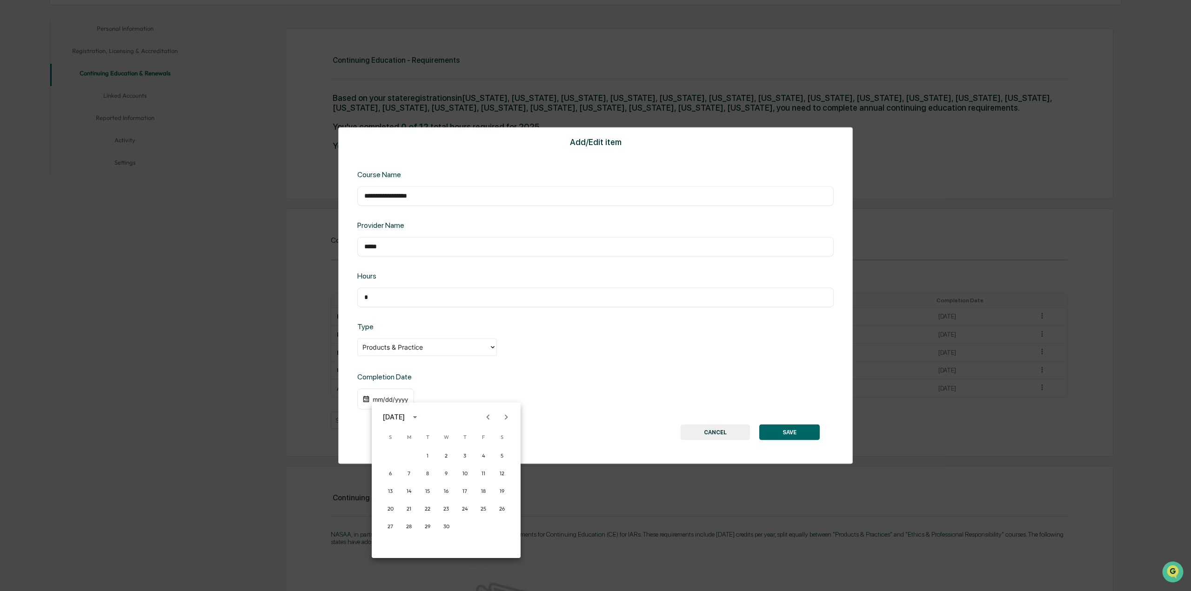
click at [486, 417] on icon "Previous month" at bounding box center [488, 417] width 10 height 10
click at [445, 417] on button "19" at bounding box center [446, 509] width 17 height 17
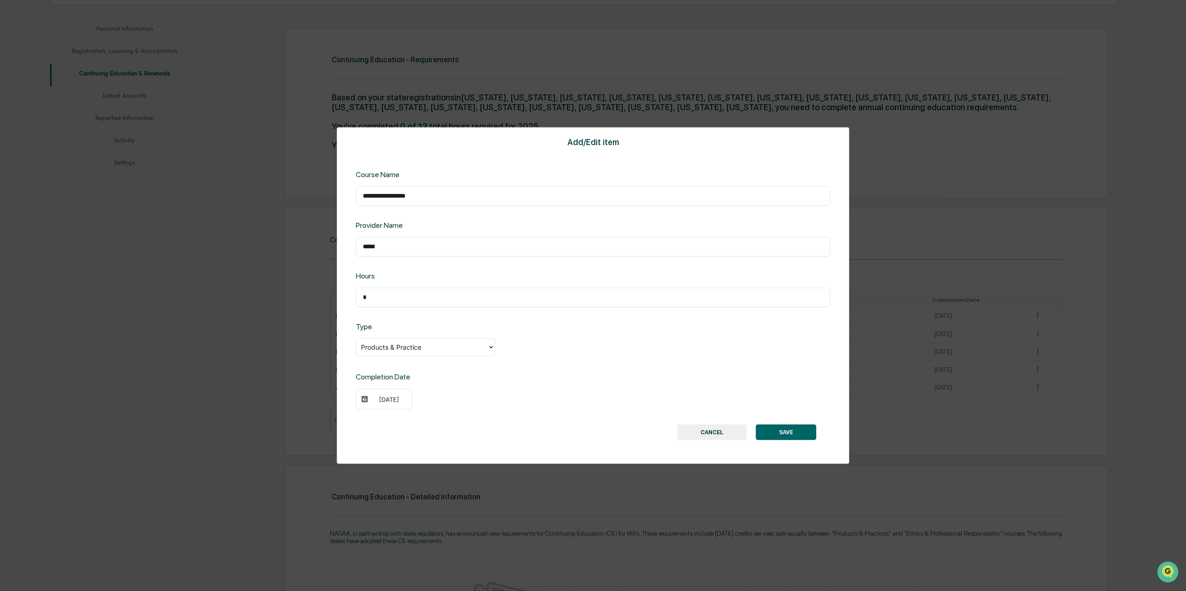
click at [760, 417] on button "SAVE" at bounding box center [786, 433] width 60 height 16
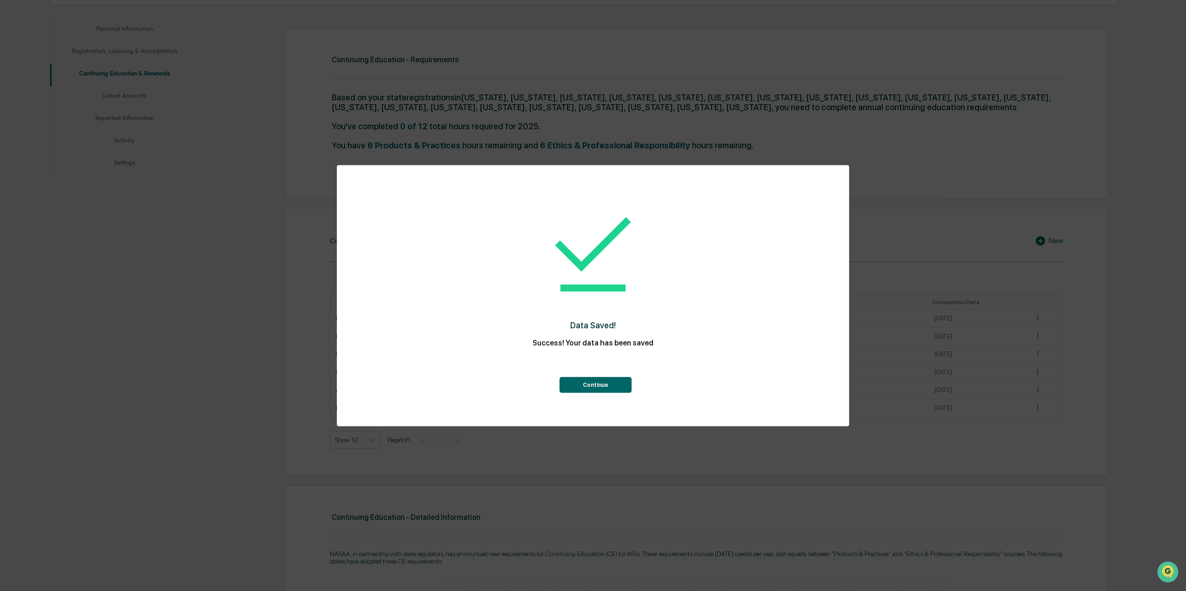
click at [606, 388] on button "Continue" at bounding box center [596, 385] width 72 height 16
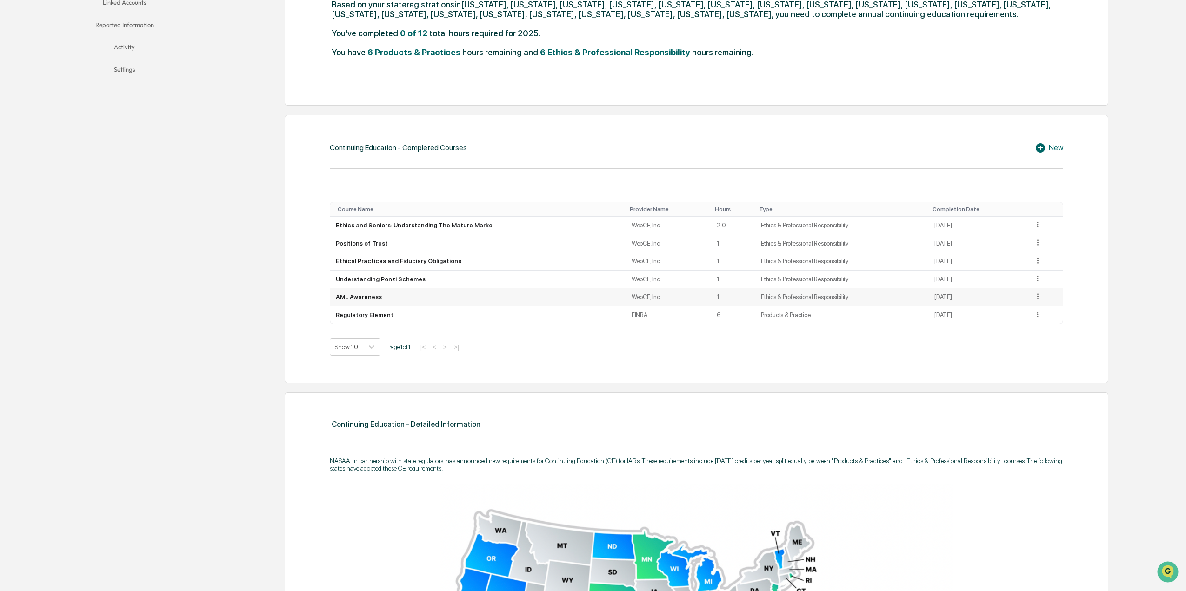
scroll to position [514, 0]
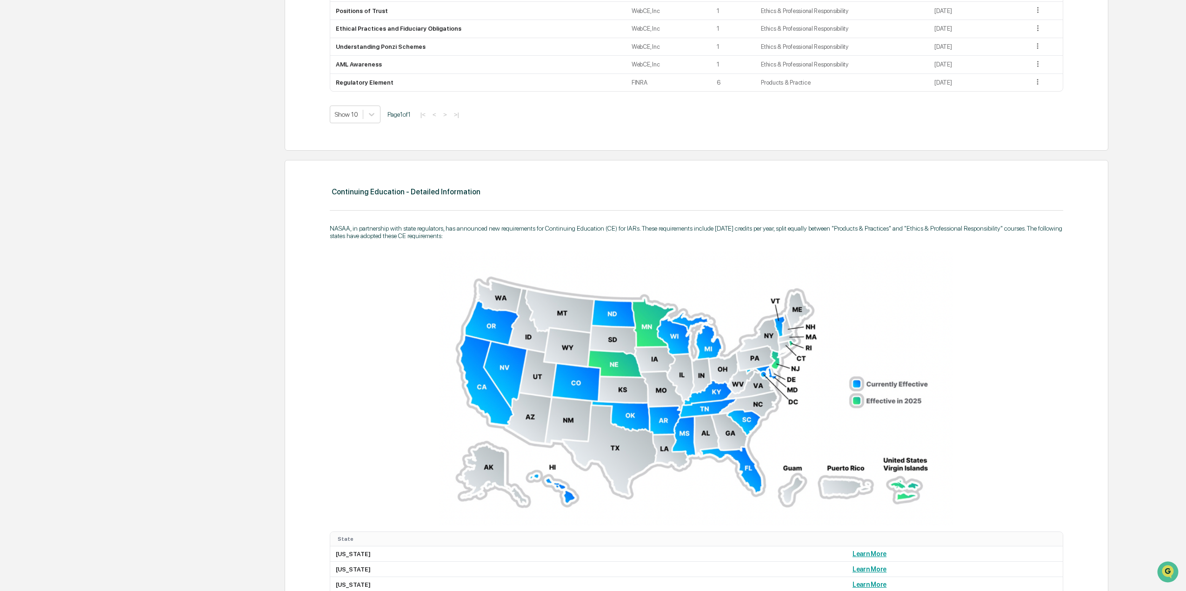
click at [579, 391] on img at bounding box center [697, 388] width 514 height 275
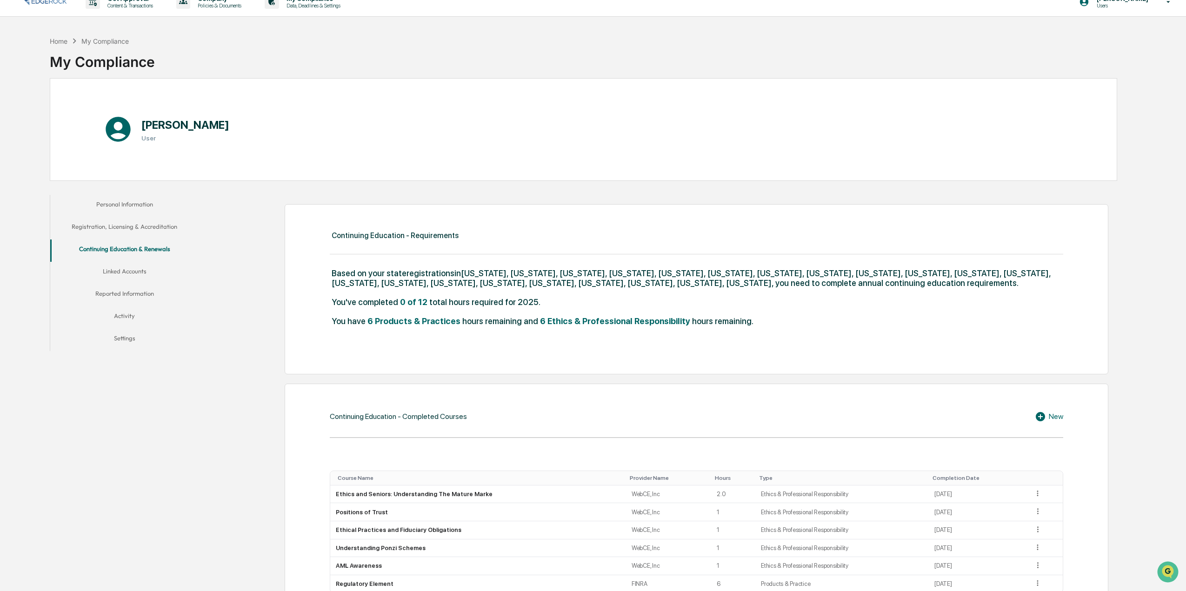
scroll to position [0, 0]
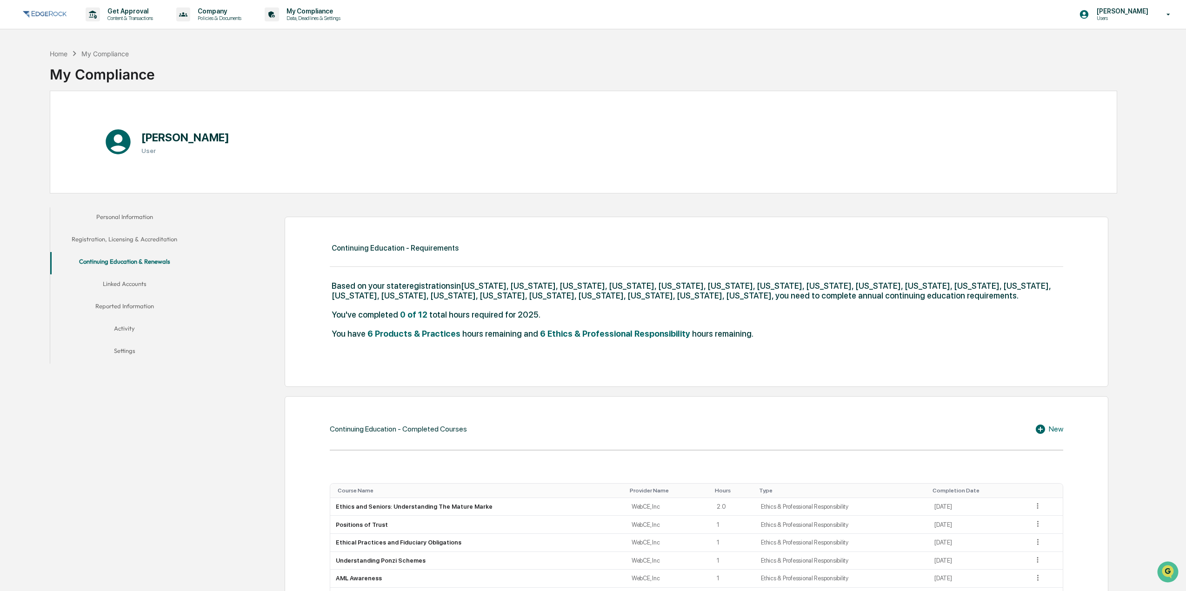
click at [134, 289] on button "Linked Accounts" at bounding box center [124, 285] width 149 height 22
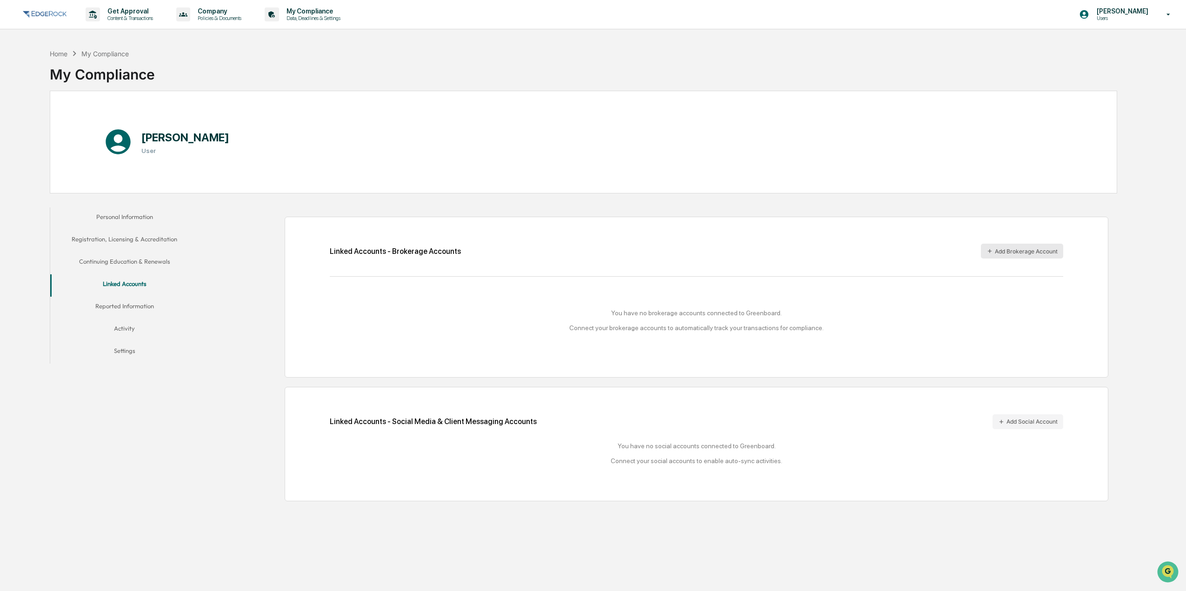
click at [789, 254] on button "Add Brokerage Account" at bounding box center [1022, 251] width 82 height 15
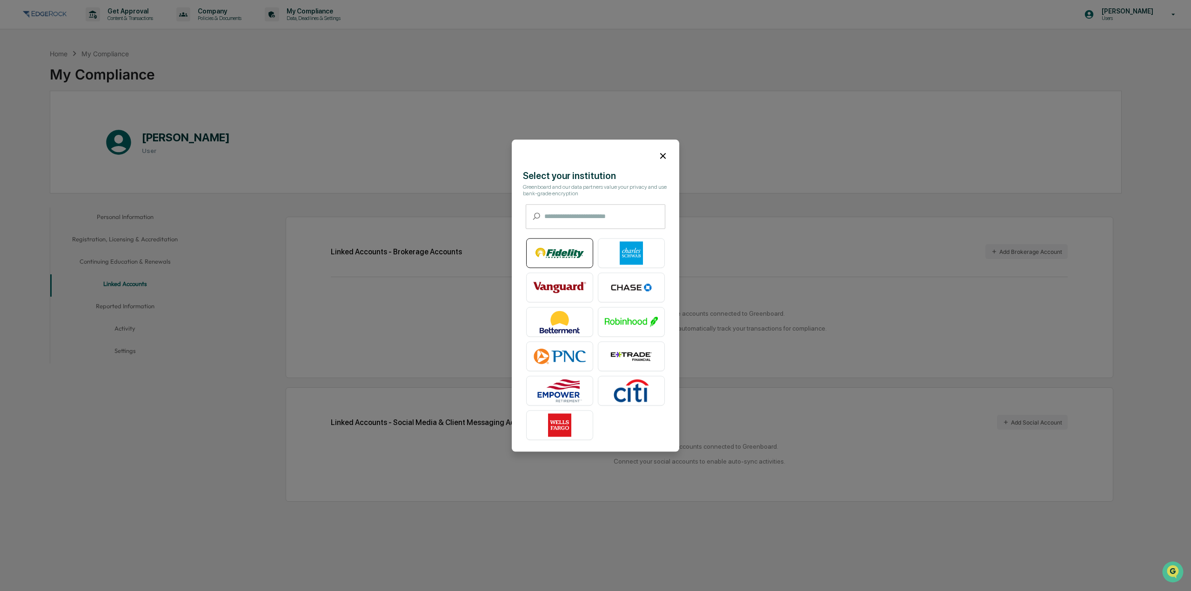
click at [577, 253] on img at bounding box center [559, 252] width 53 height 23
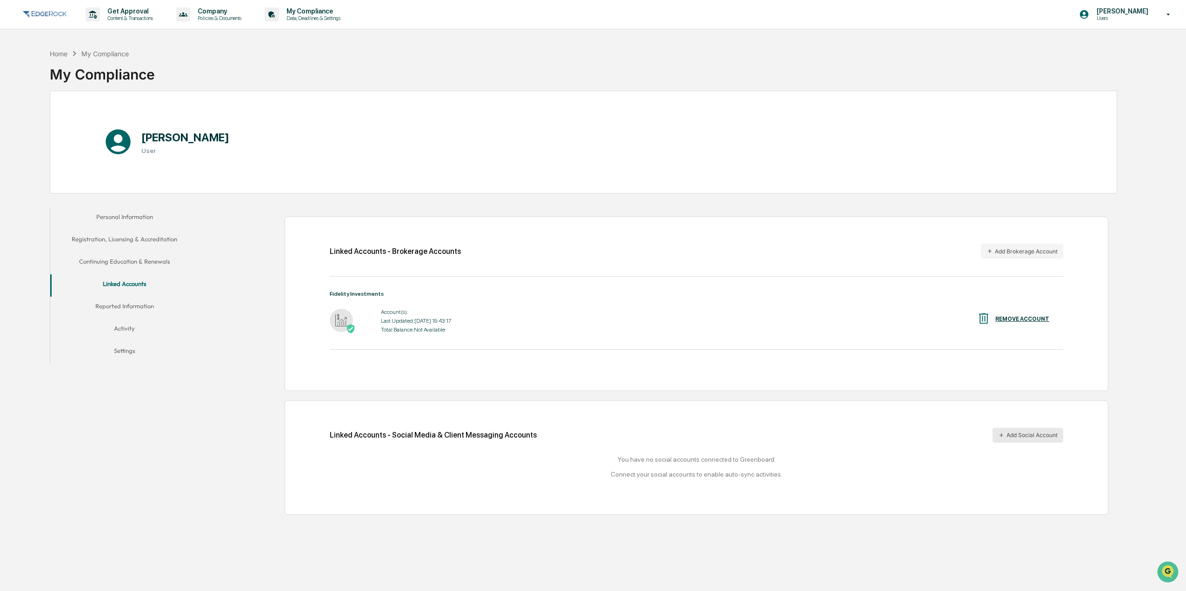
click at [789, 417] on button "Add Social Account" at bounding box center [1028, 435] width 71 height 15
click at [141, 304] on button "Reported Information" at bounding box center [124, 308] width 149 height 22
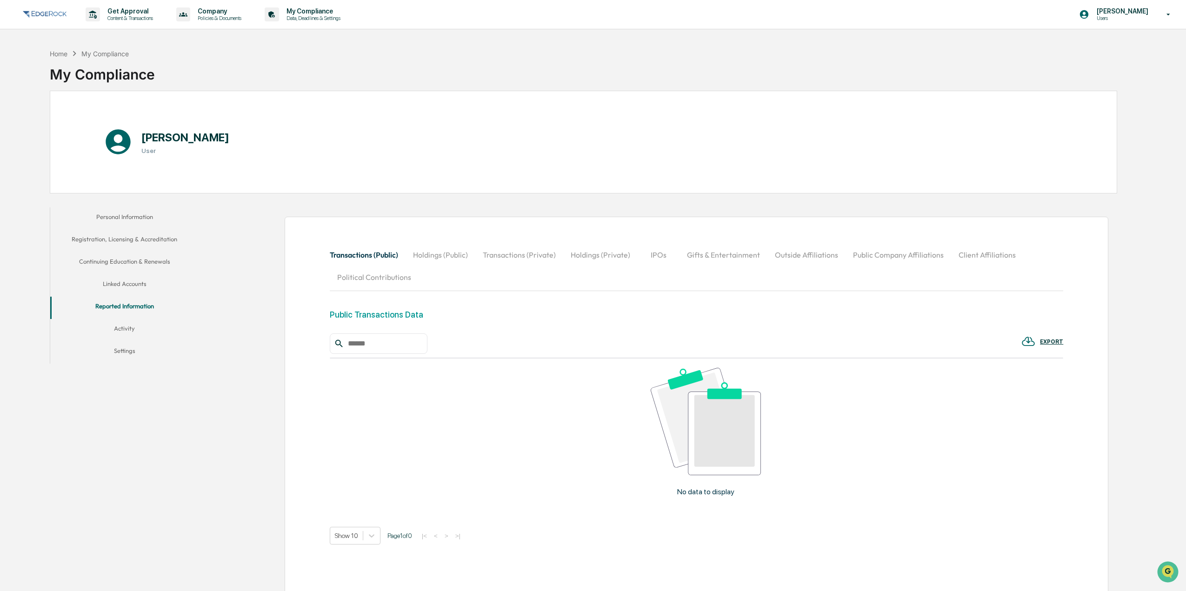
scroll to position [59, 0]
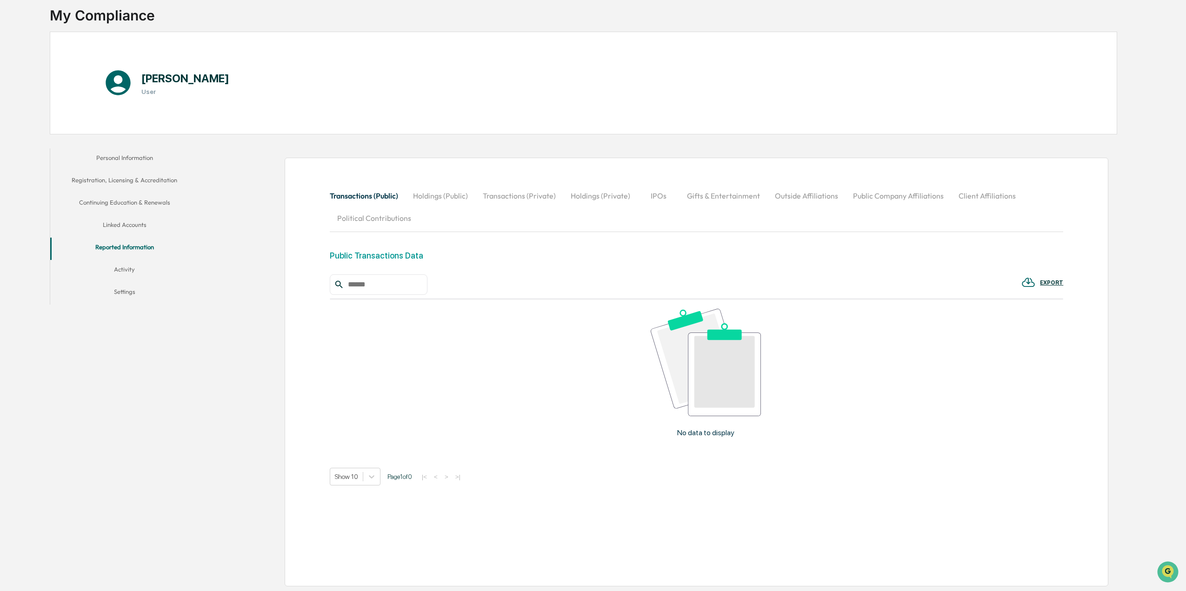
click at [167, 266] on button "Activity" at bounding box center [124, 271] width 149 height 22
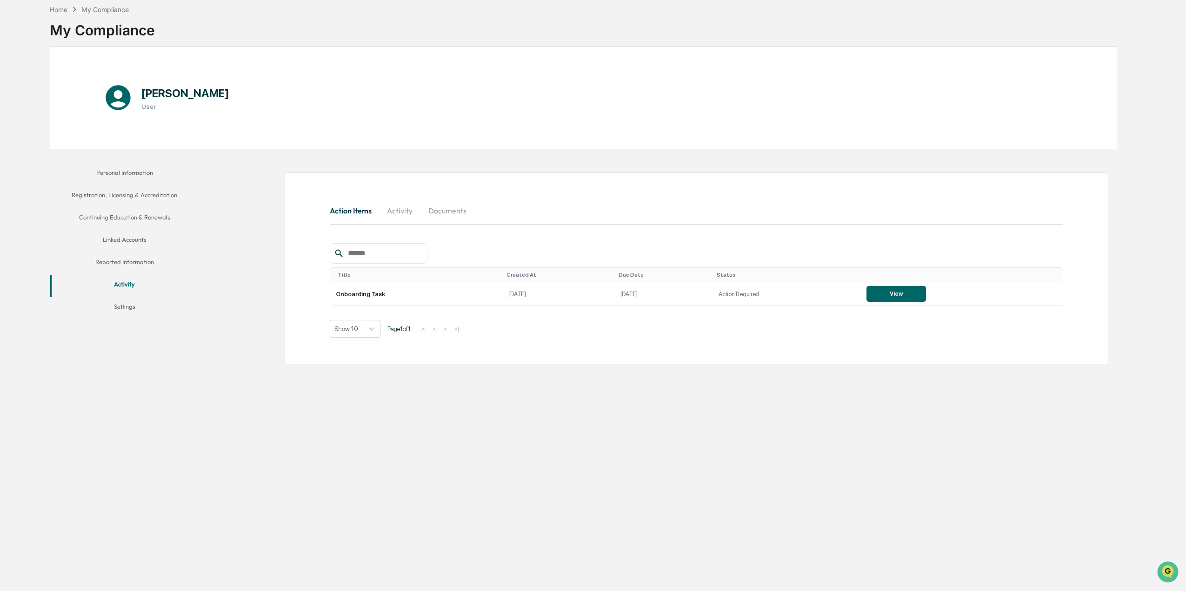
click at [144, 310] on button "Settings" at bounding box center [124, 308] width 149 height 22
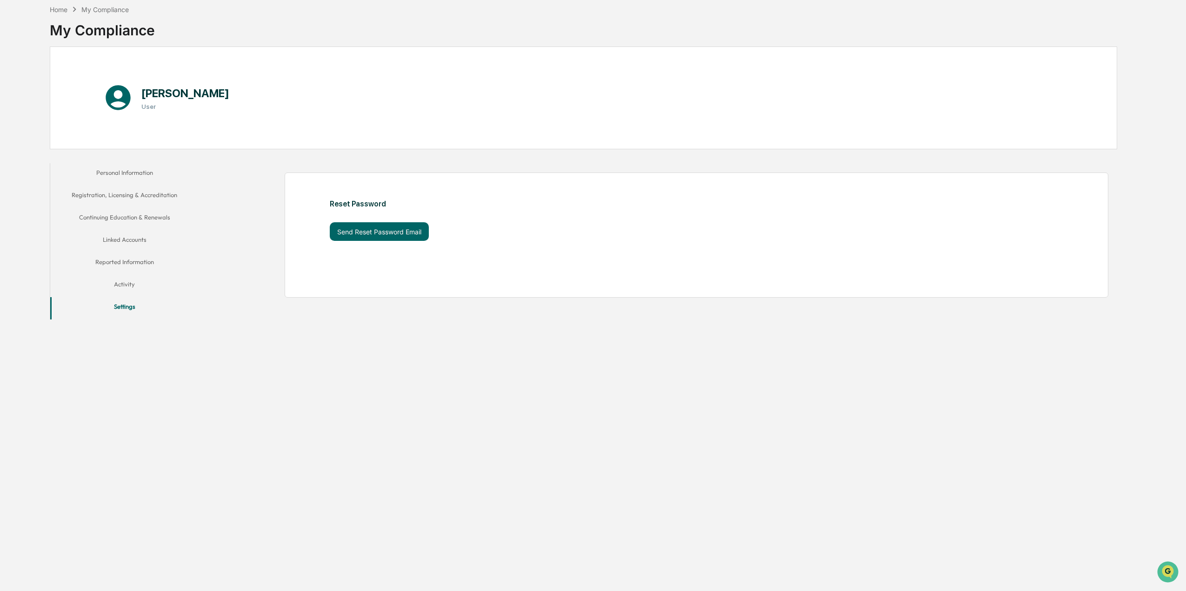
click at [150, 171] on button "Personal Information" at bounding box center [124, 174] width 149 height 22
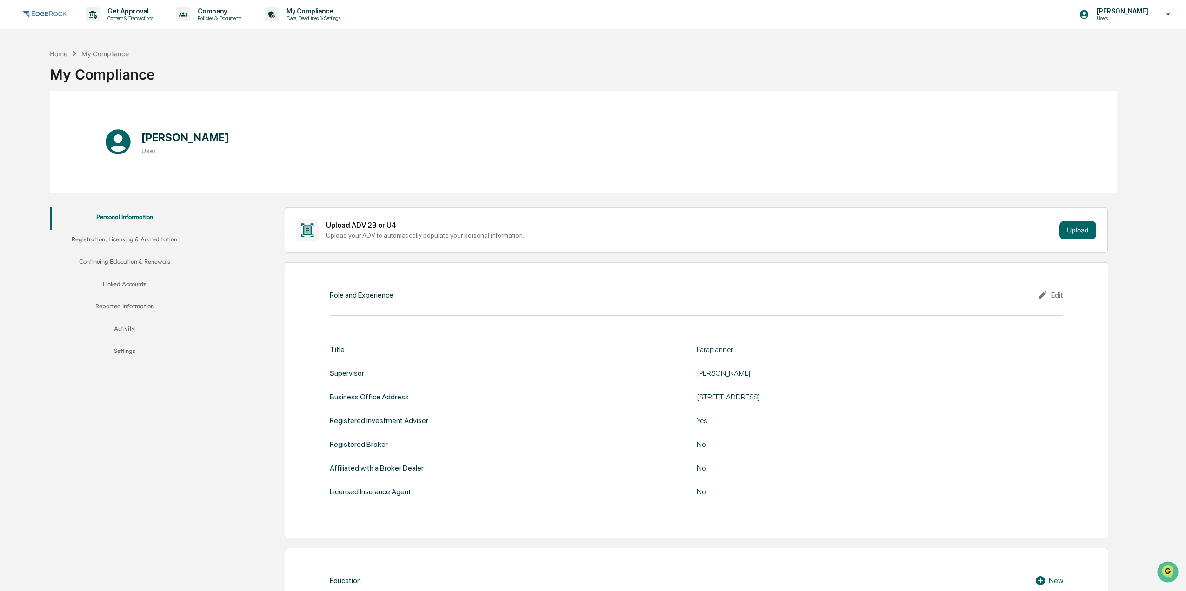
click at [138, 233] on button "Registration, Licensing & Accreditation" at bounding box center [124, 241] width 149 height 22
